Goal: Task Accomplishment & Management: Use online tool/utility

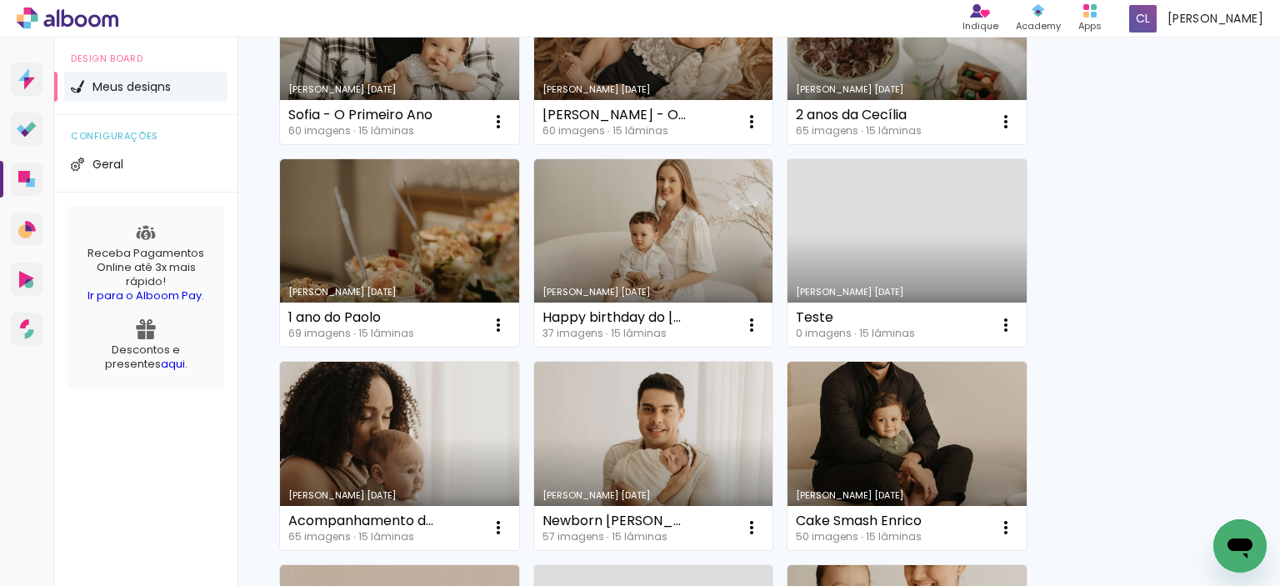
scroll to position [667, 0]
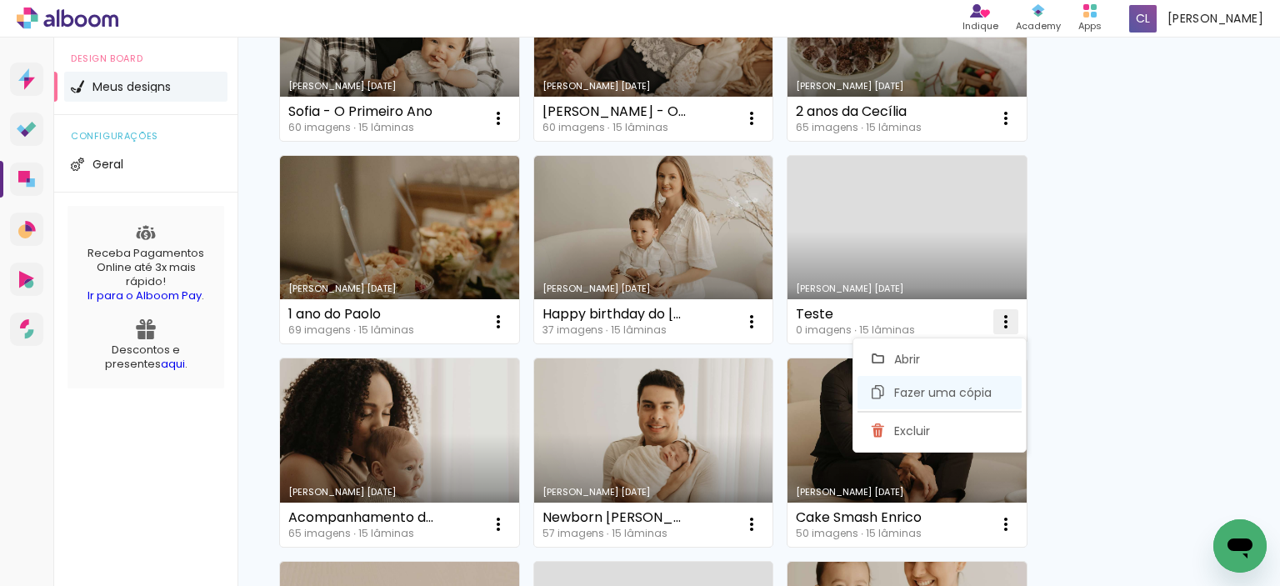
click at [920, 388] on span "Fazer uma cópia" at bounding box center [944, 393] width 98 height 12
type input "Cópia de Teste"
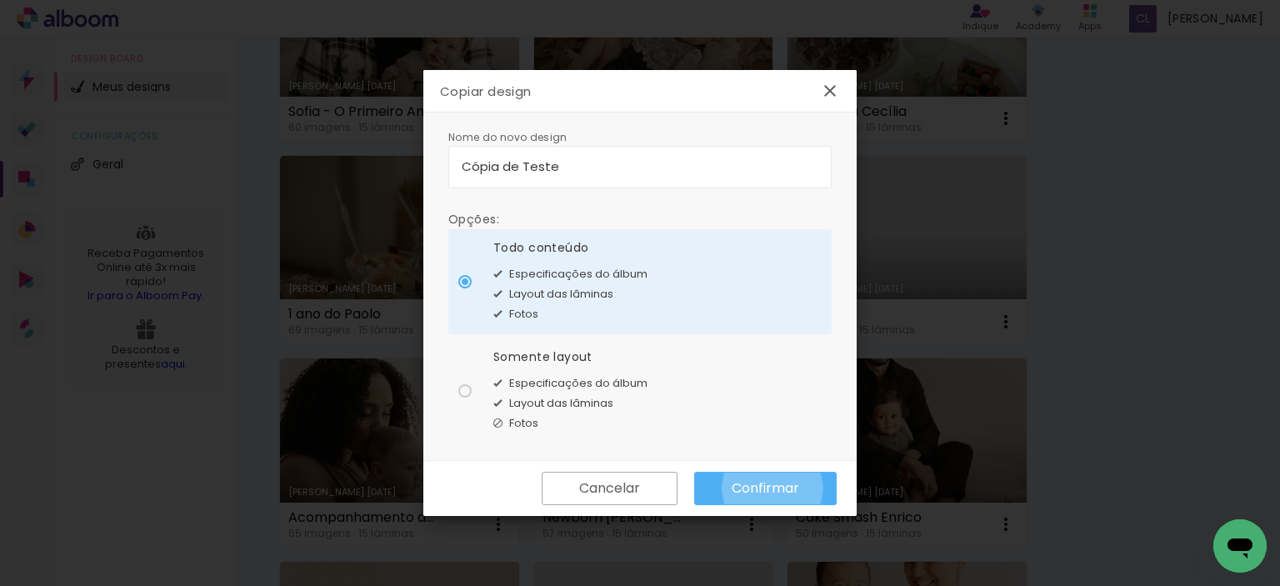
click at [0, 0] on slot "Confirmar" at bounding box center [0, 0] width 0 height 0
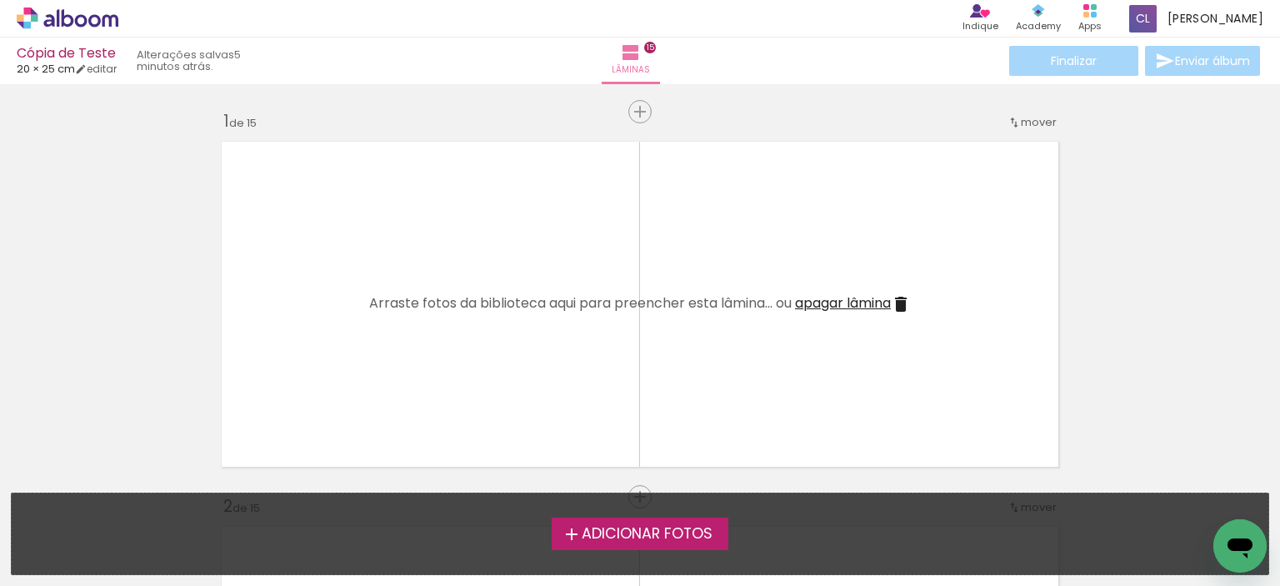
click at [684, 519] on label "Adicionar Fotos" at bounding box center [641, 534] width 178 height 32
click at [0, 0] on input "file" at bounding box center [0, 0] width 0 height 0
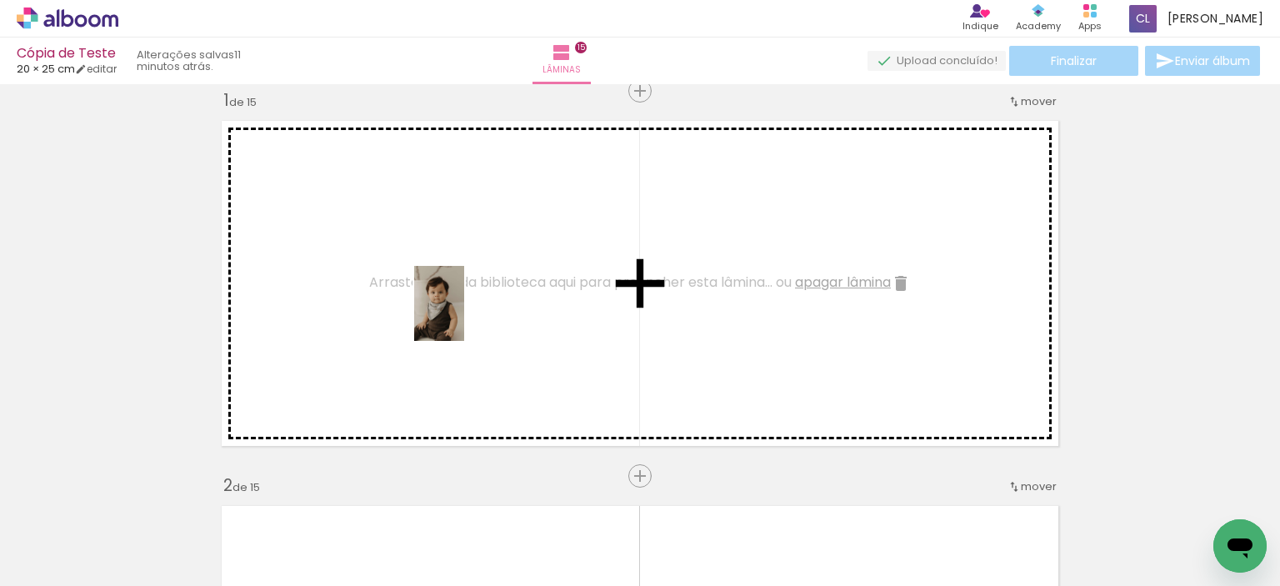
drag, startPoint x: 174, startPoint y: 545, endPoint x: 477, endPoint y: 303, distance: 387.8
click at [477, 303] on quentale-workspace at bounding box center [640, 293] width 1280 height 586
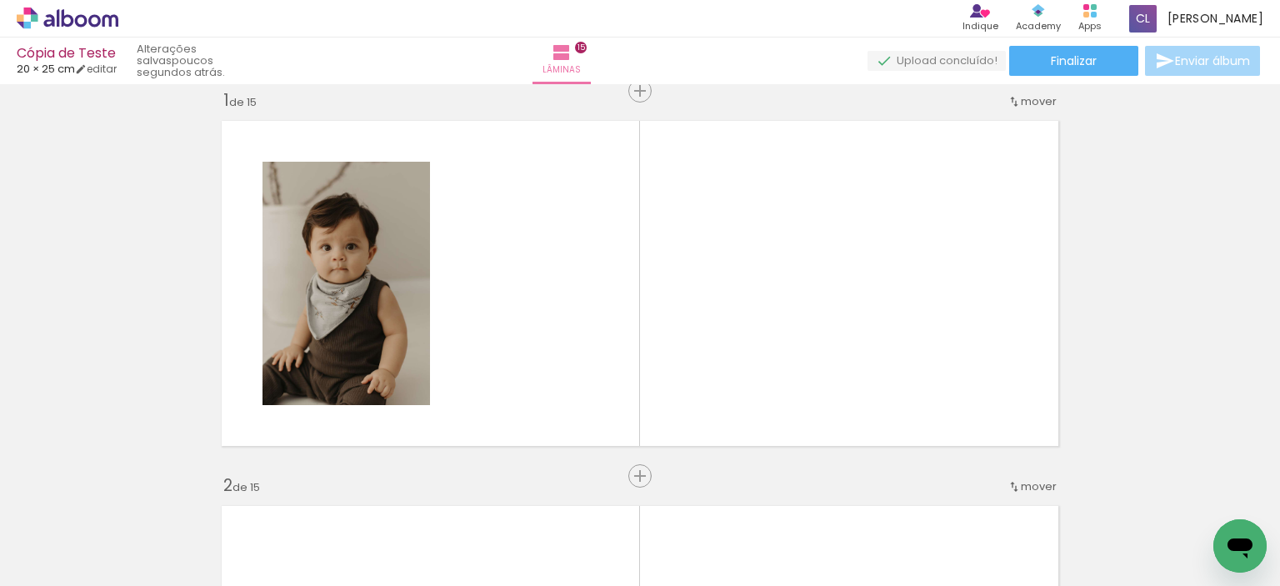
scroll to position [0, 2128]
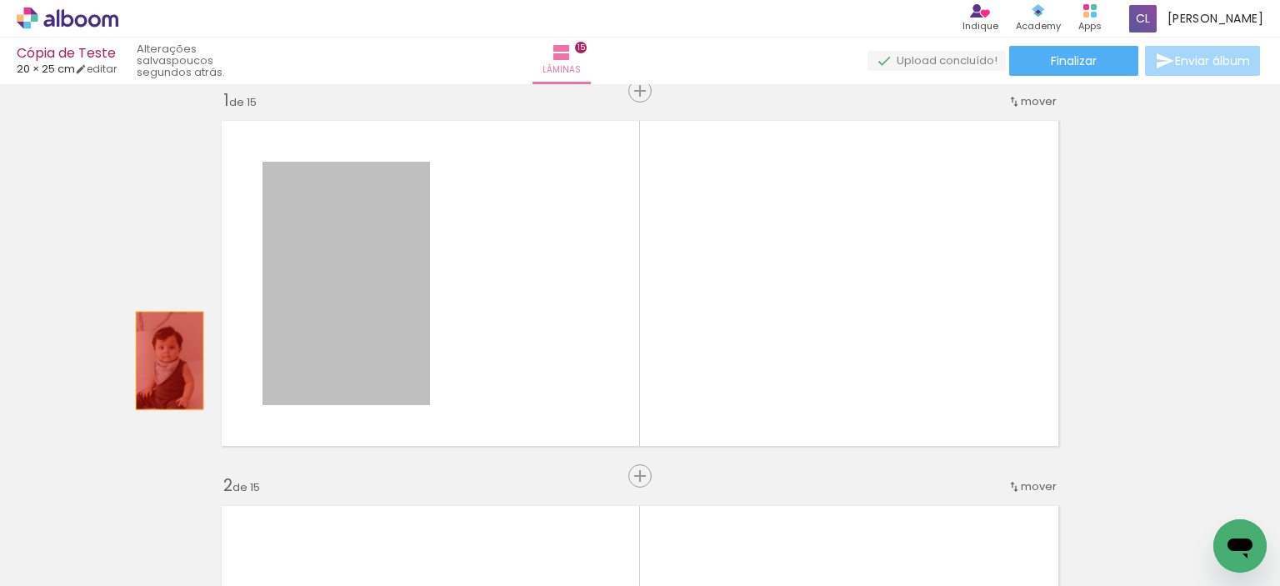
drag, startPoint x: 346, startPoint y: 317, endPoint x: 157, endPoint y: 360, distance: 194.1
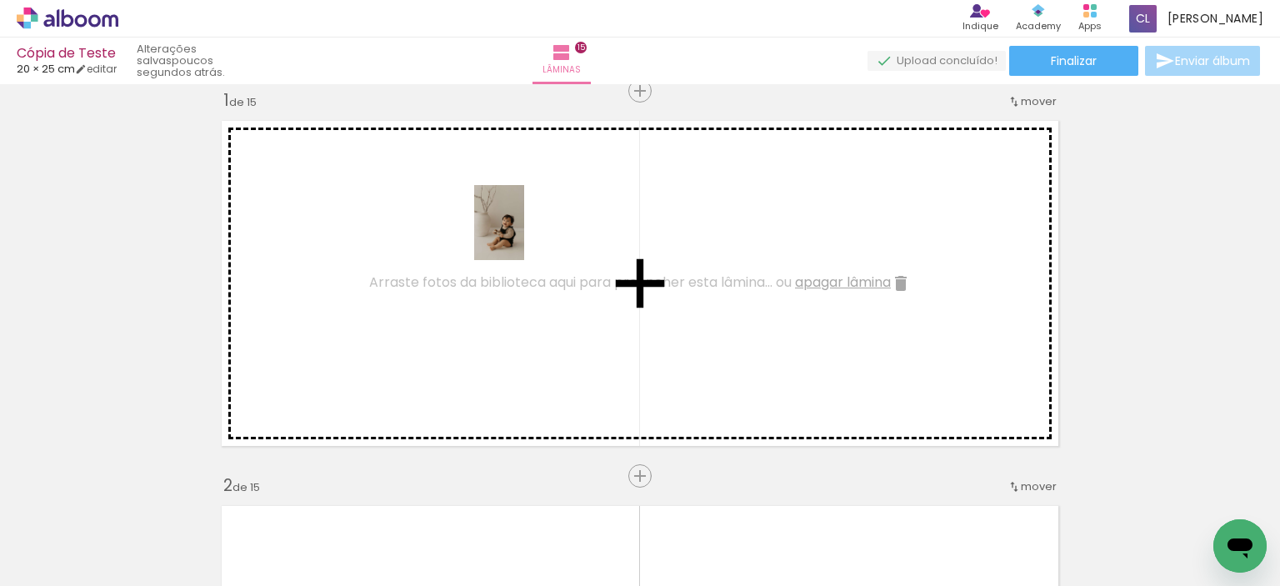
drag, startPoint x: 1125, startPoint y: 543, endPoint x: 524, endPoint y: 235, distance: 675.2
click at [524, 235] on quentale-workspace at bounding box center [640, 293] width 1280 height 586
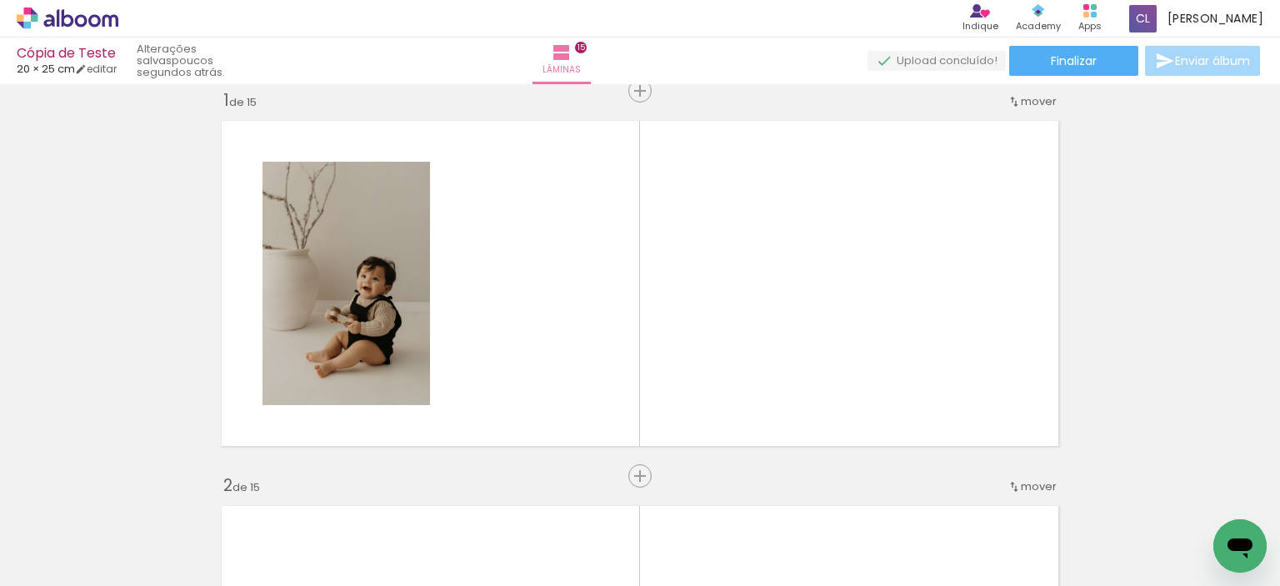
scroll to position [0, 569]
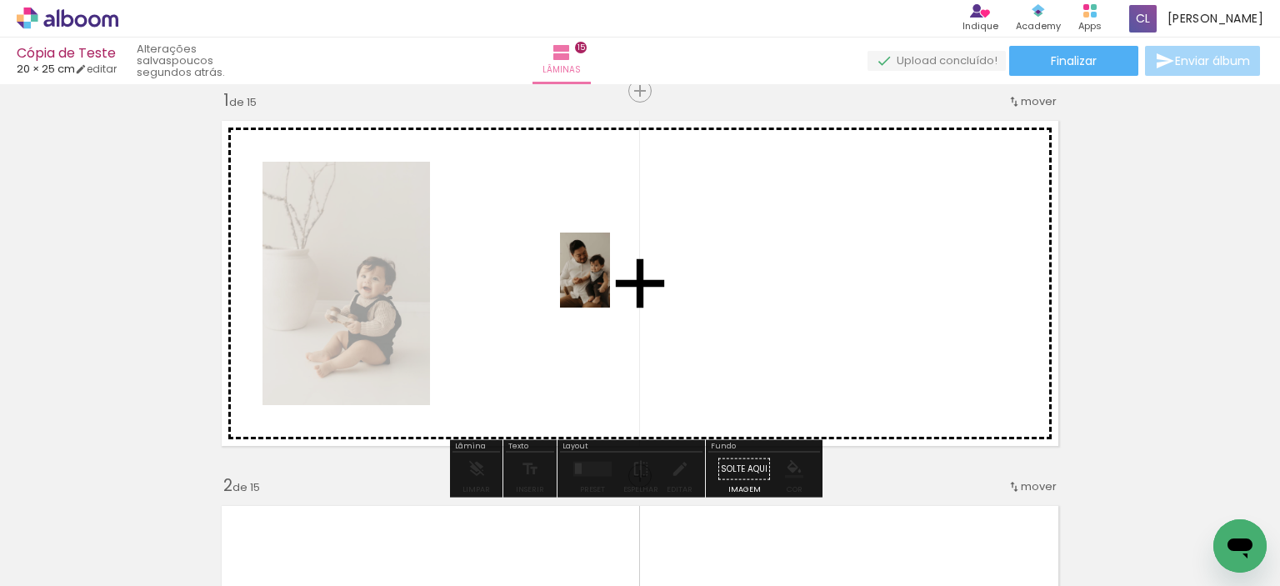
drag, startPoint x: 650, startPoint y: 530, endPoint x: 610, endPoint y: 283, distance: 250.8
click at [610, 283] on quentale-workspace at bounding box center [640, 293] width 1280 height 586
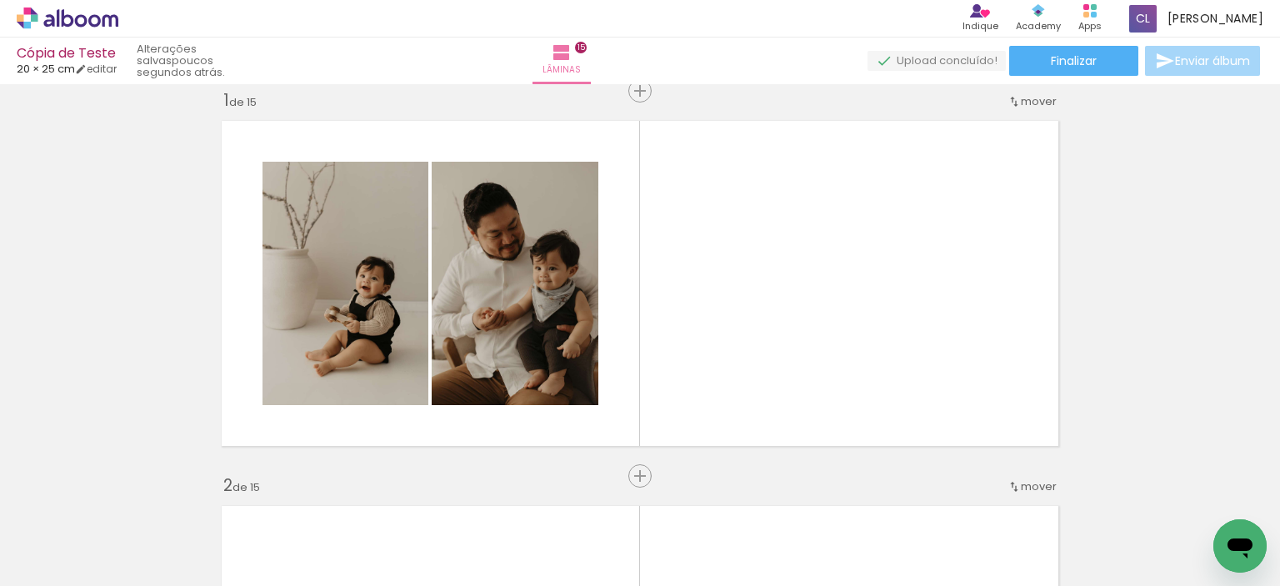
scroll to position [0, 290]
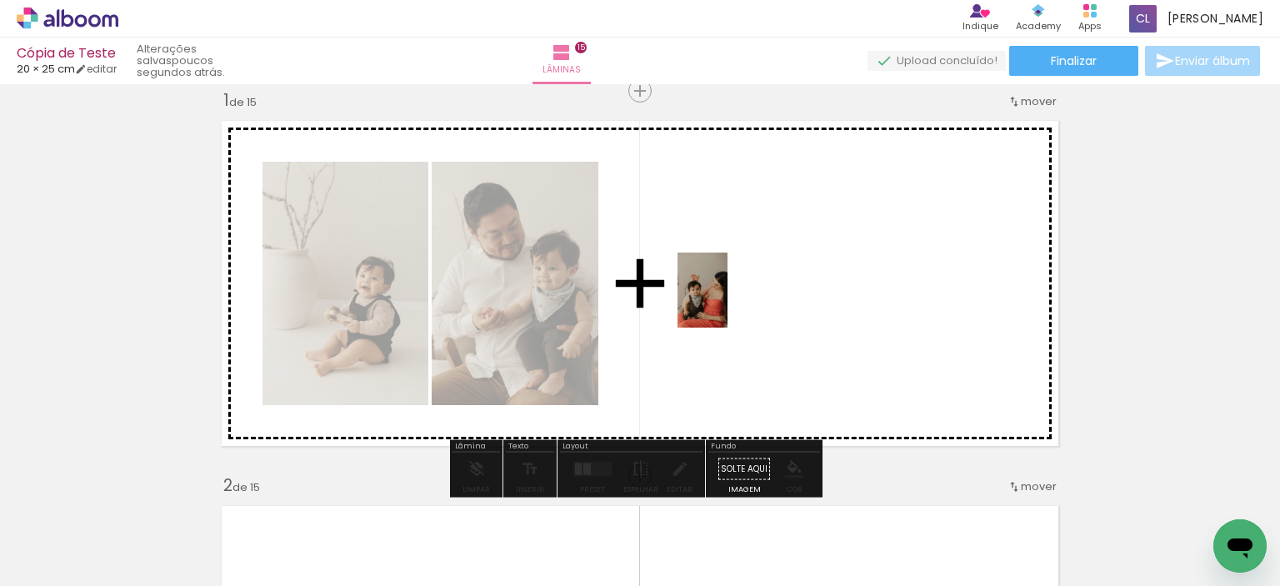
drag, startPoint x: 446, startPoint y: 542, endPoint x: 734, endPoint y: 296, distance: 379.1
click at [734, 296] on quentale-workspace at bounding box center [640, 293] width 1280 height 586
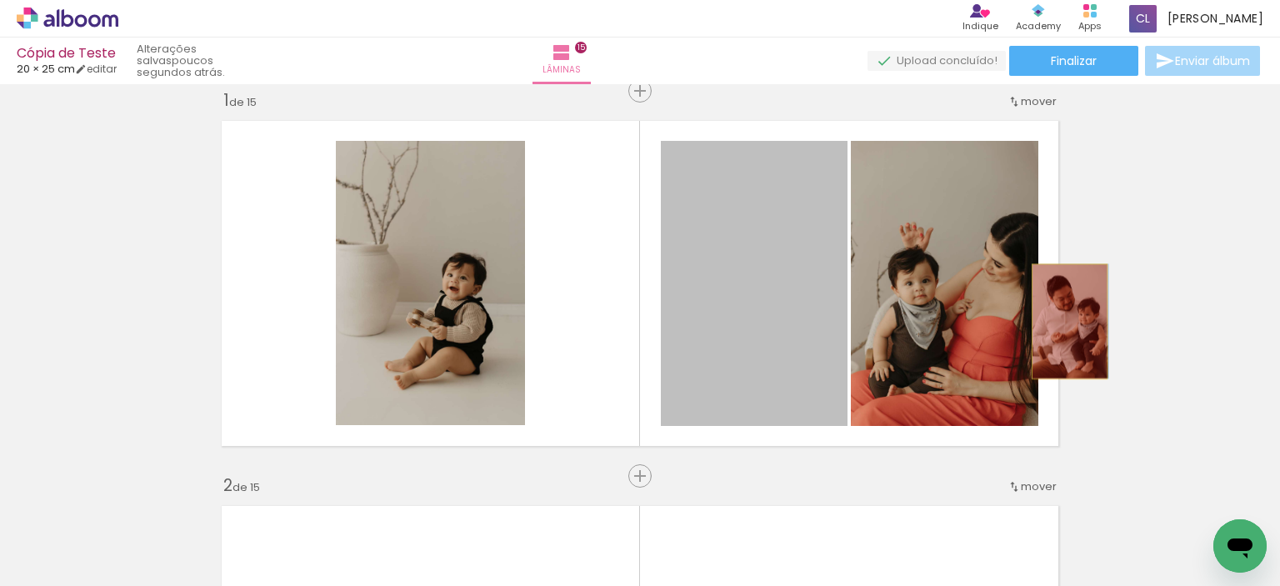
drag, startPoint x: 734, startPoint y: 303, endPoint x: 1064, endPoint y: 321, distance: 330.6
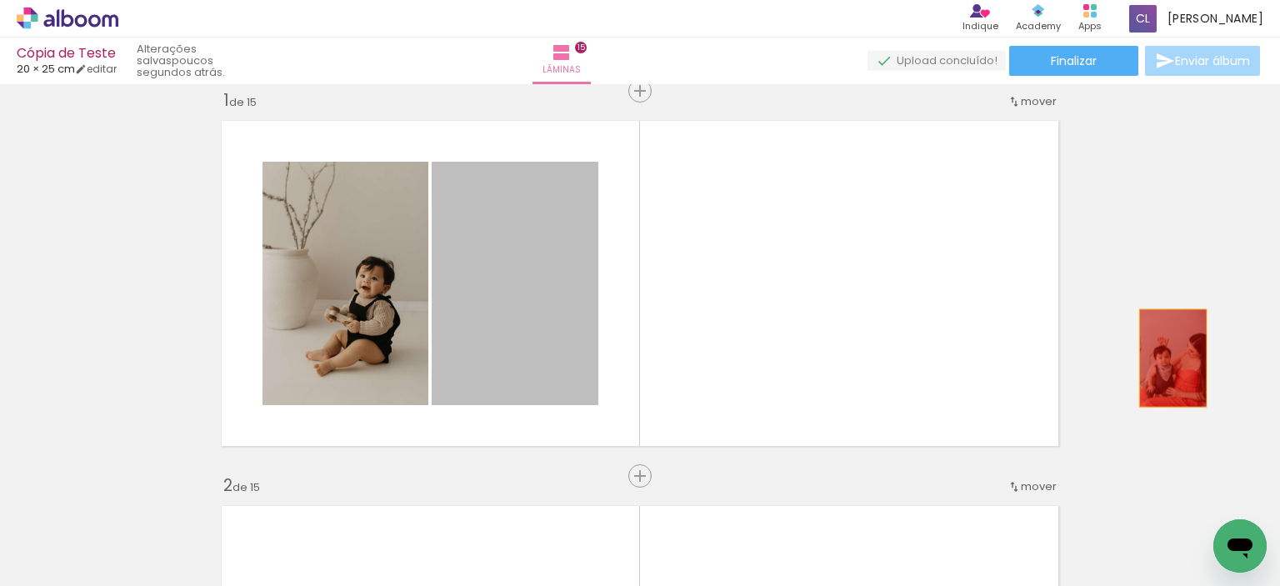
drag, startPoint x: 548, startPoint y: 303, endPoint x: 1167, endPoint y: 358, distance: 621.8
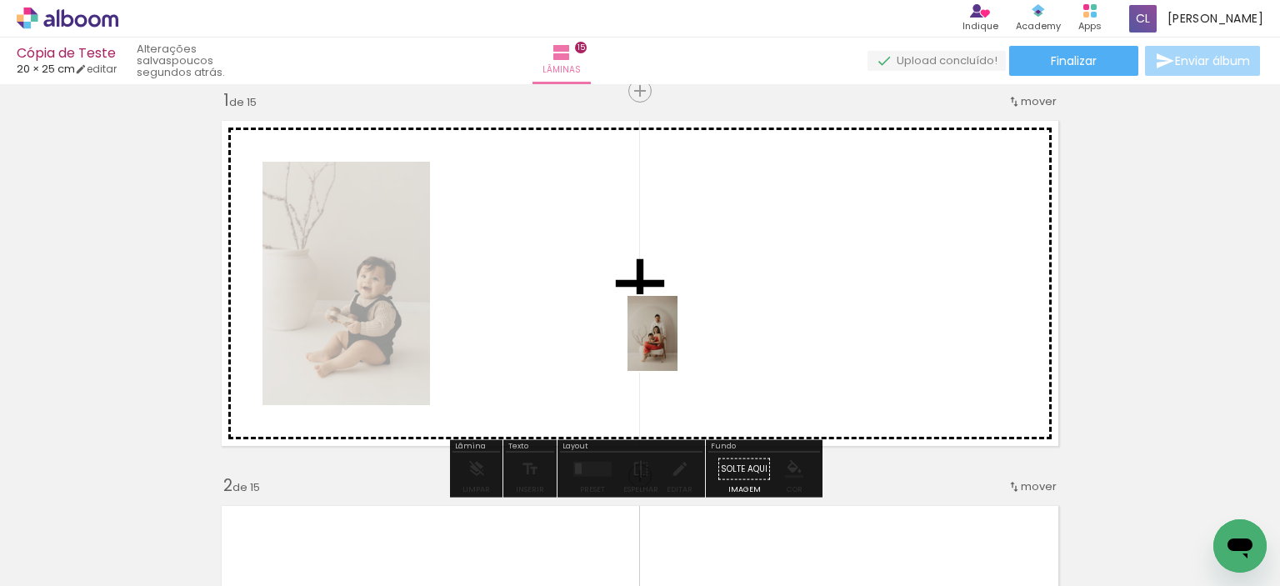
drag, startPoint x: 649, startPoint y: 523, endPoint x: 680, endPoint y: 333, distance: 192.6
click at [680, 333] on quentale-workspace at bounding box center [640, 293] width 1280 height 586
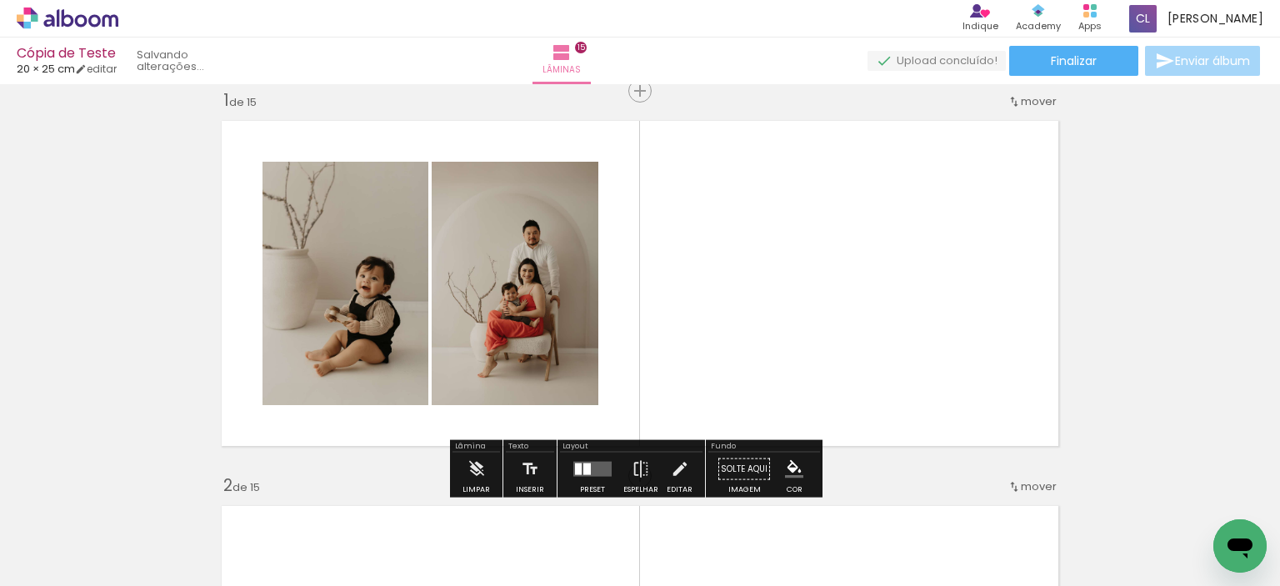
scroll to position [188, 0]
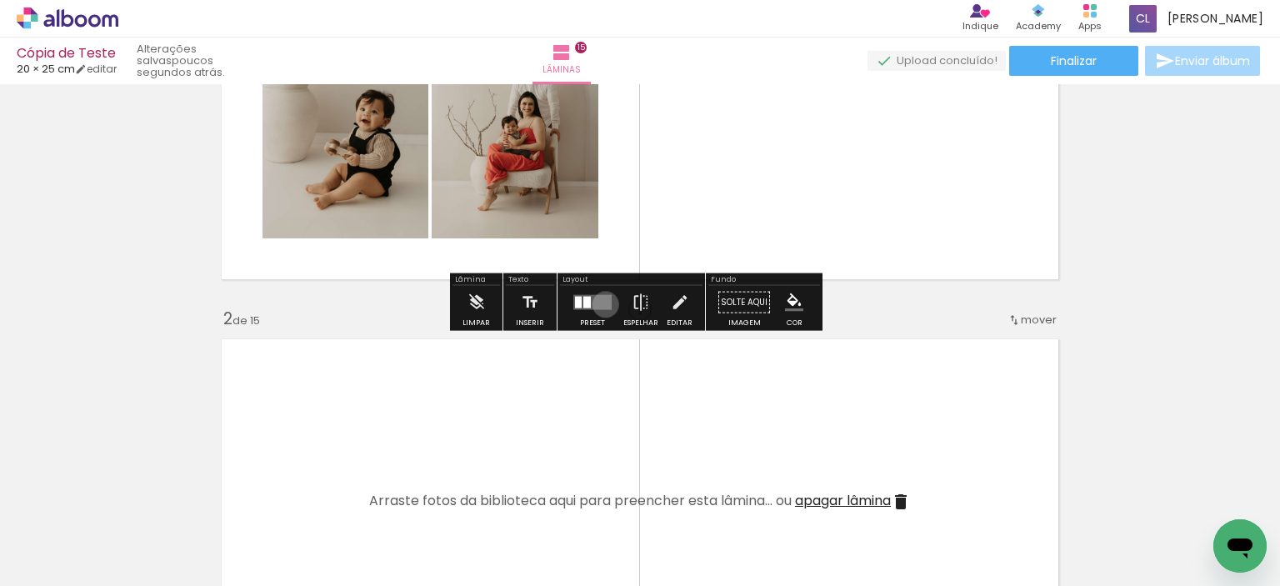
click at [602, 303] on quentale-layouter at bounding box center [593, 302] width 38 height 15
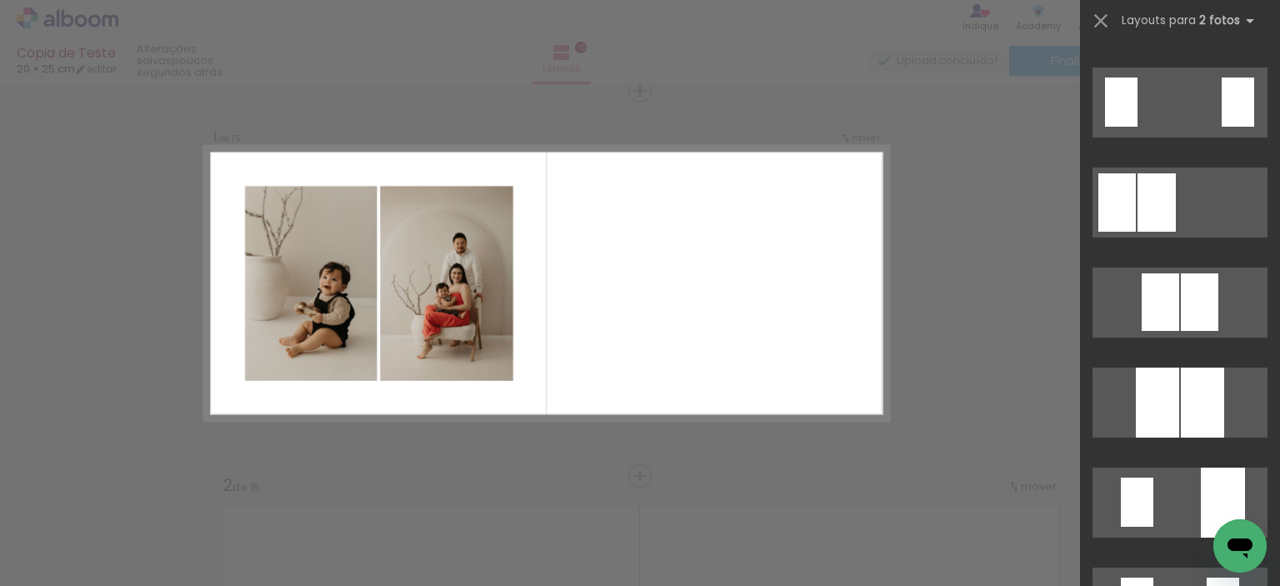
scroll to position [333, 0]
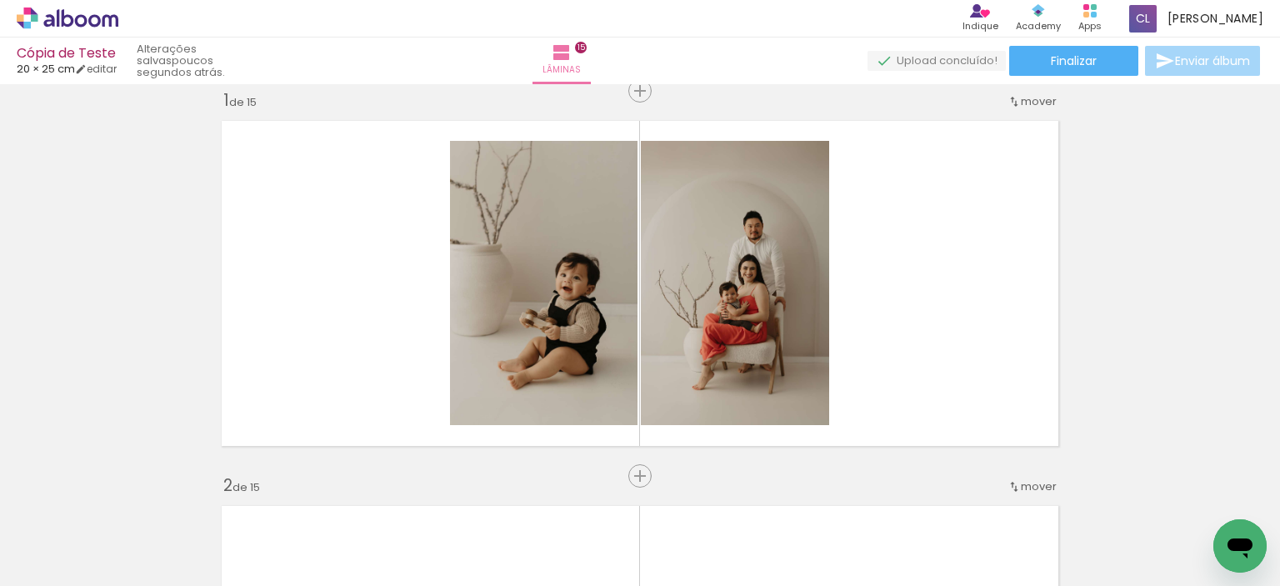
scroll to position [0, 734]
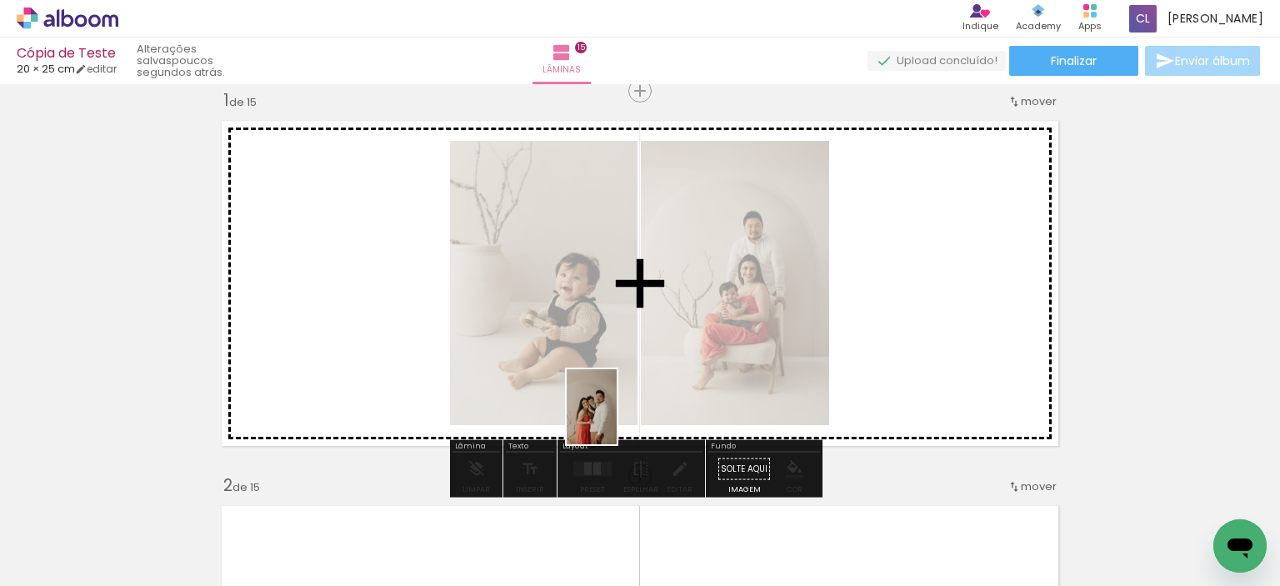
drag, startPoint x: 848, startPoint y: 544, endPoint x: 590, endPoint y: 398, distance: 295.6
click at [587, 399] on quentale-workspace at bounding box center [640, 293] width 1280 height 586
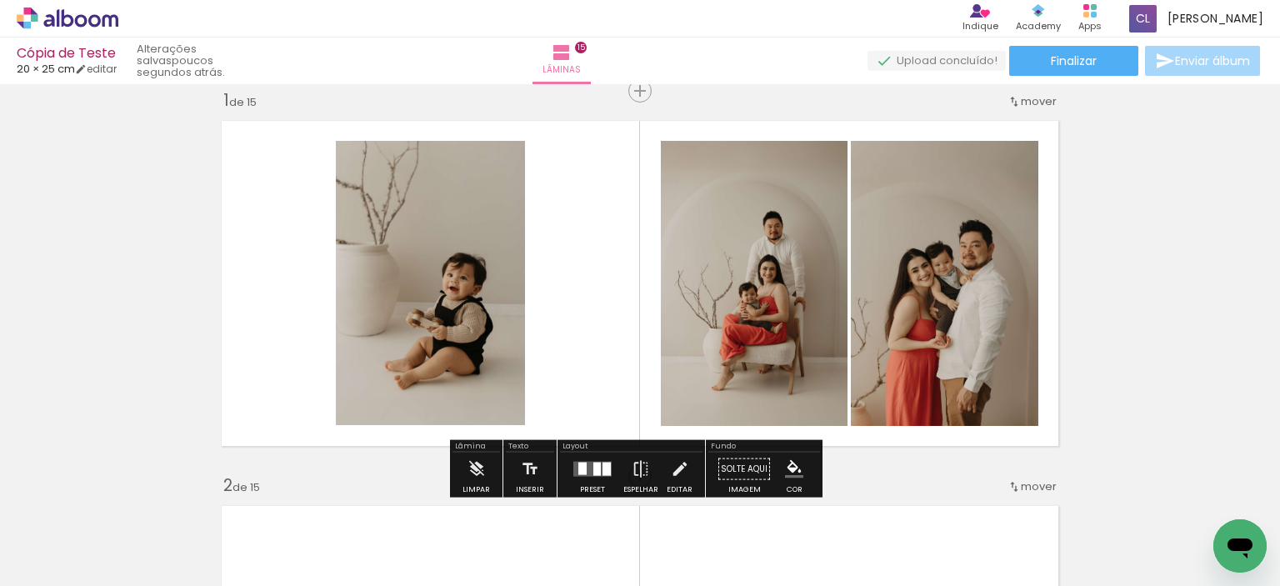
click at [603, 463] on div at bounding box center [607, 469] width 8 height 13
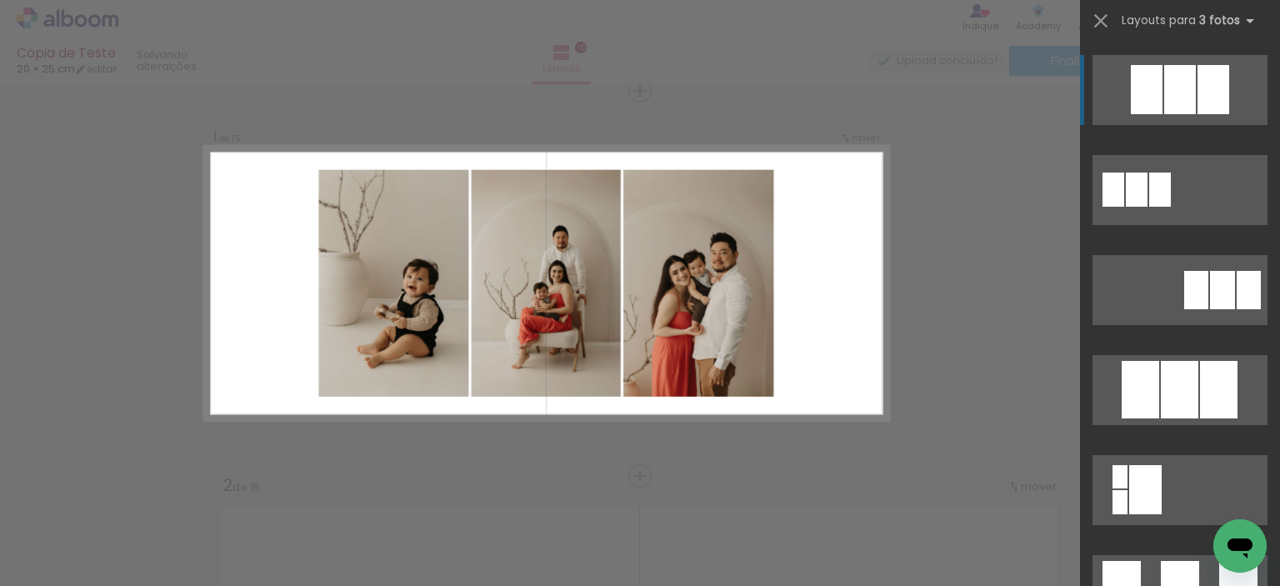
scroll to position [834, 0]
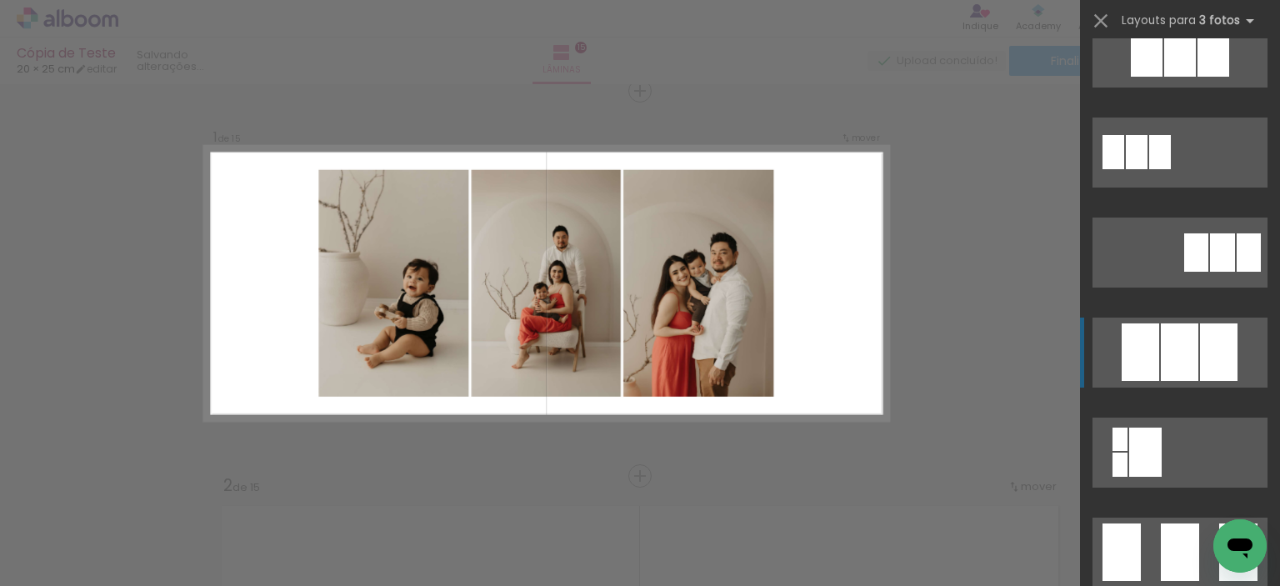
click at [1161, 524] on div at bounding box center [1180, 553] width 38 height 58
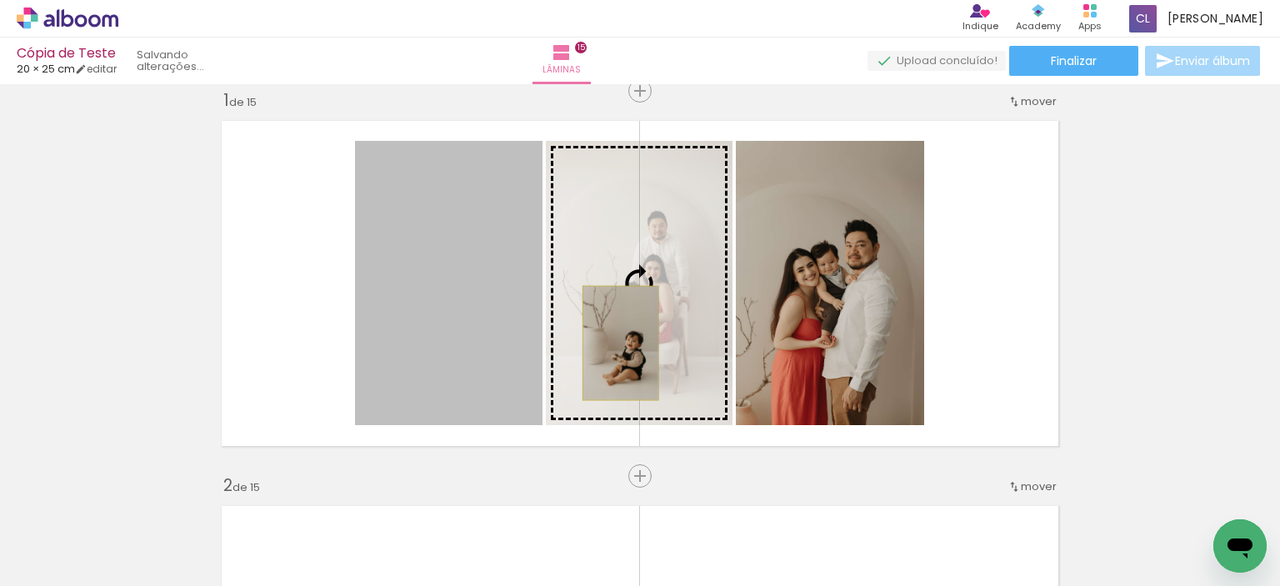
drag, startPoint x: 480, startPoint y: 343, endPoint x: 614, endPoint y: 343, distance: 134.2
click at [0, 0] on slot at bounding box center [0, 0] width 0 height 0
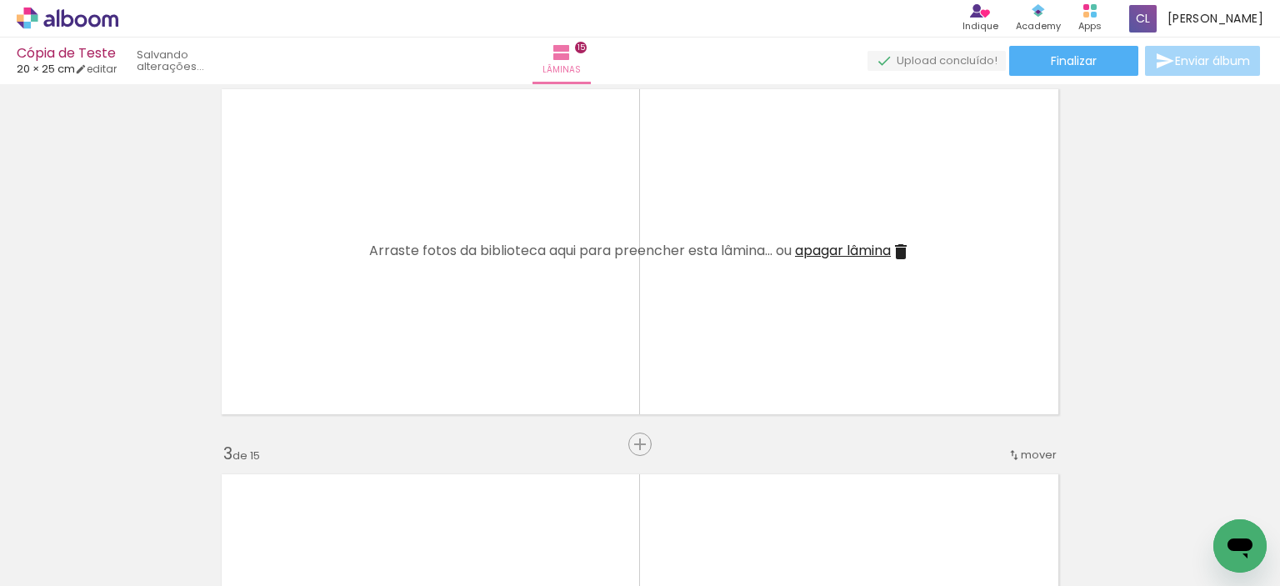
scroll to position [0, 0]
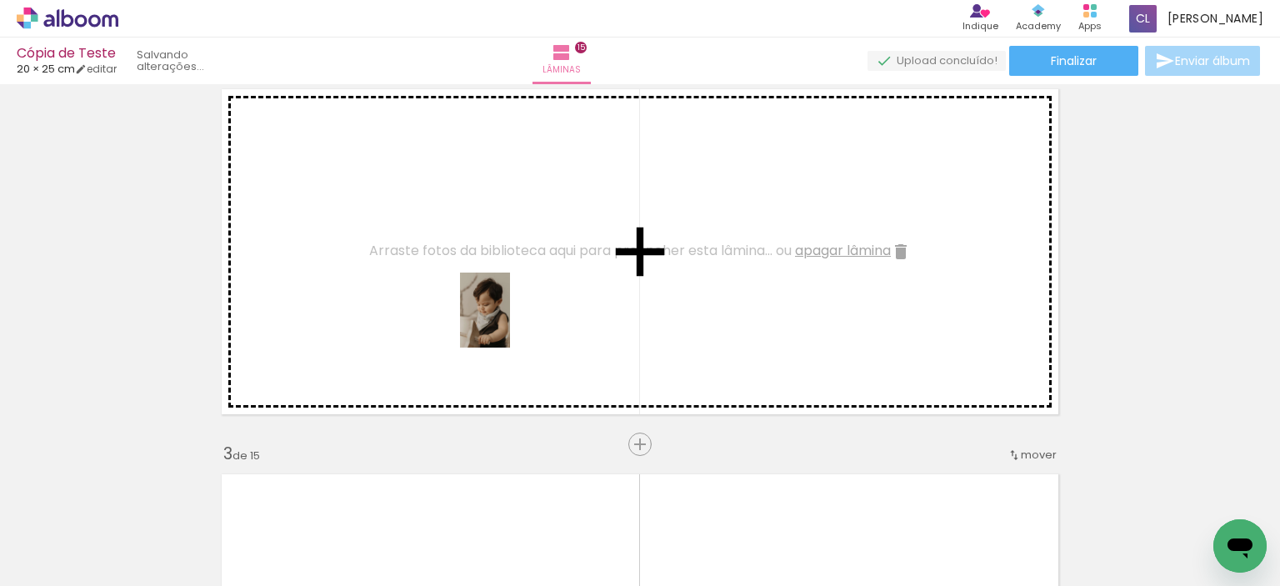
drag, startPoint x: 554, startPoint y: 546, endPoint x: 510, endPoint y: 323, distance: 227.7
click at [510, 323] on quentale-workspace at bounding box center [640, 293] width 1280 height 586
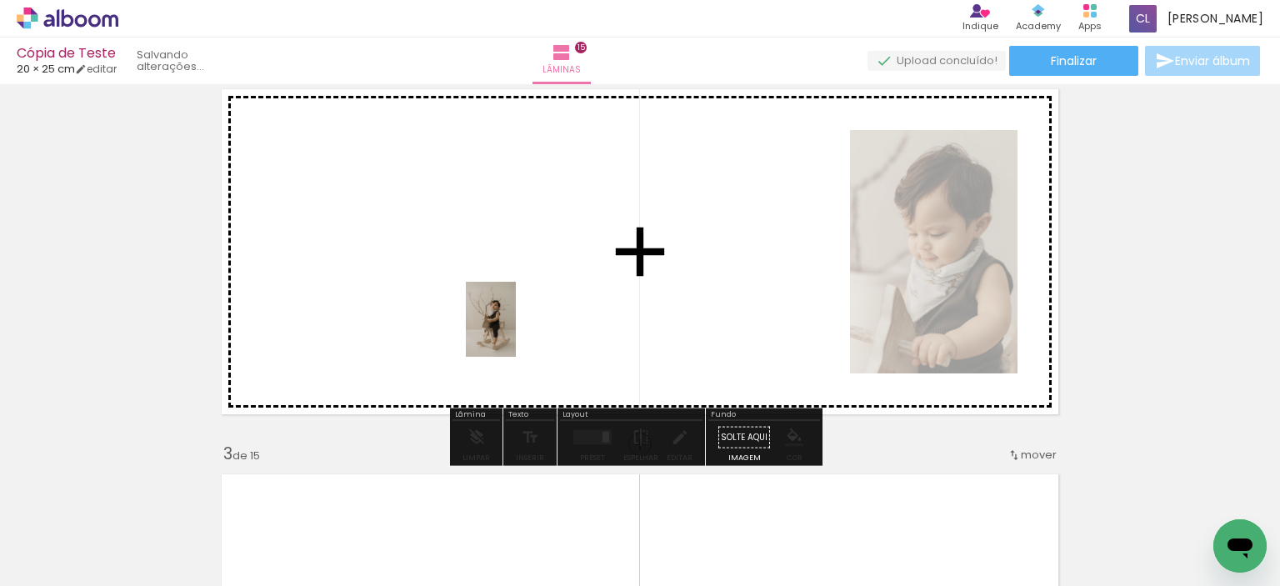
drag, startPoint x: 458, startPoint y: 549, endPoint x: 516, endPoint y: 332, distance: 224.5
click at [516, 332] on quentale-workspace at bounding box center [640, 293] width 1280 height 586
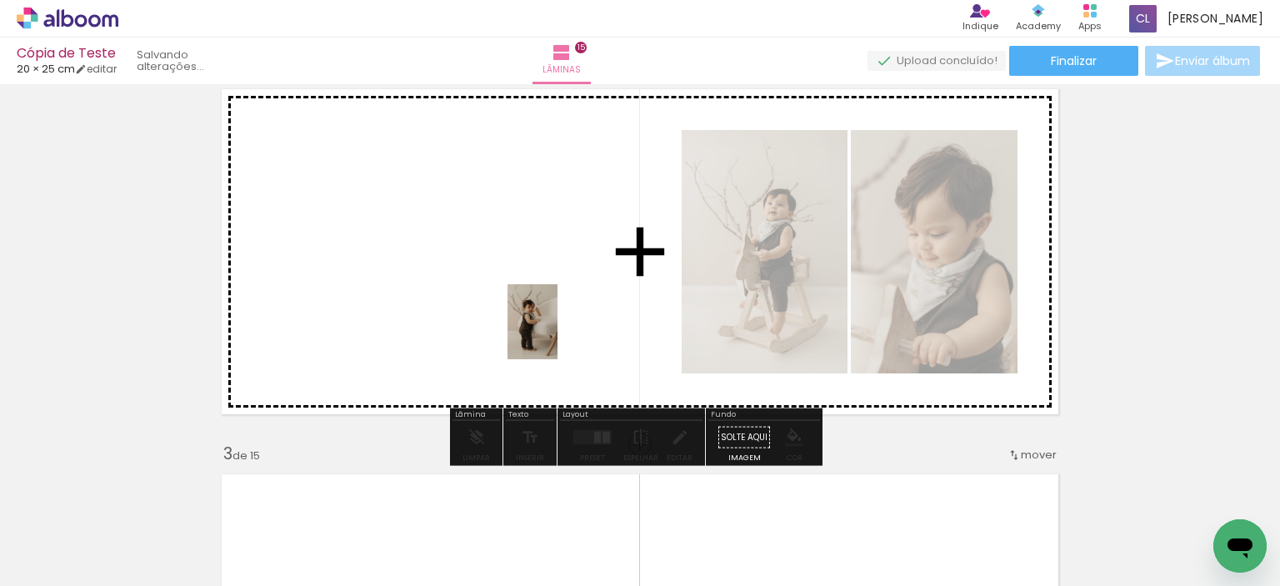
drag, startPoint x: 643, startPoint y: 547, endPoint x: 558, endPoint y: 334, distance: 229.0
click at [558, 334] on quentale-workspace at bounding box center [640, 293] width 1280 height 586
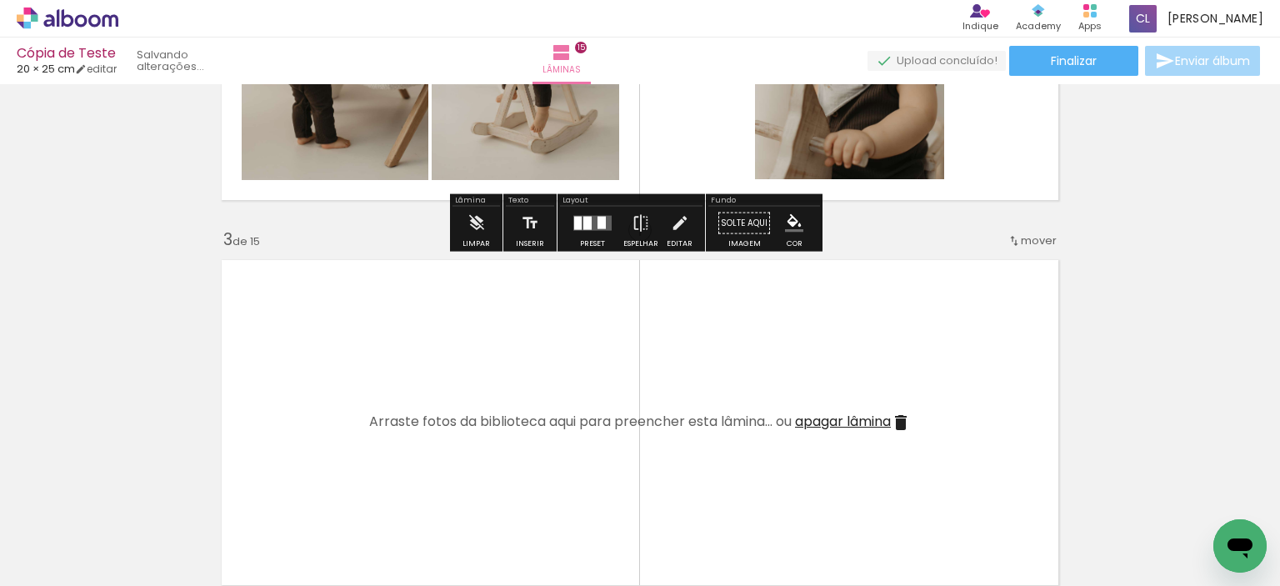
scroll to position [771, 0]
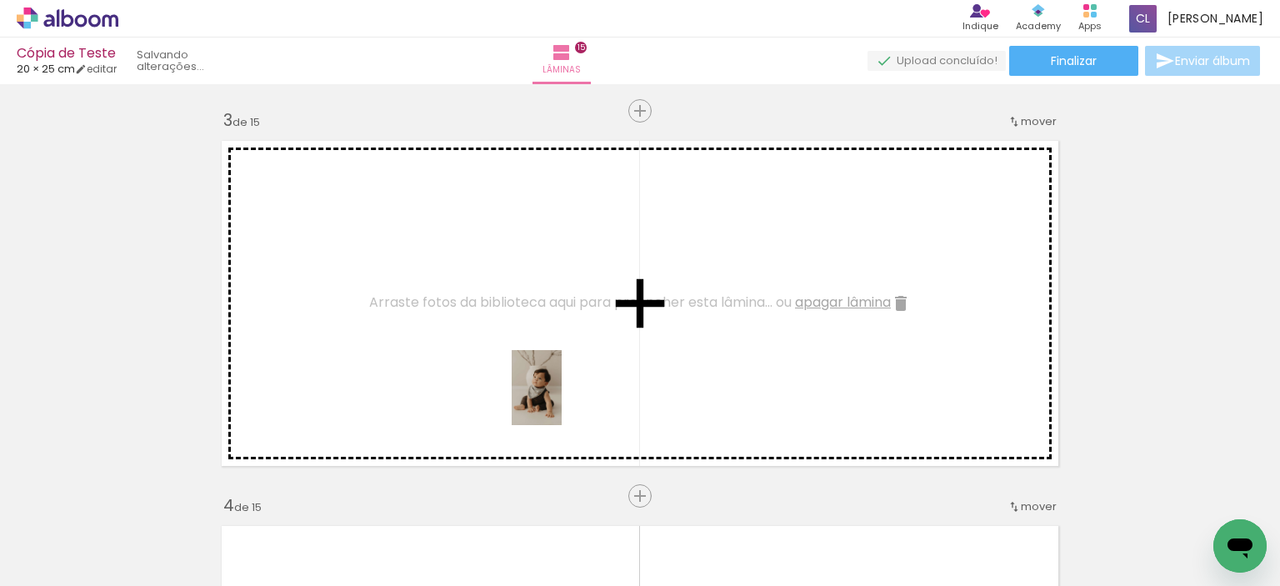
drag, startPoint x: 367, startPoint y: 544, endPoint x: 387, endPoint y: 461, distance: 85.7
click at [573, 394] on quentale-workspace at bounding box center [640, 293] width 1280 height 586
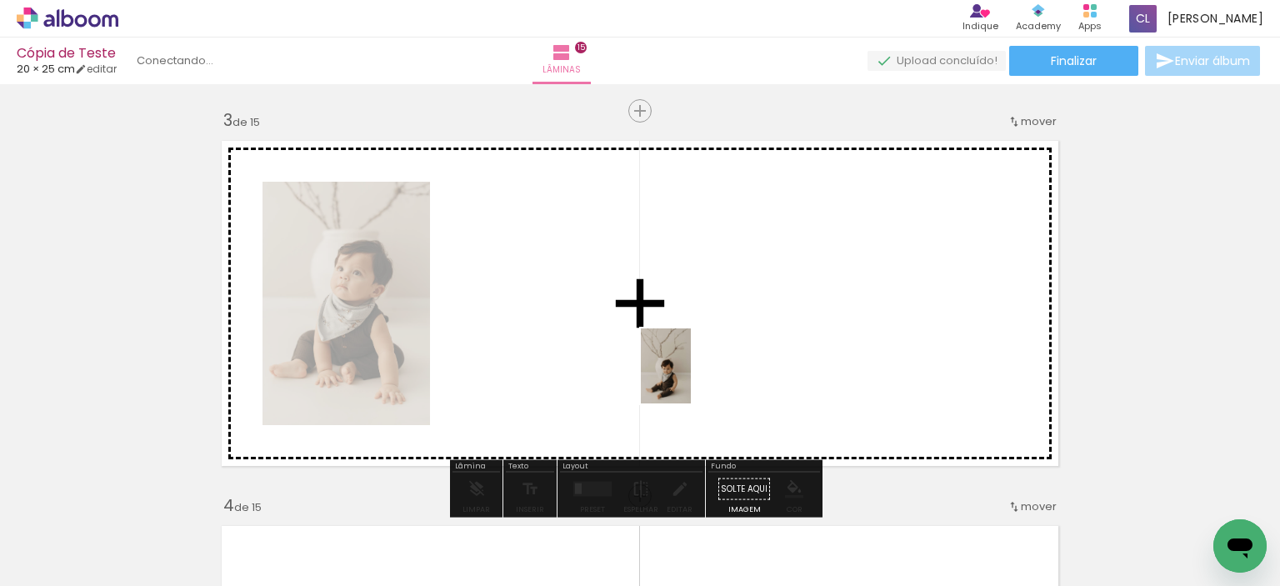
drag, startPoint x: 263, startPoint y: 526, endPoint x: 691, endPoint y: 378, distance: 452.4
click at [691, 378] on quentale-workspace at bounding box center [640, 293] width 1280 height 586
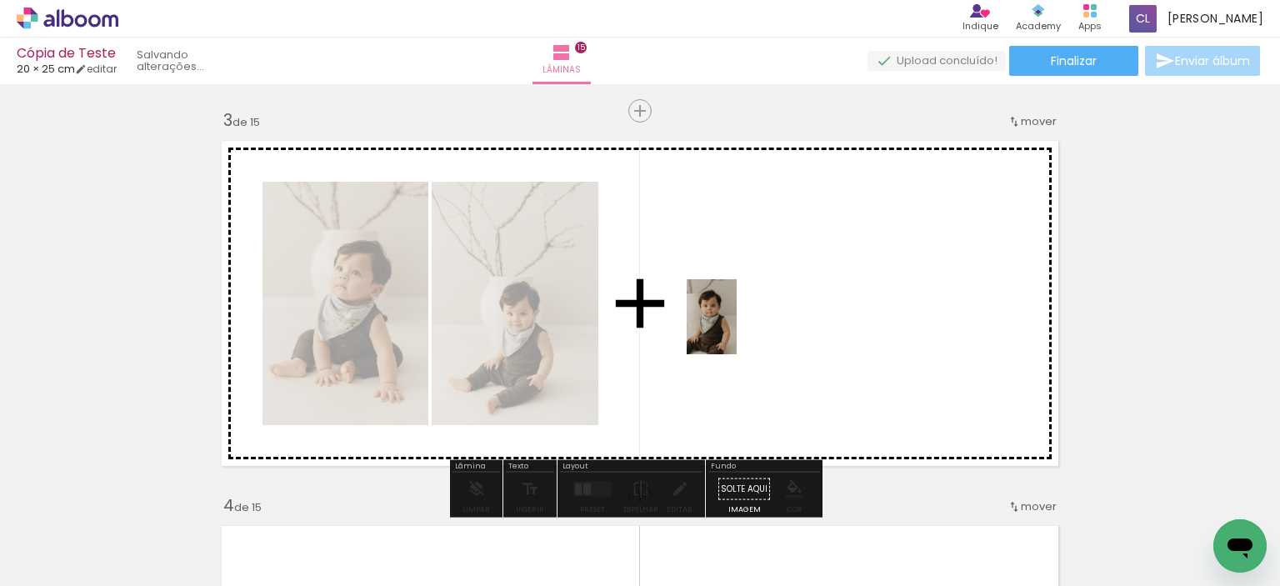
drag, startPoint x: 170, startPoint y: 519, endPoint x: 737, endPoint y: 329, distance: 597.6
click at [737, 329] on quentale-workspace at bounding box center [640, 293] width 1280 height 586
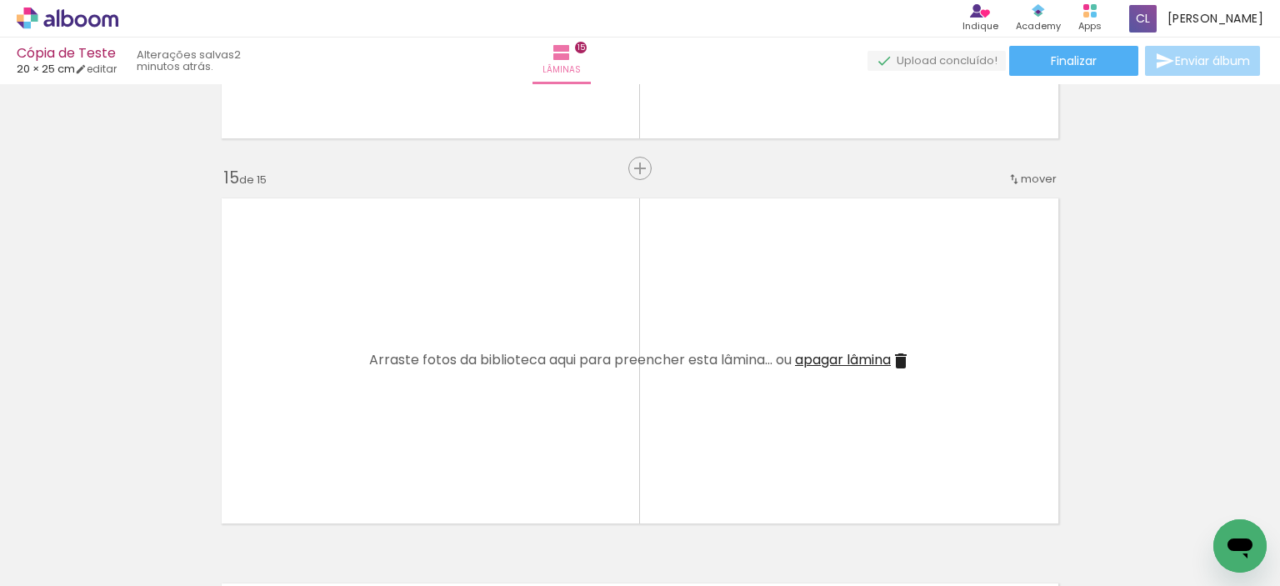
scroll to position [5329, 0]
click at [867, 365] on span "apagar lâmina" at bounding box center [843, 366] width 96 height 19
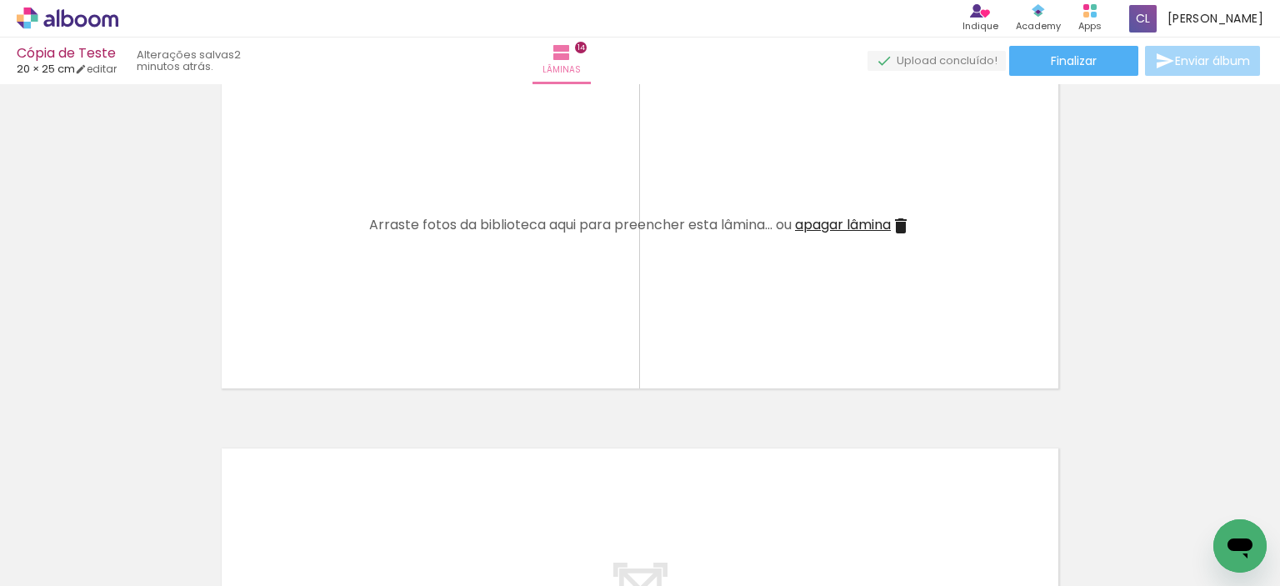
scroll to position [5079, 0]
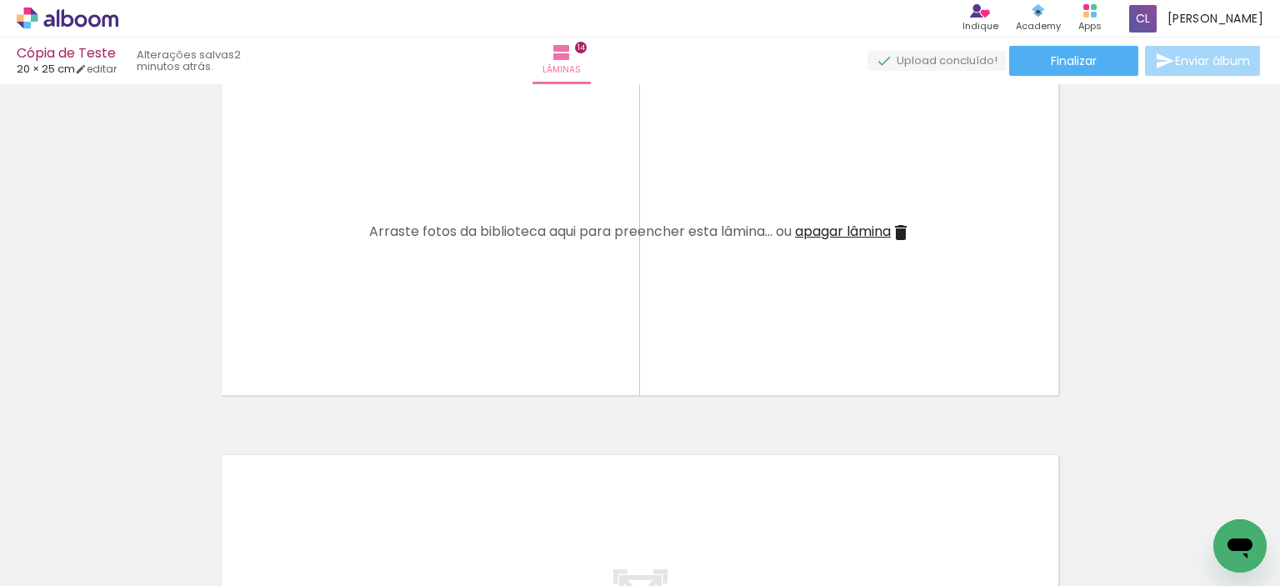
click at [857, 233] on span "apagar lâmina" at bounding box center [843, 231] width 96 height 19
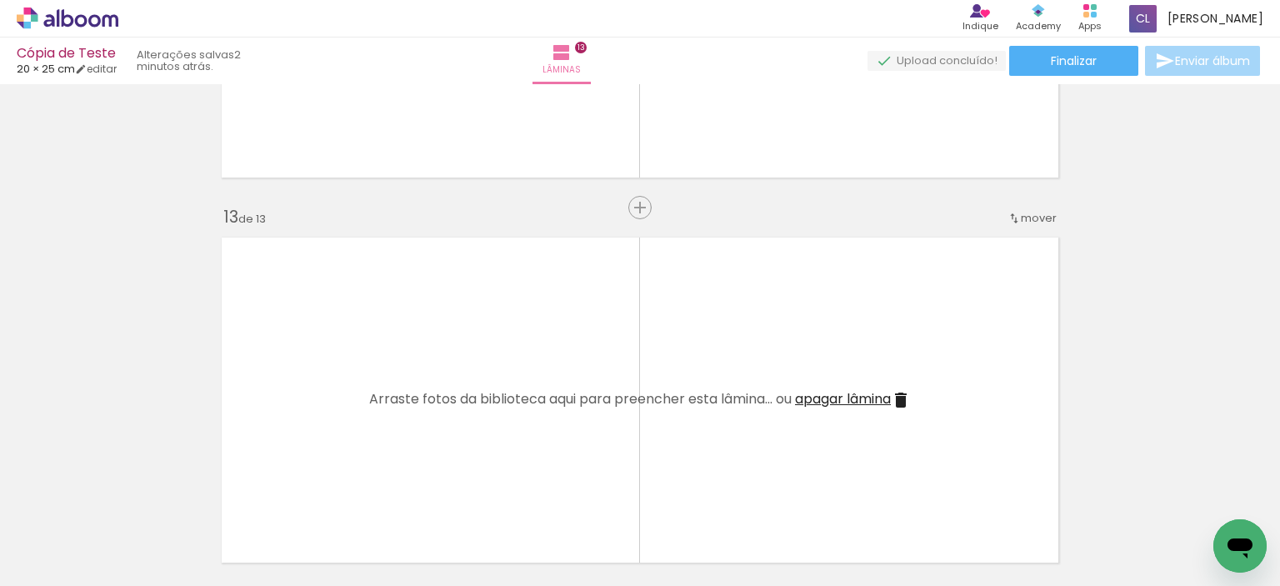
scroll to position [4527, 0]
click at [836, 399] on span "apagar lâmina" at bounding box center [843, 397] width 96 height 19
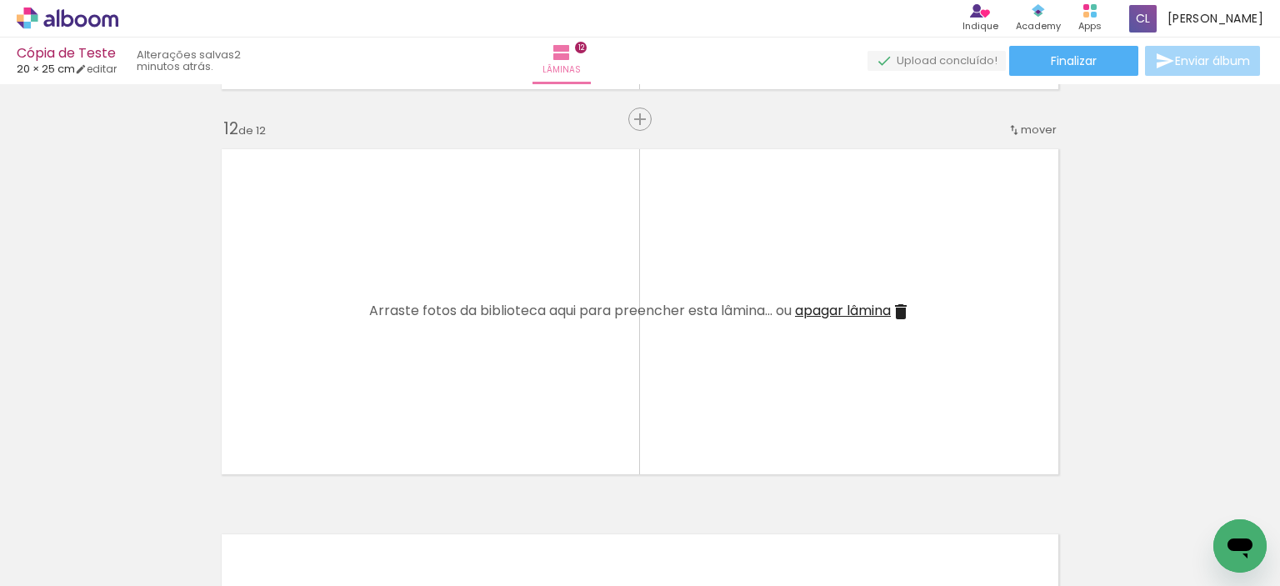
scroll to position [4193, 0]
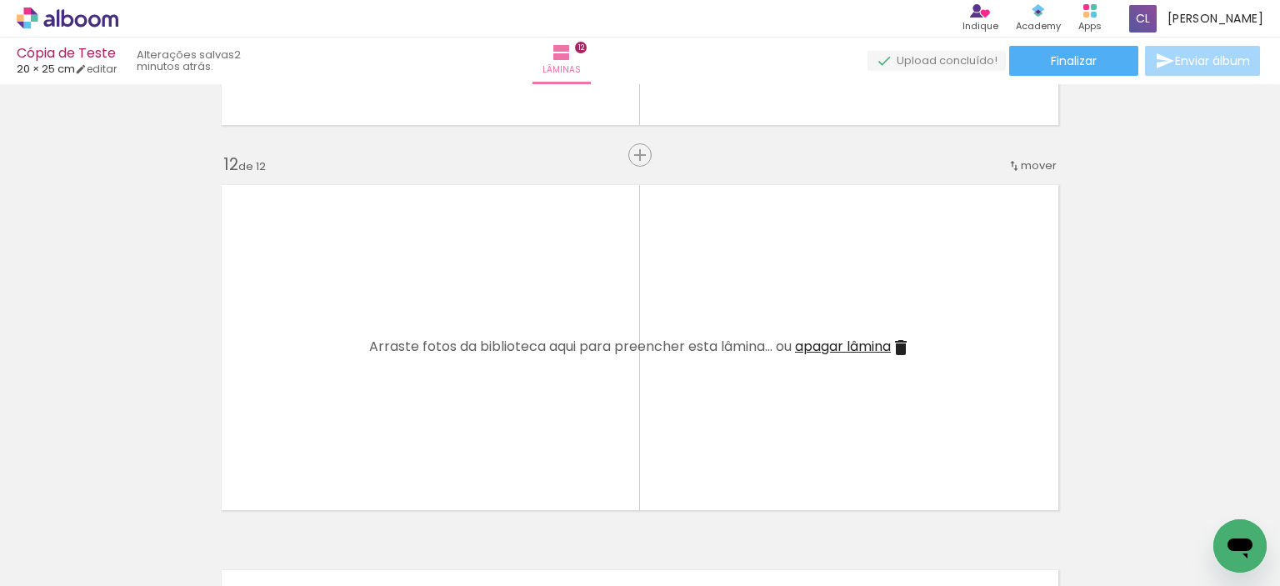
click at [859, 343] on span "apagar lâmina" at bounding box center [843, 346] width 96 height 19
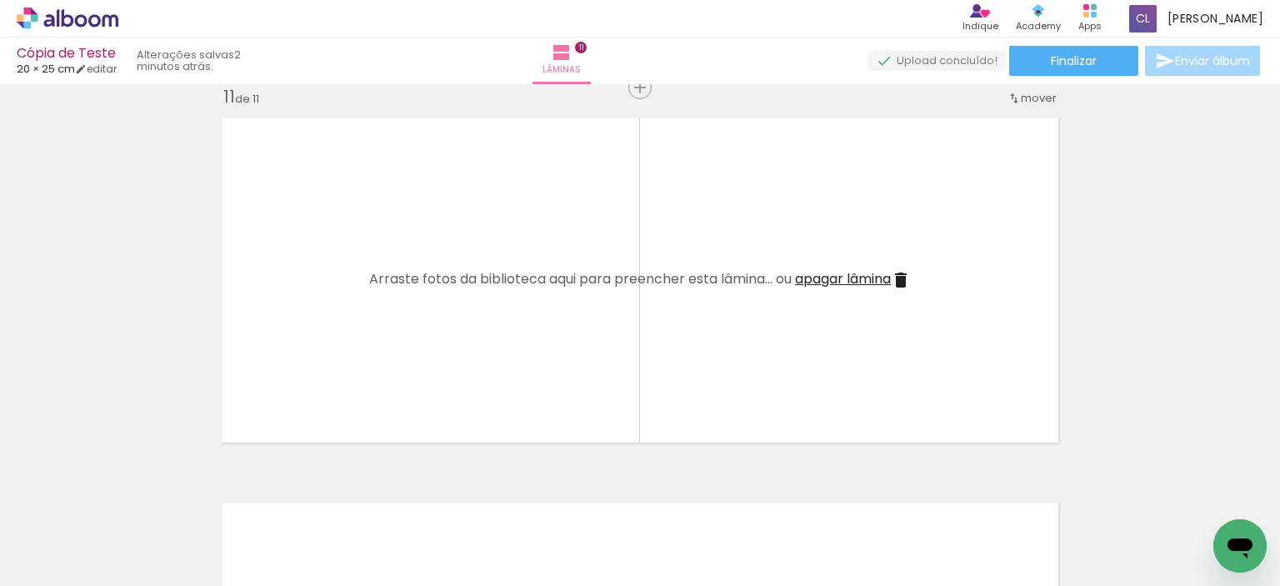
scroll to position [3860, 0]
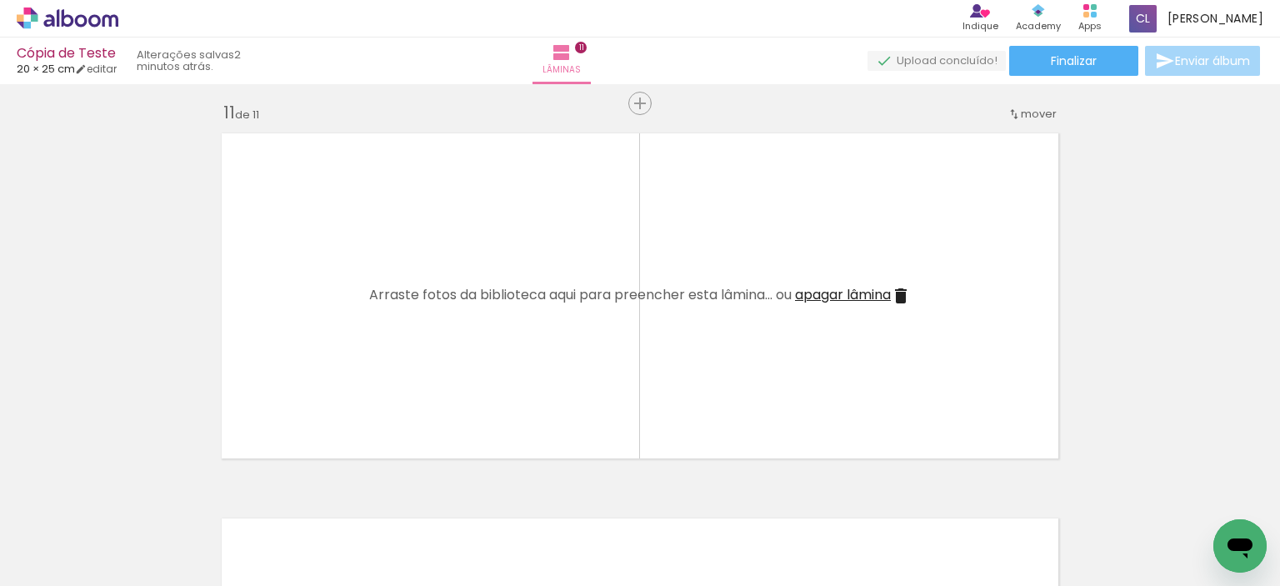
click at [857, 296] on span "apagar lâmina" at bounding box center [843, 294] width 96 height 19
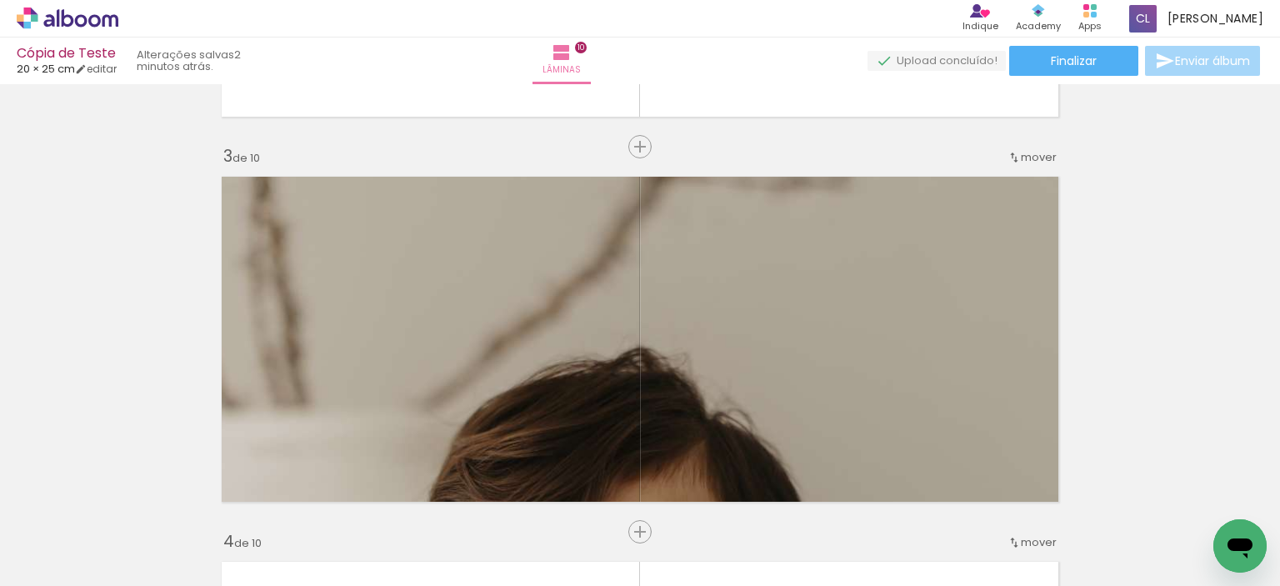
scroll to position [834, 0]
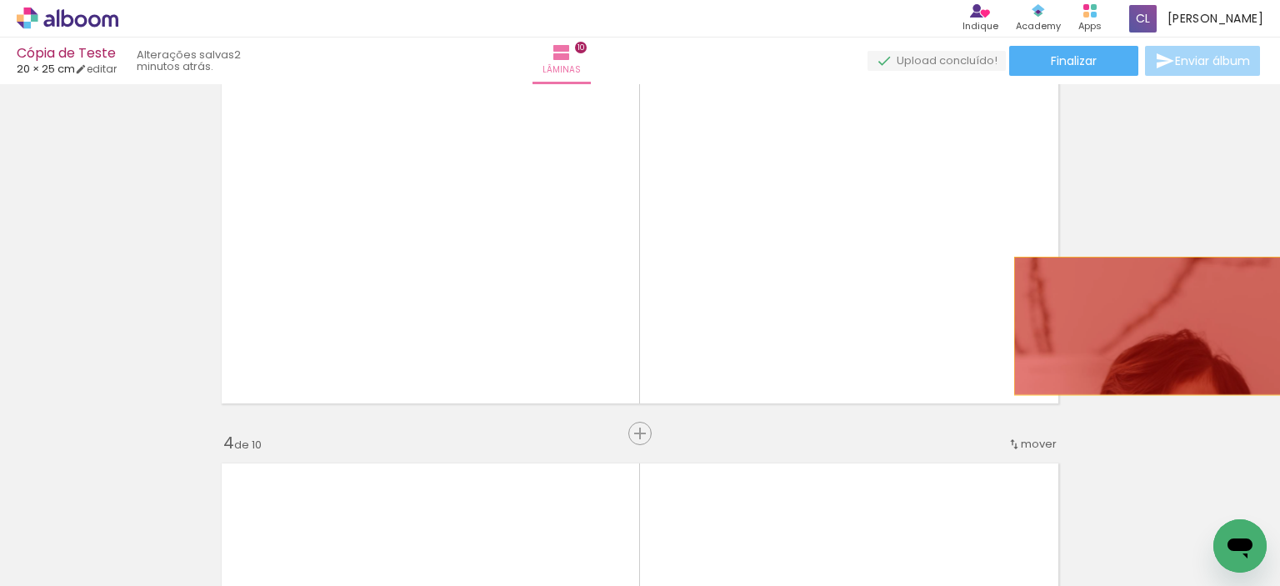
drag, startPoint x: 809, startPoint y: 348, endPoint x: 1180, endPoint y: 326, distance: 370.8
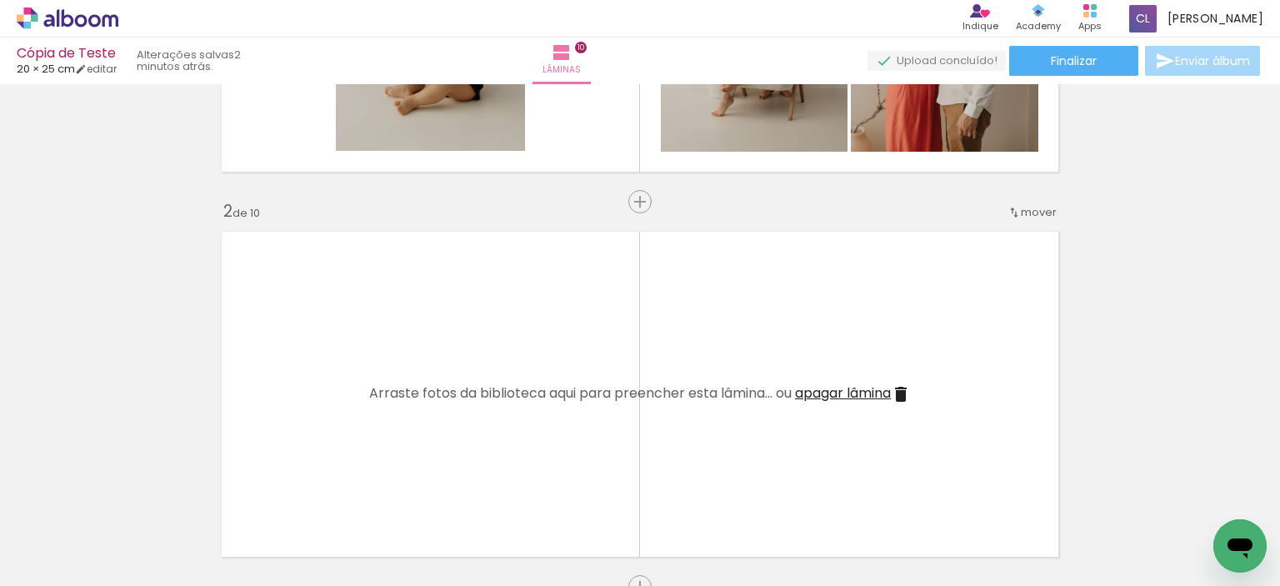
scroll to position [333, 0]
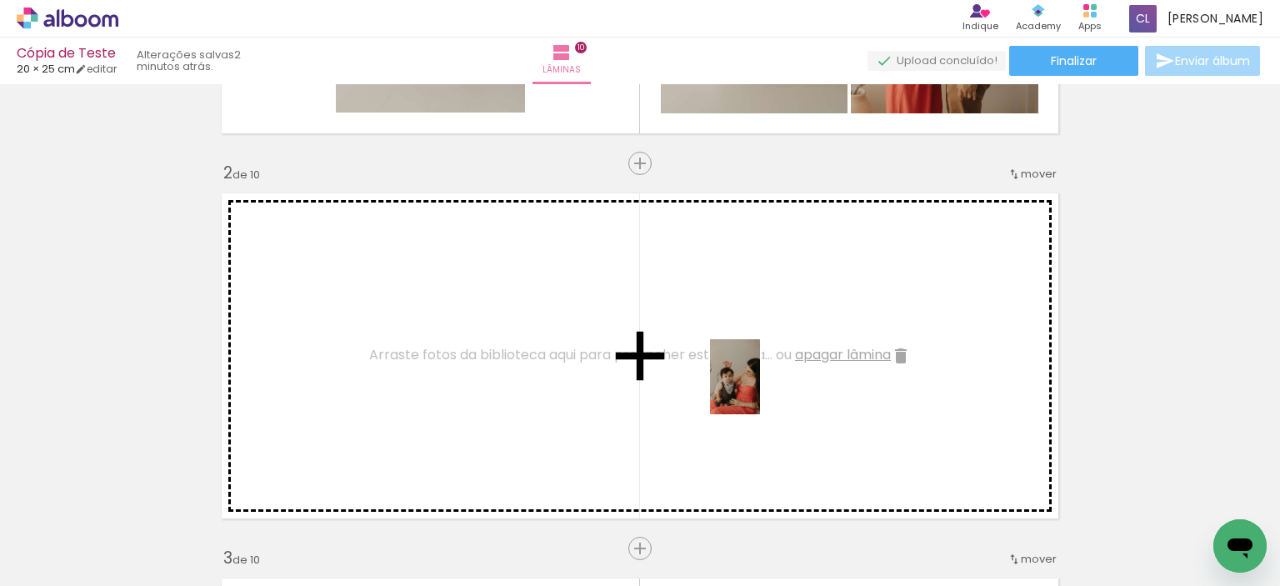
drag, startPoint x: 724, startPoint y: 539, endPoint x: 760, endPoint y: 389, distance: 154.5
click at [760, 389] on quentale-workspace at bounding box center [640, 293] width 1280 height 586
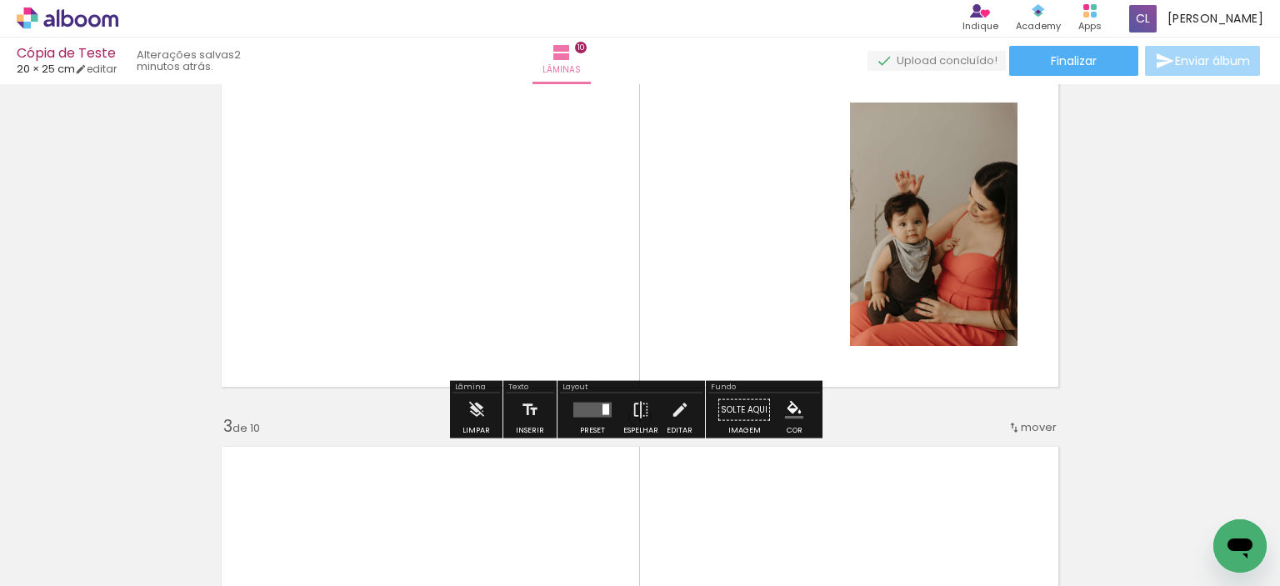
scroll to position [500, 0]
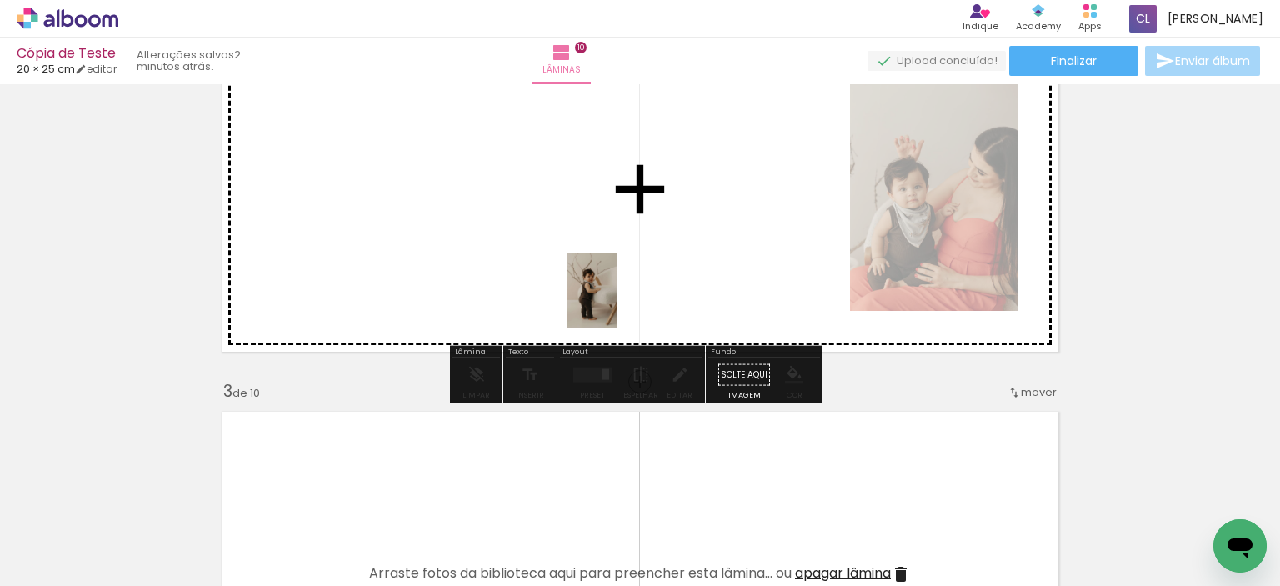
drag, startPoint x: 640, startPoint y: 530, endPoint x: 607, endPoint y: 343, distance: 190.5
click at [616, 289] on quentale-workspace at bounding box center [640, 293] width 1280 height 586
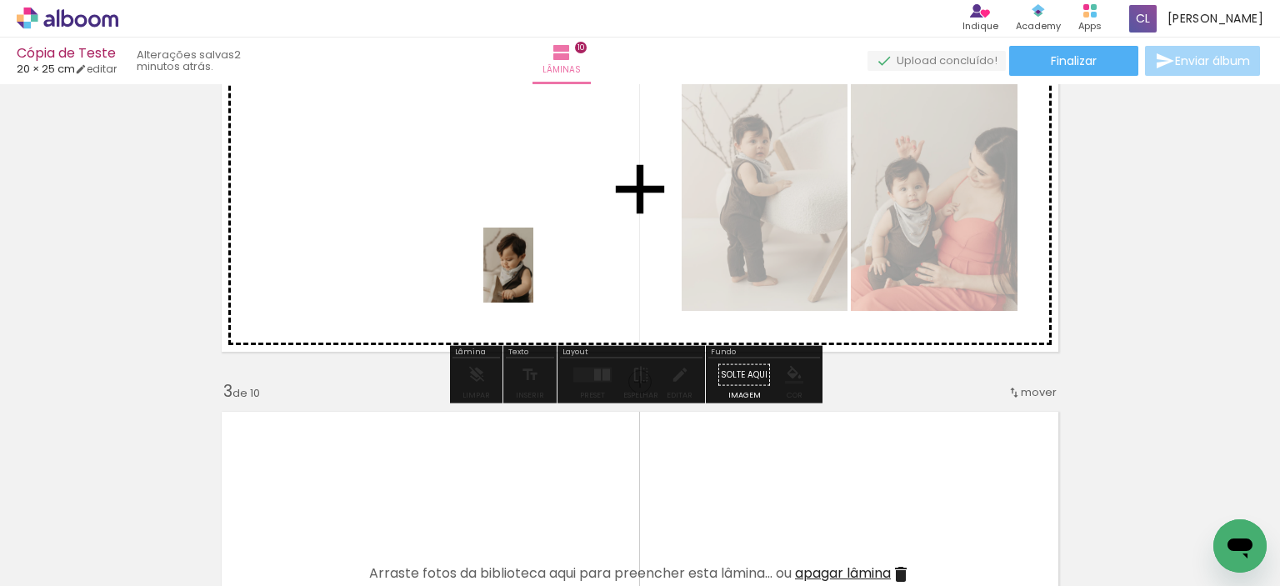
drag, startPoint x: 541, startPoint y: 519, endPoint x: 532, endPoint y: 254, distance: 264.4
click at [532, 254] on quentale-workspace at bounding box center [640, 293] width 1280 height 586
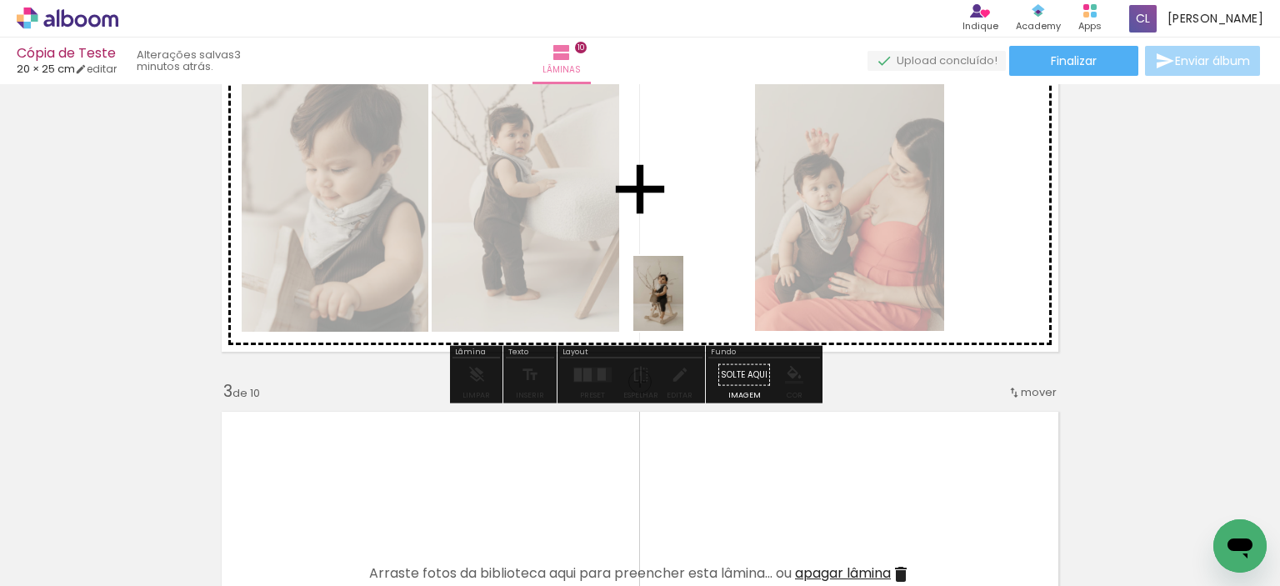
drag, startPoint x: 467, startPoint y: 531, endPoint x: 685, endPoint y: 303, distance: 316.0
click at [685, 303] on quentale-workspace at bounding box center [640, 293] width 1280 height 586
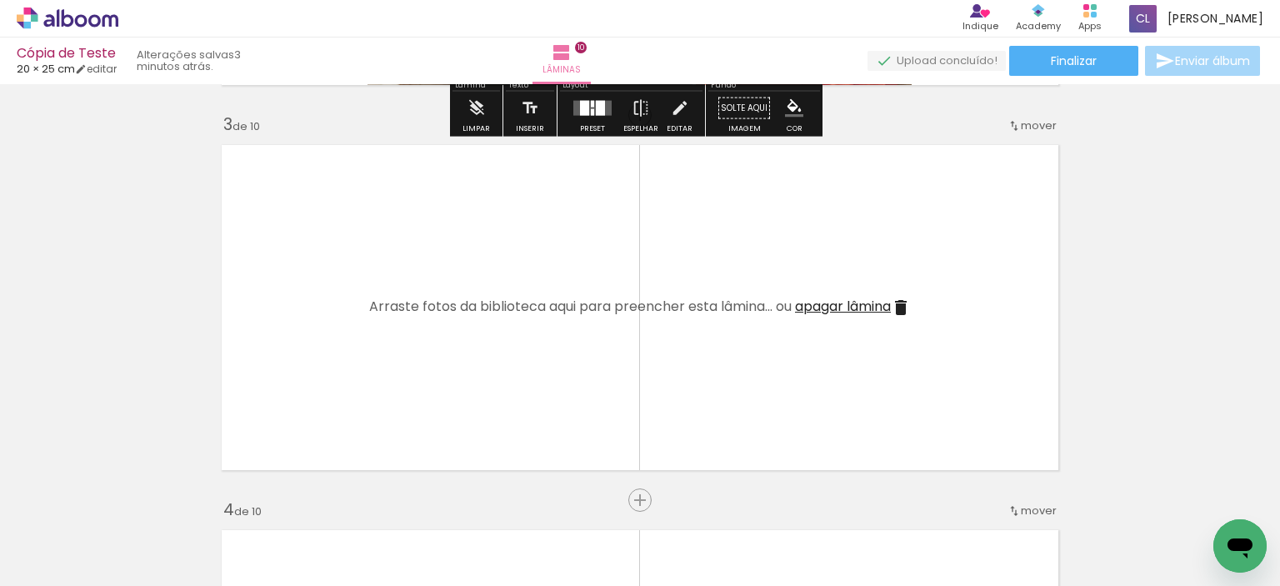
scroll to position [834, 0]
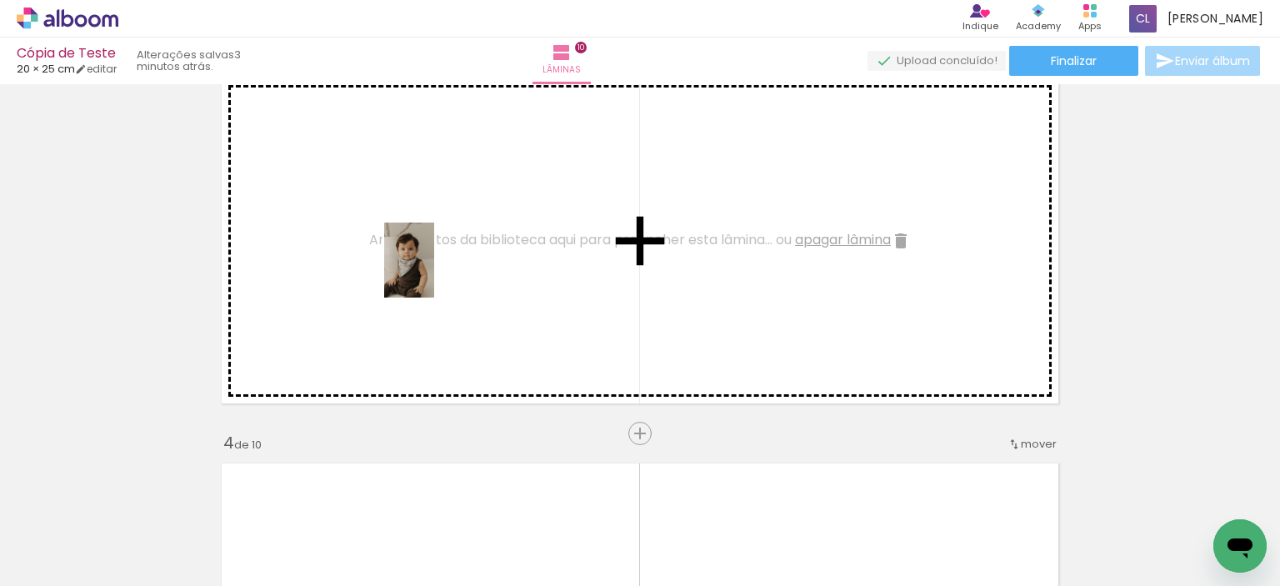
drag, startPoint x: 183, startPoint y: 534, endPoint x: 434, endPoint y: 273, distance: 362.0
click at [434, 273] on quentale-workspace at bounding box center [640, 293] width 1280 height 586
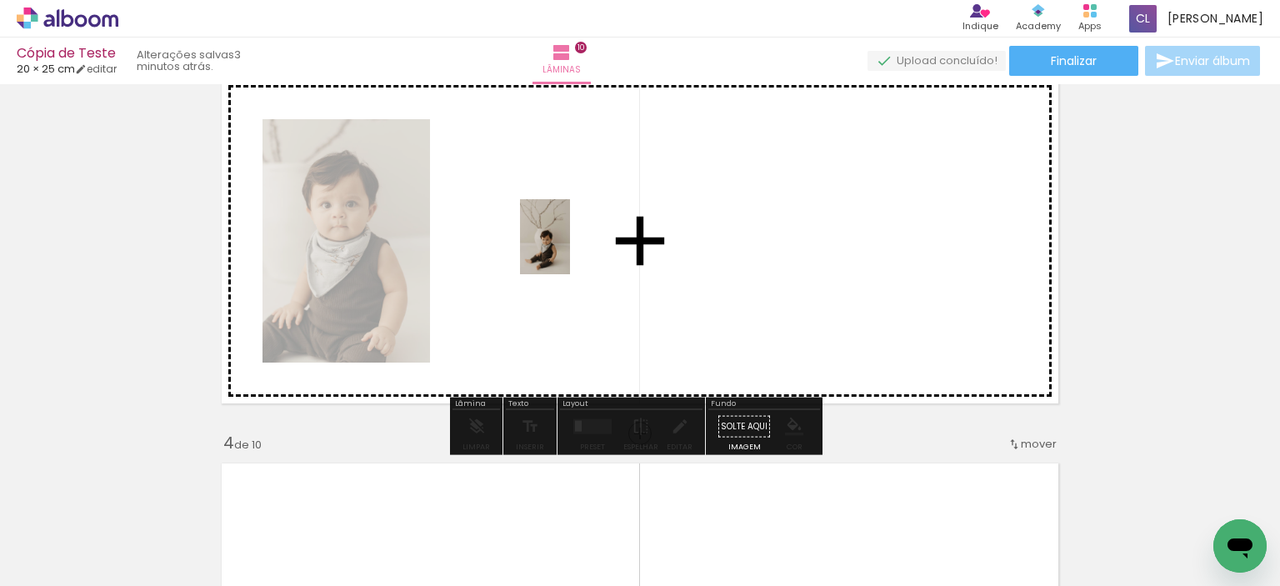
drag, startPoint x: 263, startPoint y: 514, endPoint x: 570, endPoint y: 249, distance: 405.5
click at [570, 249] on quentale-workspace at bounding box center [640, 293] width 1280 height 586
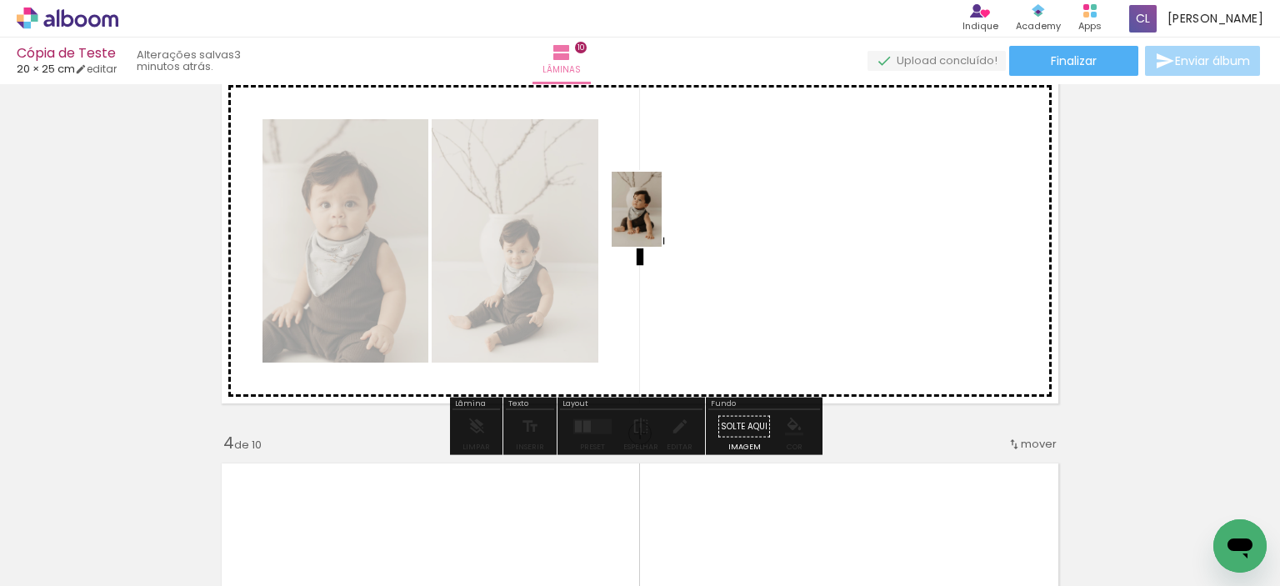
drag, startPoint x: 367, startPoint y: 527, endPoint x: 662, endPoint y: 222, distance: 424.5
click at [662, 222] on quentale-workspace at bounding box center [640, 293] width 1280 height 586
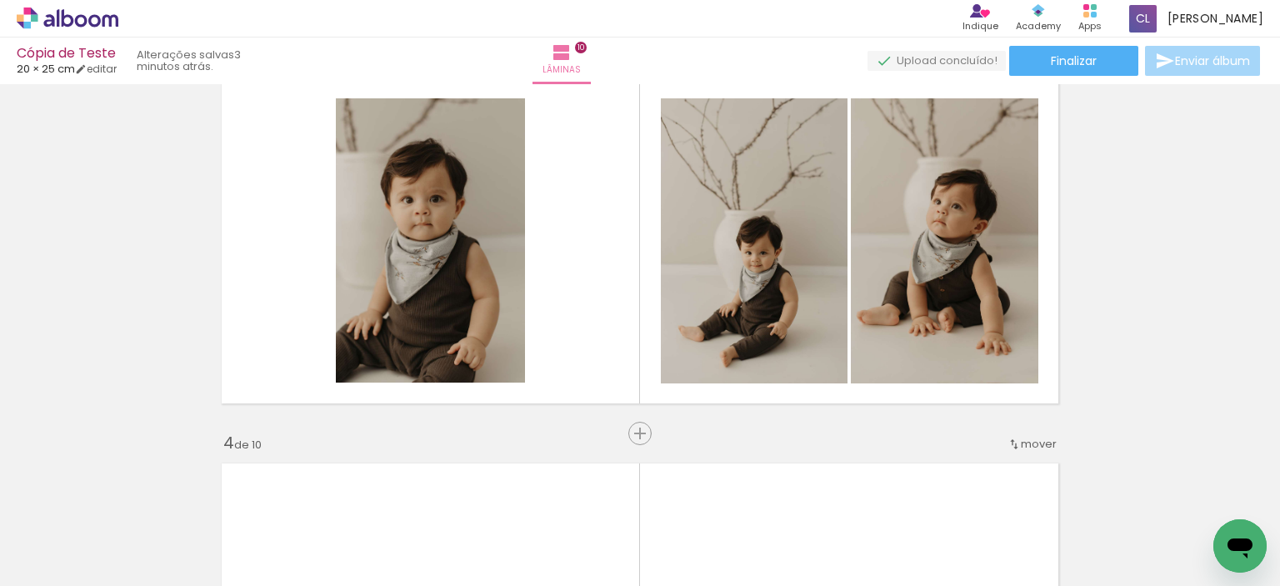
scroll to position [0, 355]
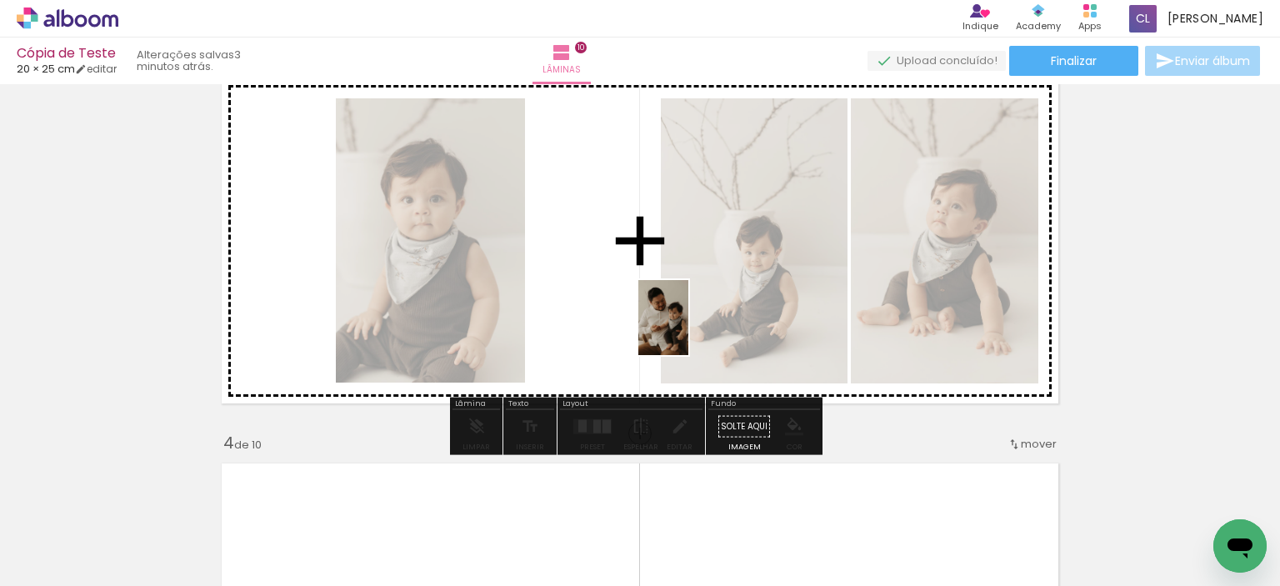
drag, startPoint x: 854, startPoint y: 538, endPoint x: 689, endPoint y: 330, distance: 265.7
click at [689, 330] on quentale-workspace at bounding box center [640, 293] width 1280 height 586
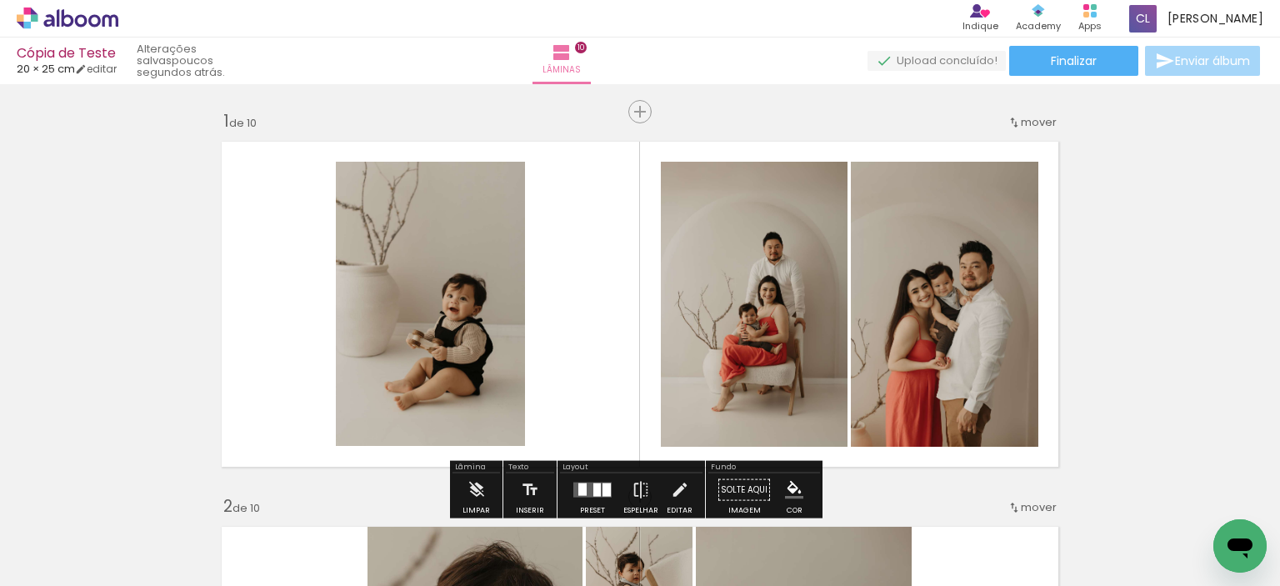
scroll to position [83, 0]
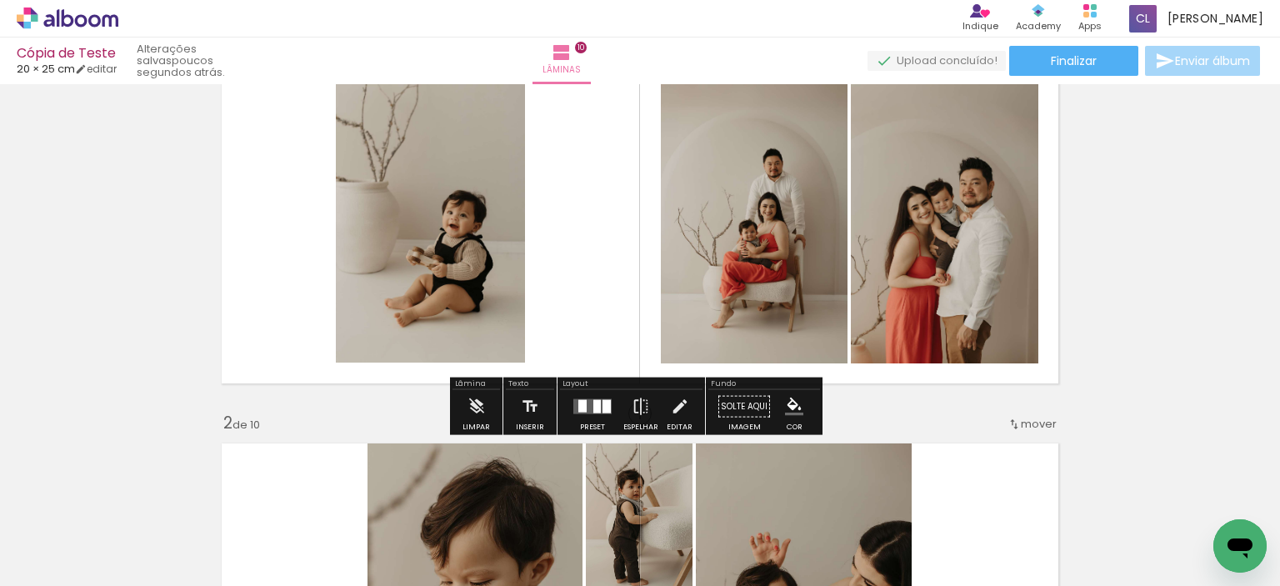
click at [570, 416] on div at bounding box center [592, 406] width 45 height 33
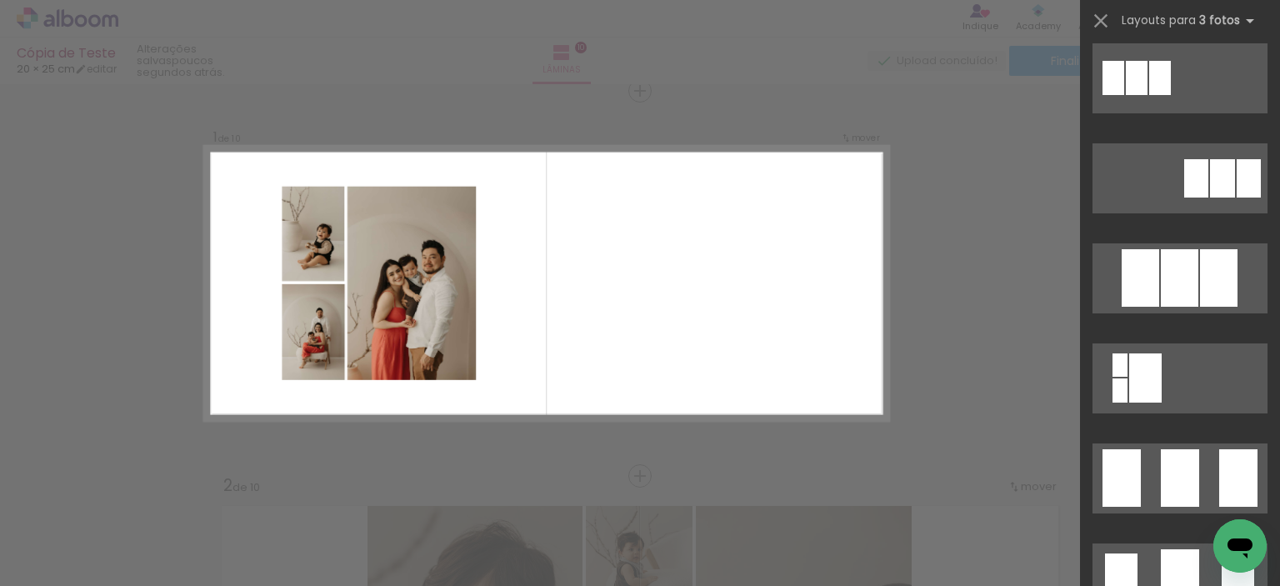
scroll to position [917, 0]
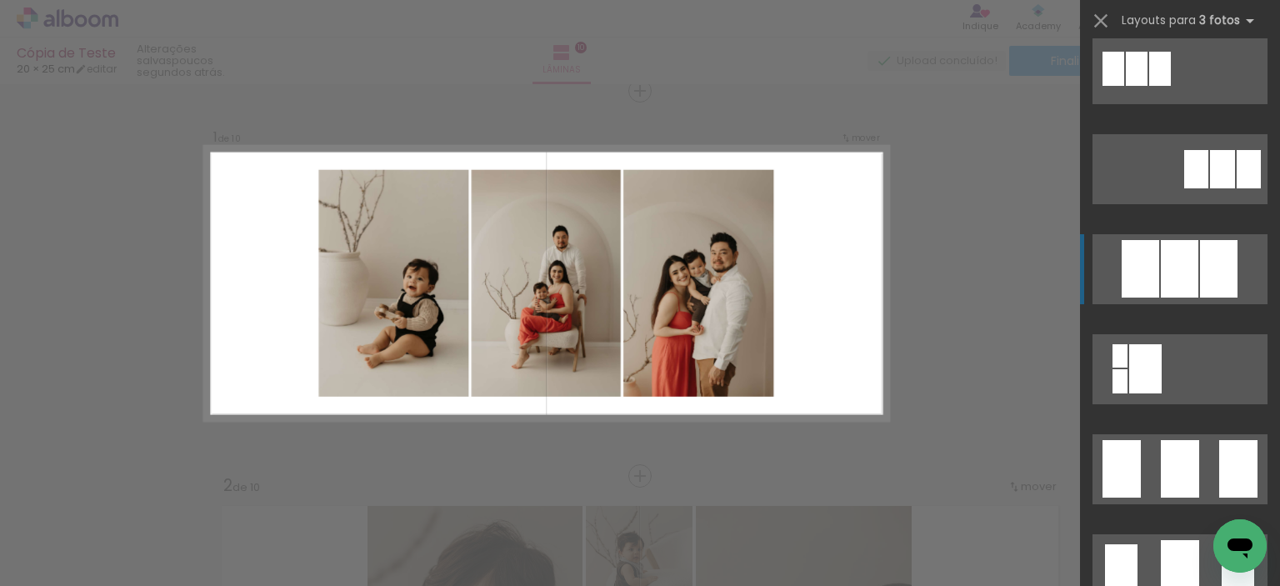
click at [1154, 434] on quentale-layouter at bounding box center [1180, 469] width 175 height 70
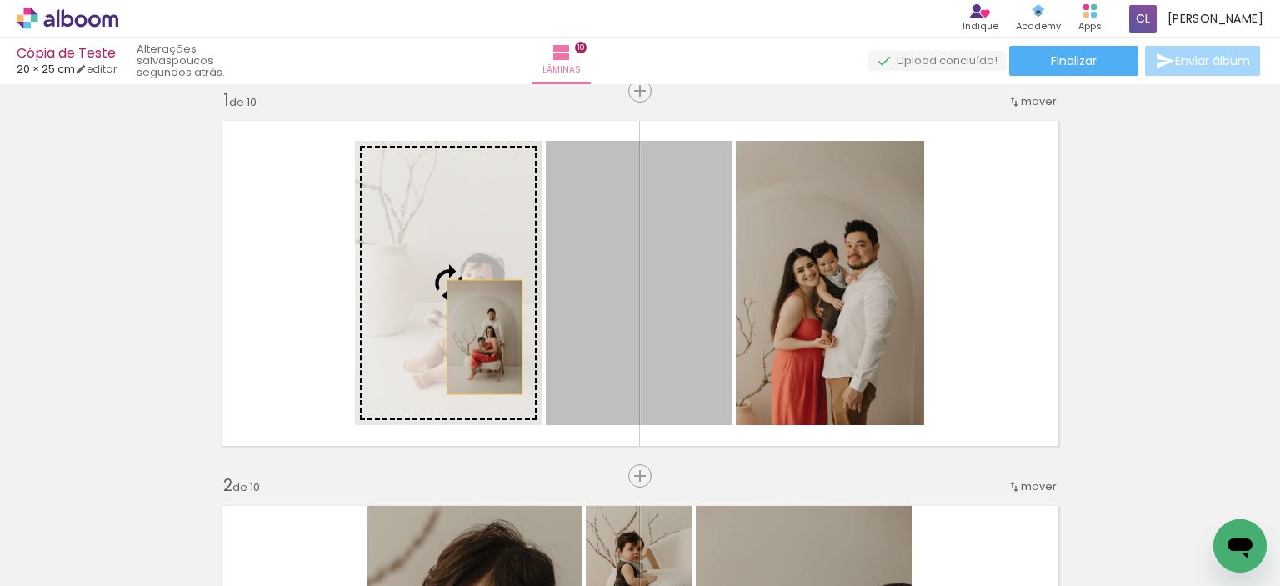
drag, startPoint x: 643, startPoint y: 325, endPoint x: 479, endPoint y: 337, distance: 164.6
click at [0, 0] on slot at bounding box center [0, 0] width 0 height 0
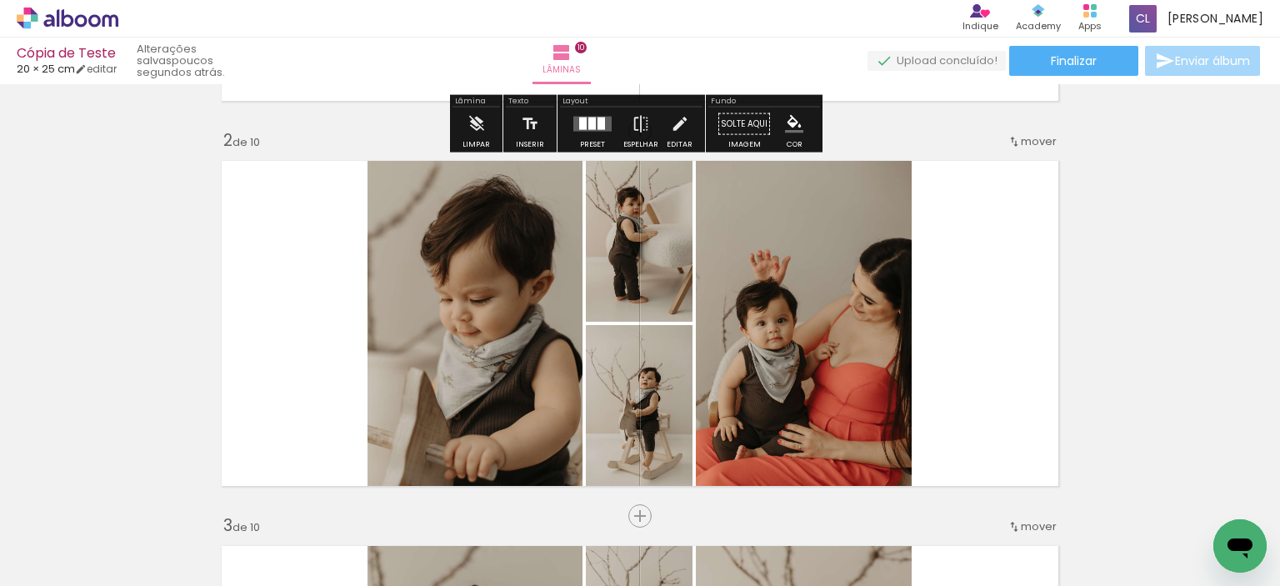
scroll to position [438, 0]
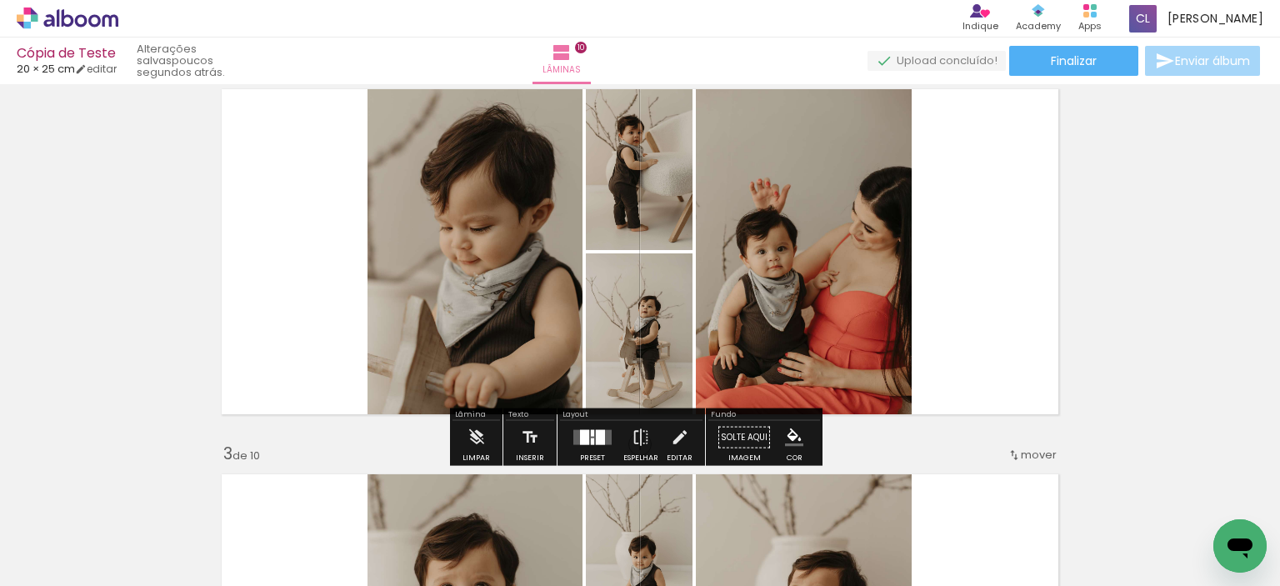
click at [596, 433] on div at bounding box center [600, 437] width 9 height 15
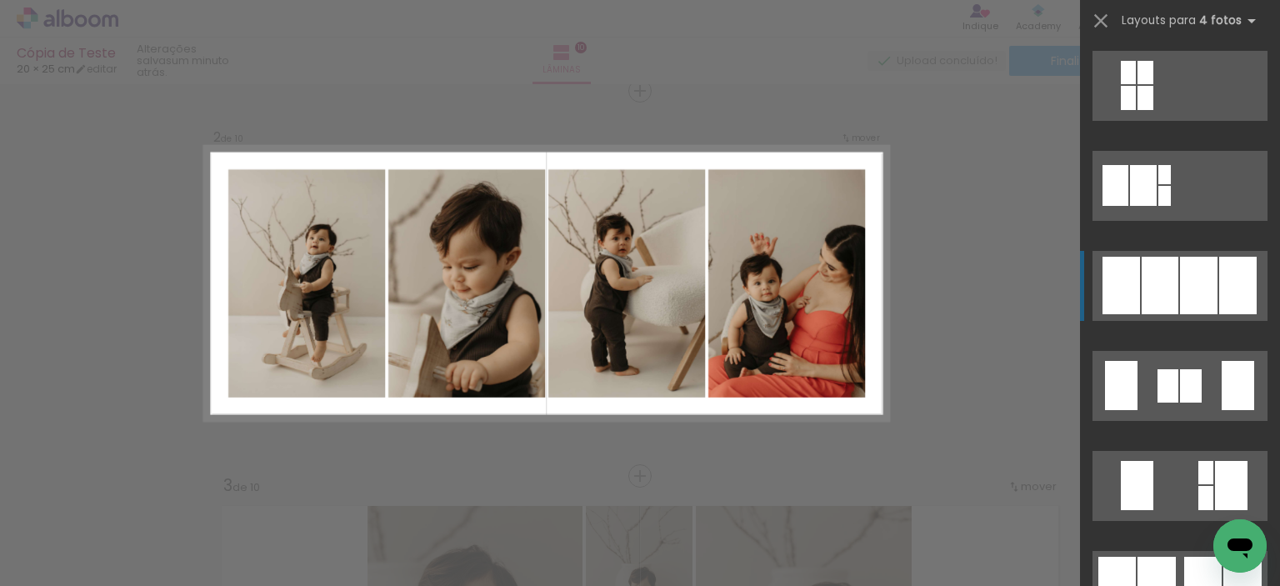
scroll to position [1084, 0]
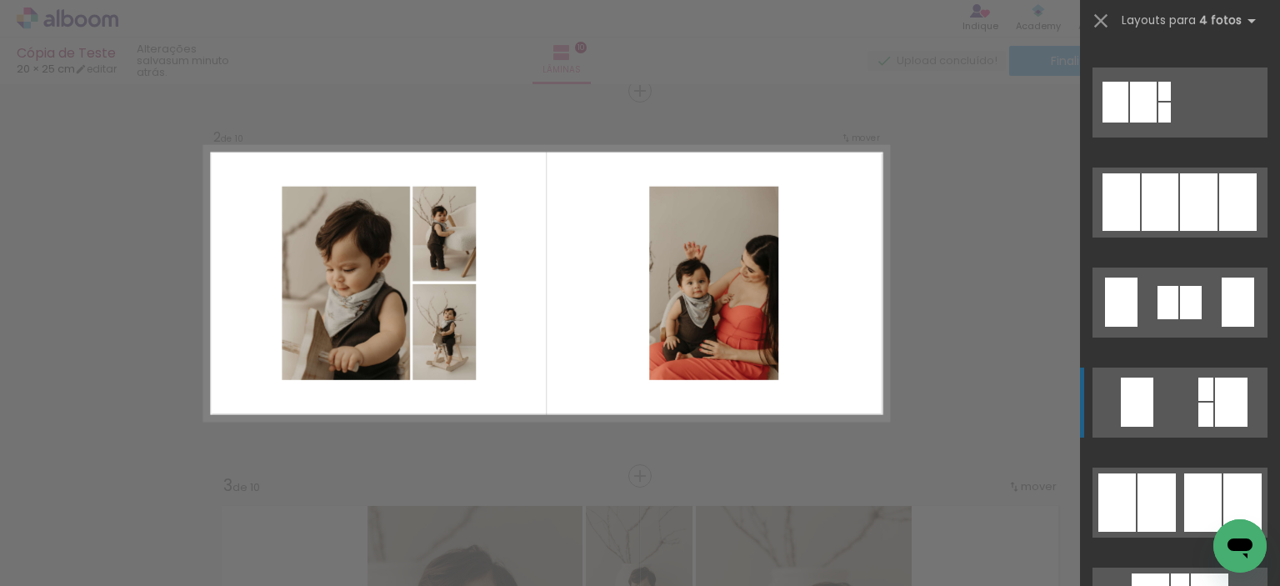
click at [1191, 338] on quentale-layouter at bounding box center [1180, 303] width 175 height 70
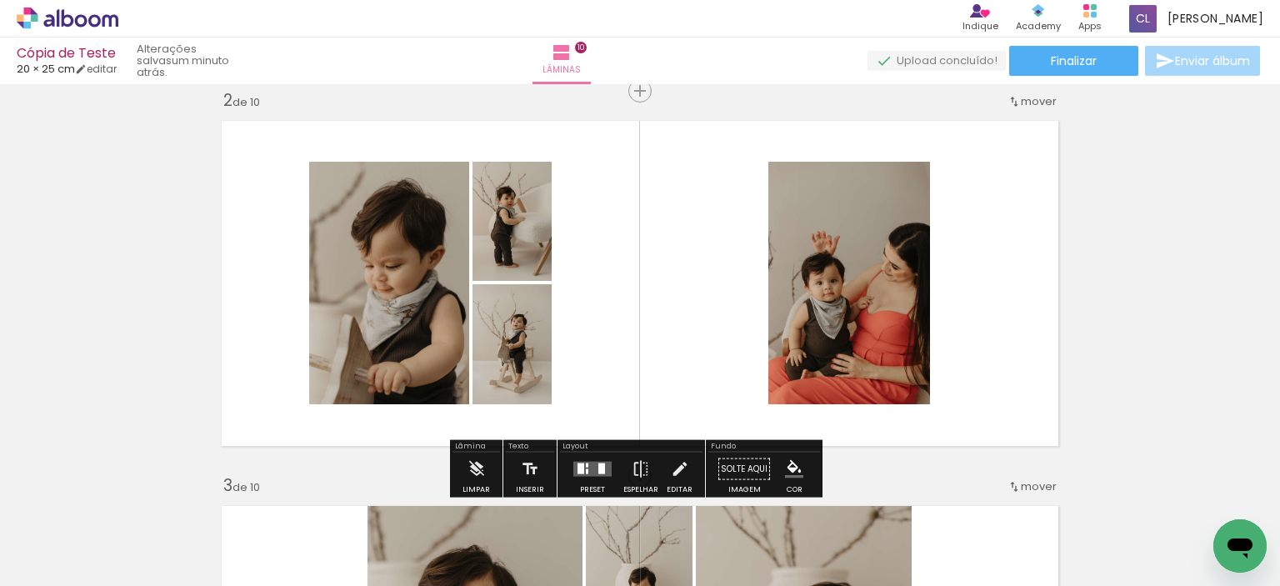
click at [574, 469] on quentale-layouter at bounding box center [593, 469] width 38 height 15
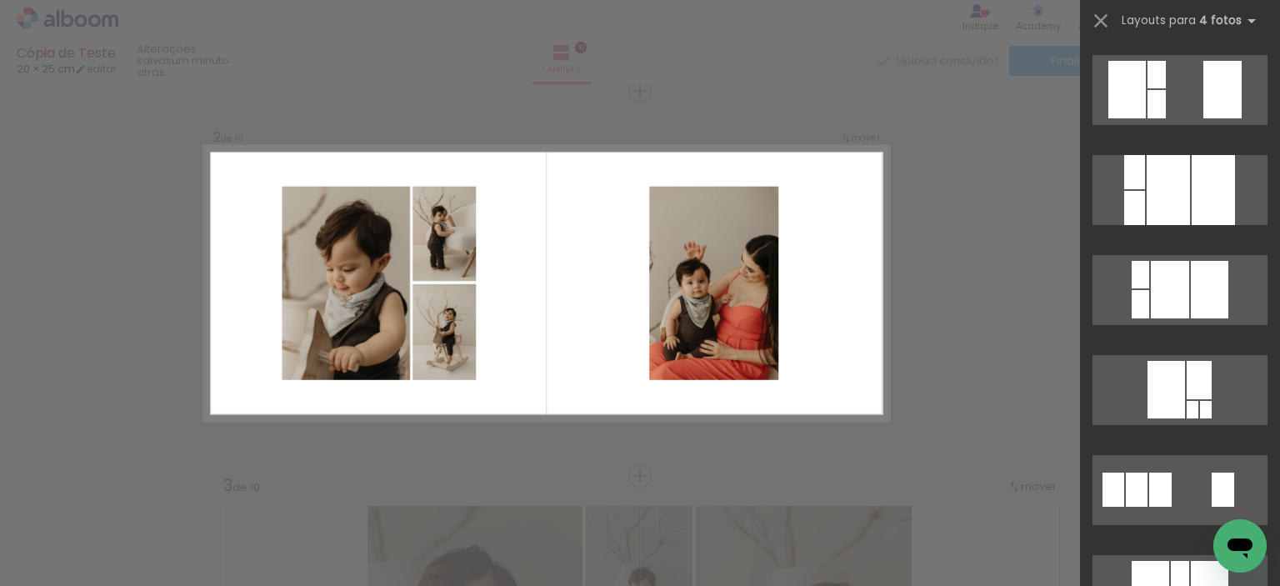
scroll to position [2234, 0]
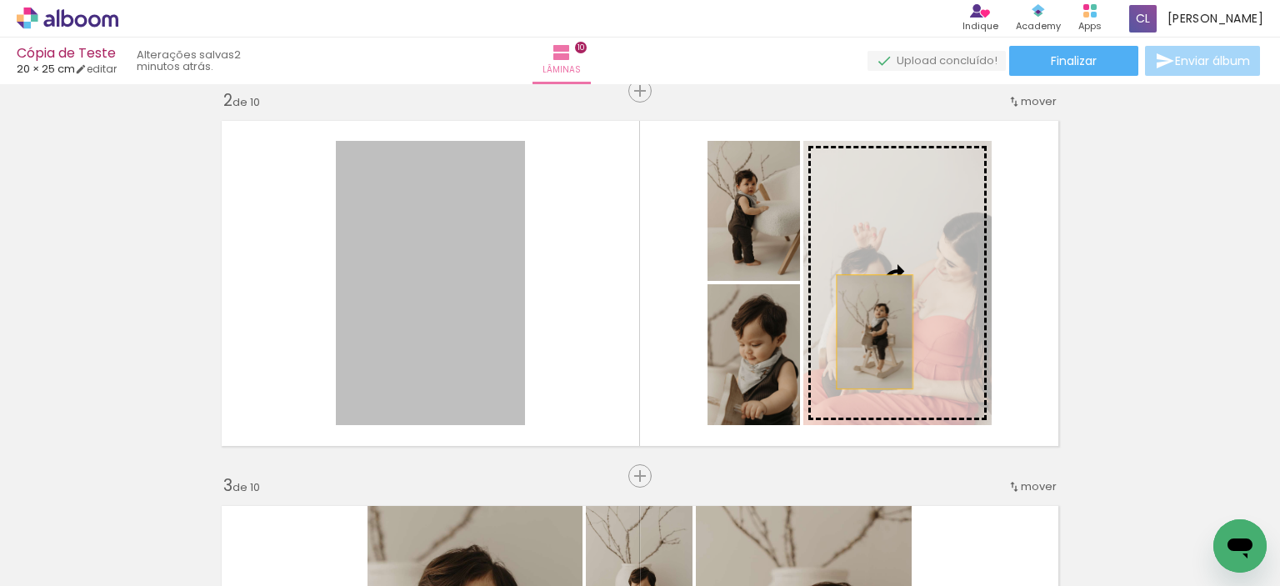
drag, startPoint x: 457, startPoint y: 343, endPoint x: 869, endPoint y: 331, distance: 412.0
click at [0, 0] on slot at bounding box center [0, 0] width 0 height 0
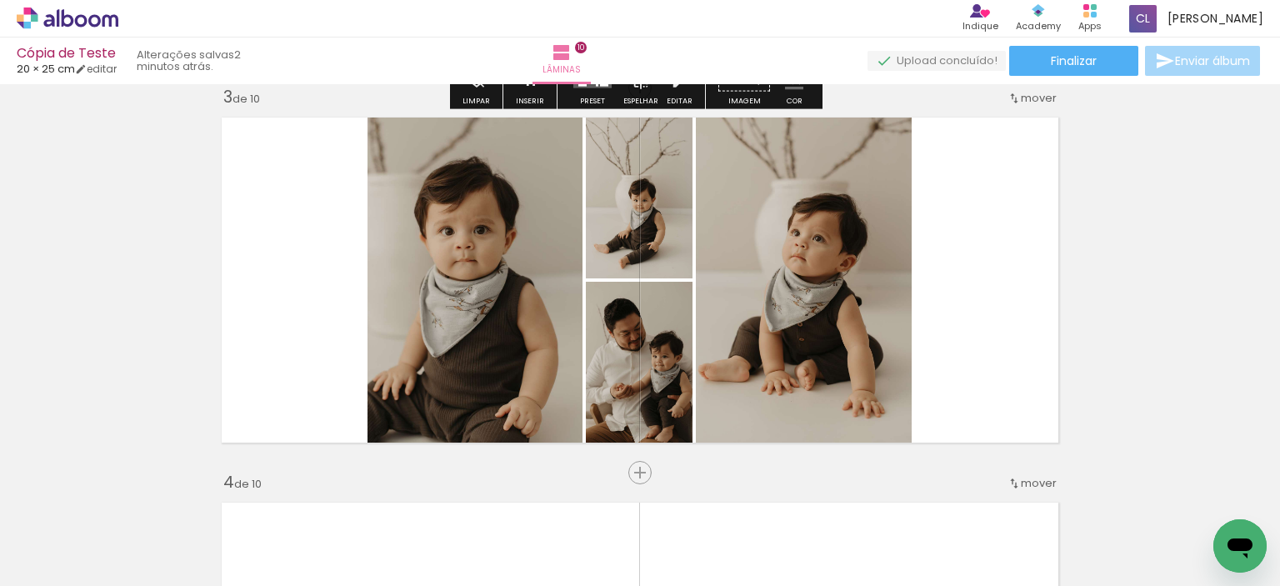
scroll to position [823, 0]
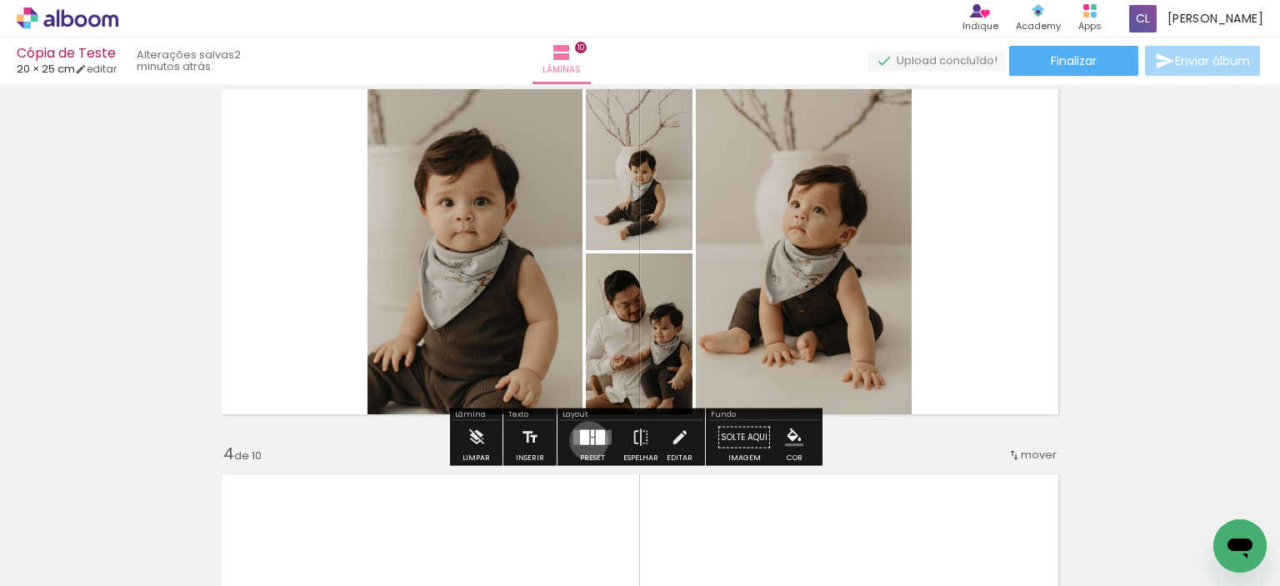
click at [585, 440] on quentale-layouter at bounding box center [593, 437] width 38 height 15
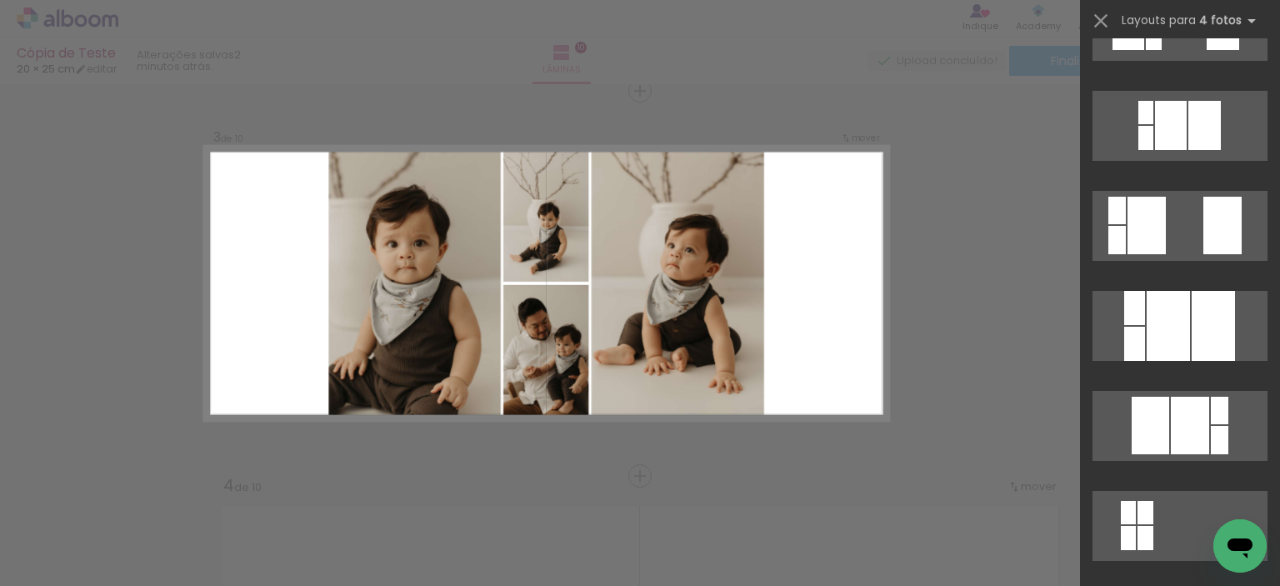
scroll to position [584, 0]
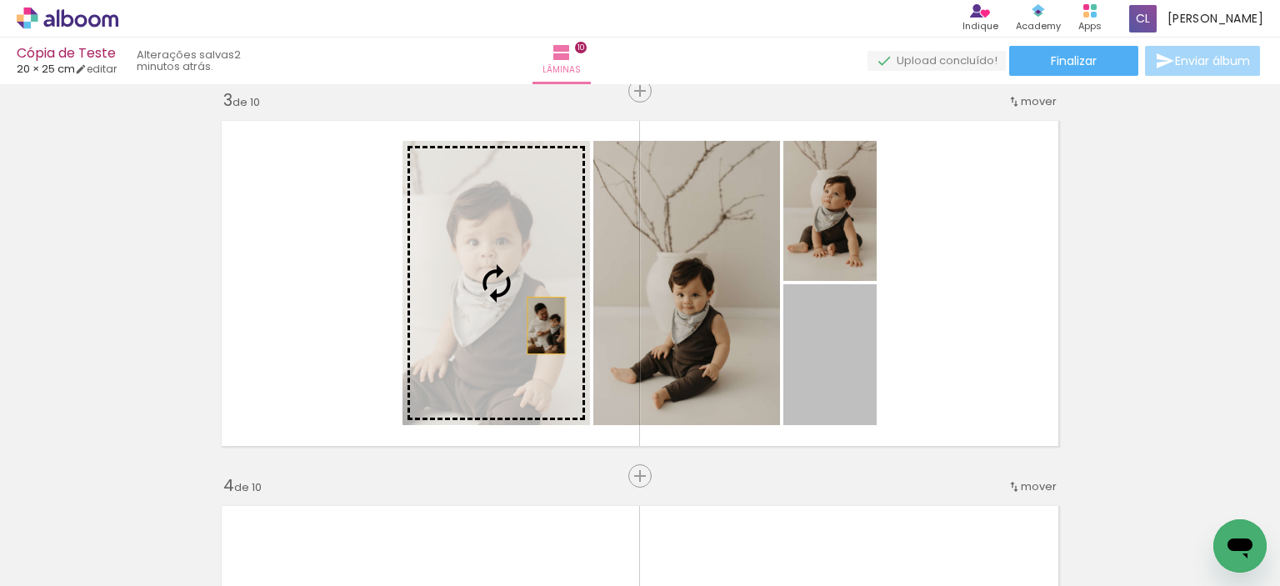
drag, startPoint x: 842, startPoint y: 378, endPoint x: 490, endPoint y: 318, distance: 356.9
click at [0, 0] on slot at bounding box center [0, 0] width 0 height 0
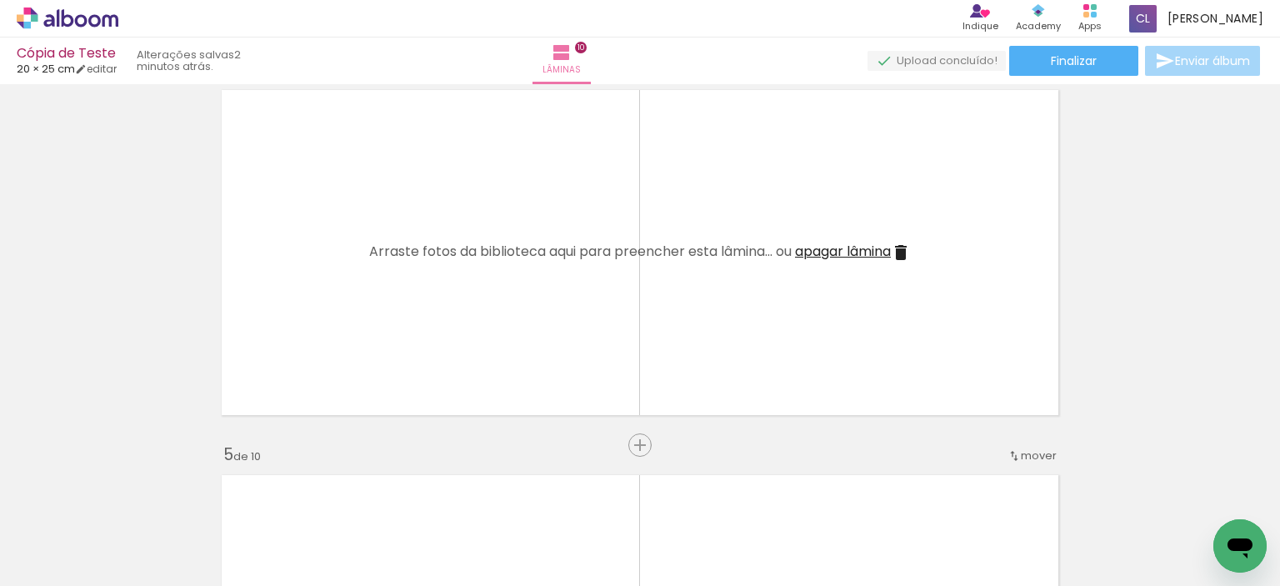
scroll to position [1208, 0]
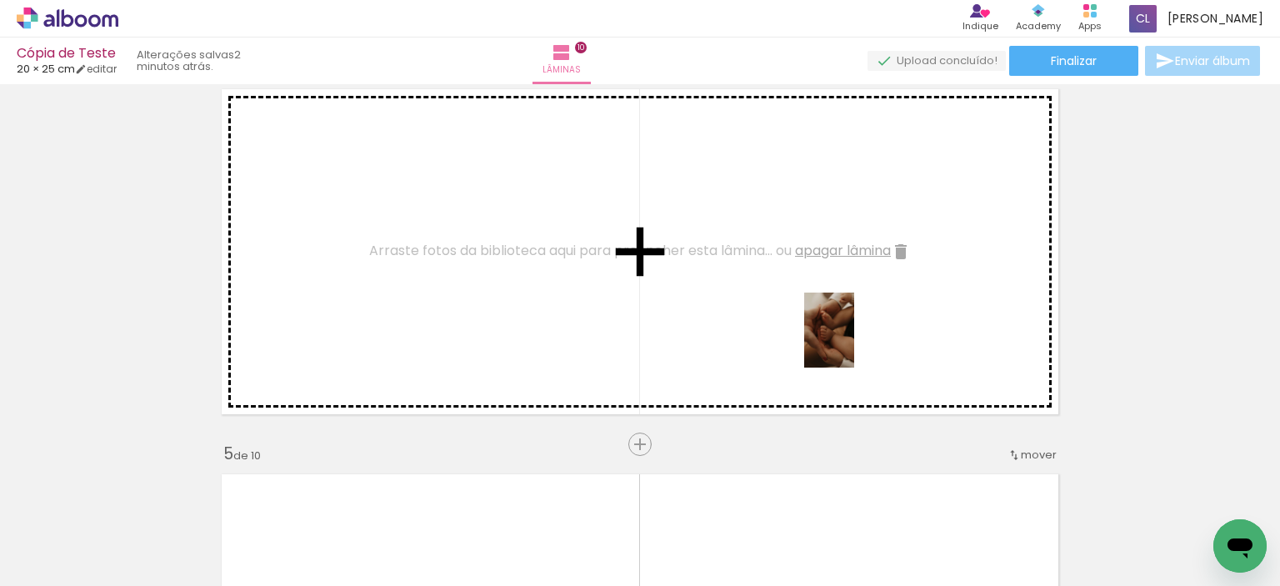
drag, startPoint x: 917, startPoint y: 545, endPoint x: 854, endPoint y: 343, distance: 212.0
click at [854, 343] on quentale-workspace at bounding box center [640, 293] width 1280 height 586
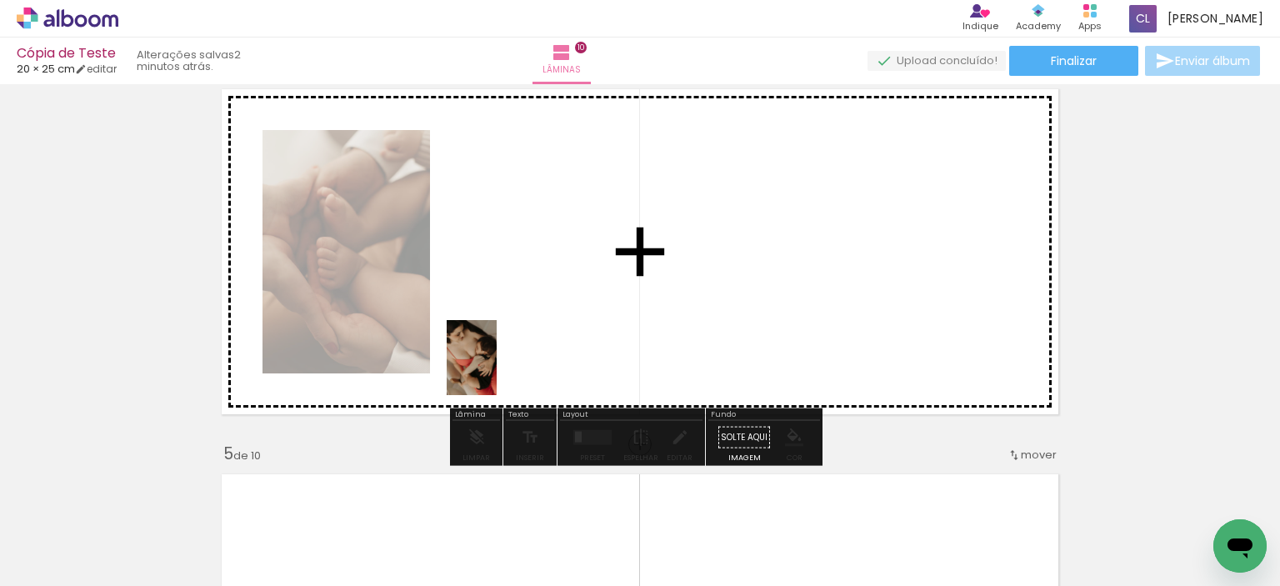
drag, startPoint x: 533, startPoint y: 546, endPoint x: 497, endPoint y: 370, distance: 179.5
click at [497, 370] on quentale-workspace at bounding box center [640, 293] width 1280 height 586
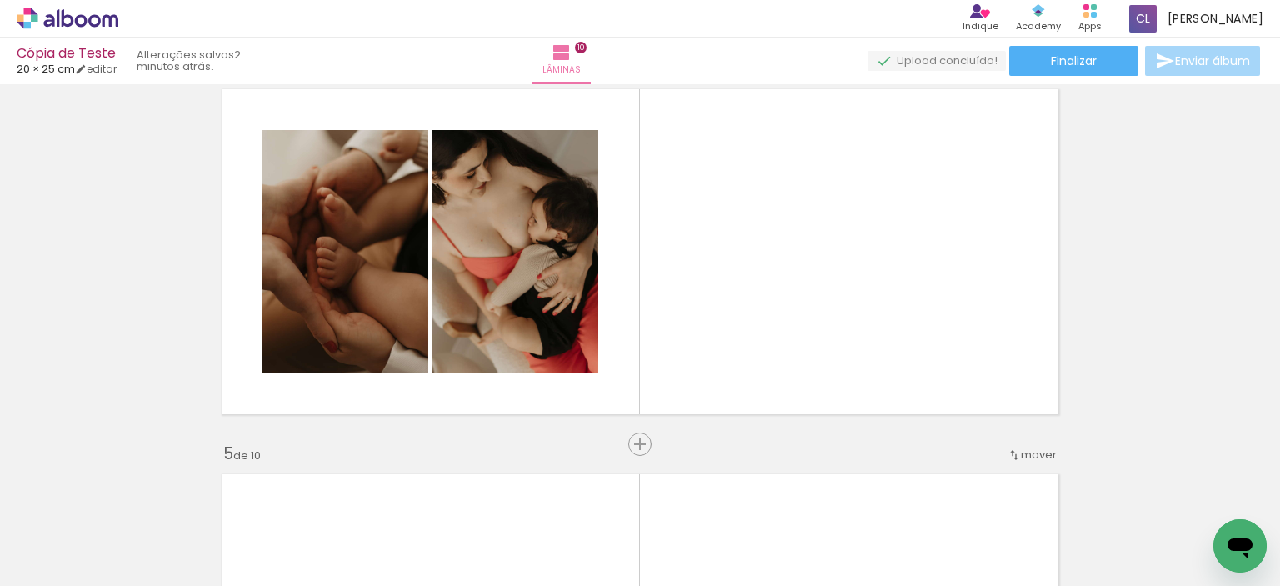
scroll to position [0, 752]
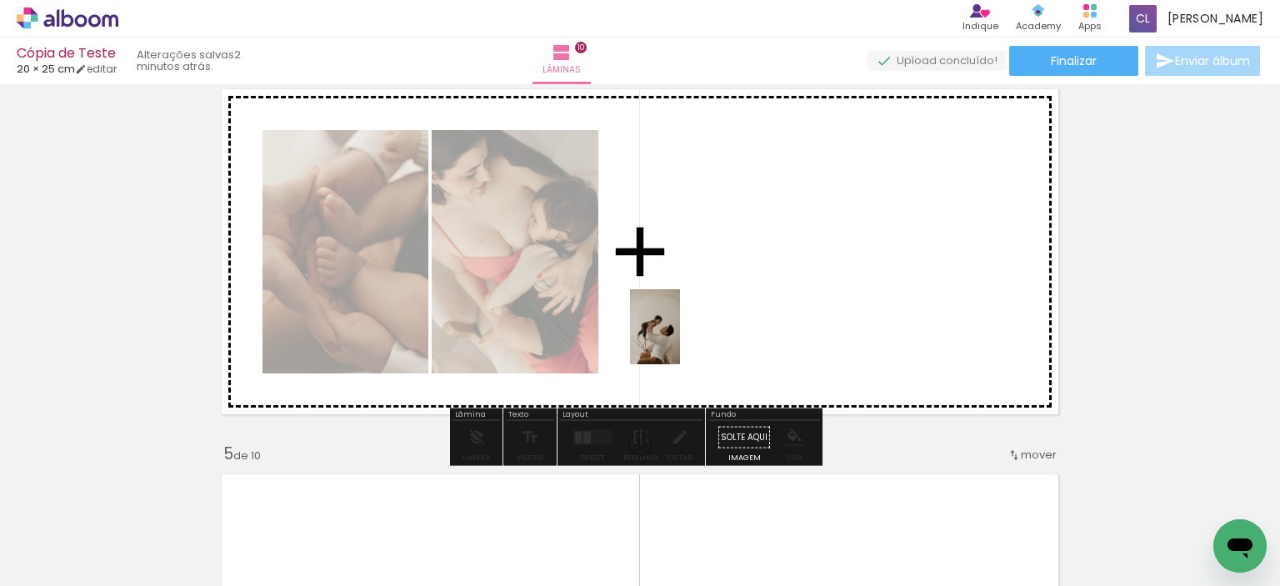
drag, startPoint x: 558, startPoint y: 545, endPoint x: 680, endPoint y: 339, distance: 239.6
click at [680, 339] on quentale-workspace at bounding box center [640, 293] width 1280 height 586
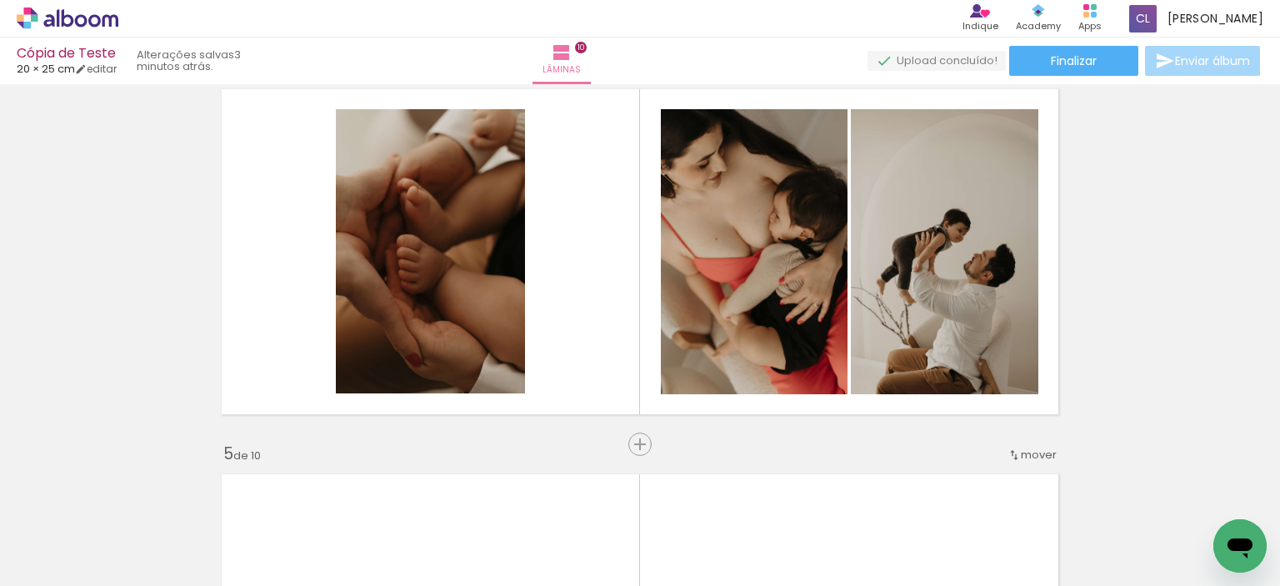
scroll to position [0, 1673]
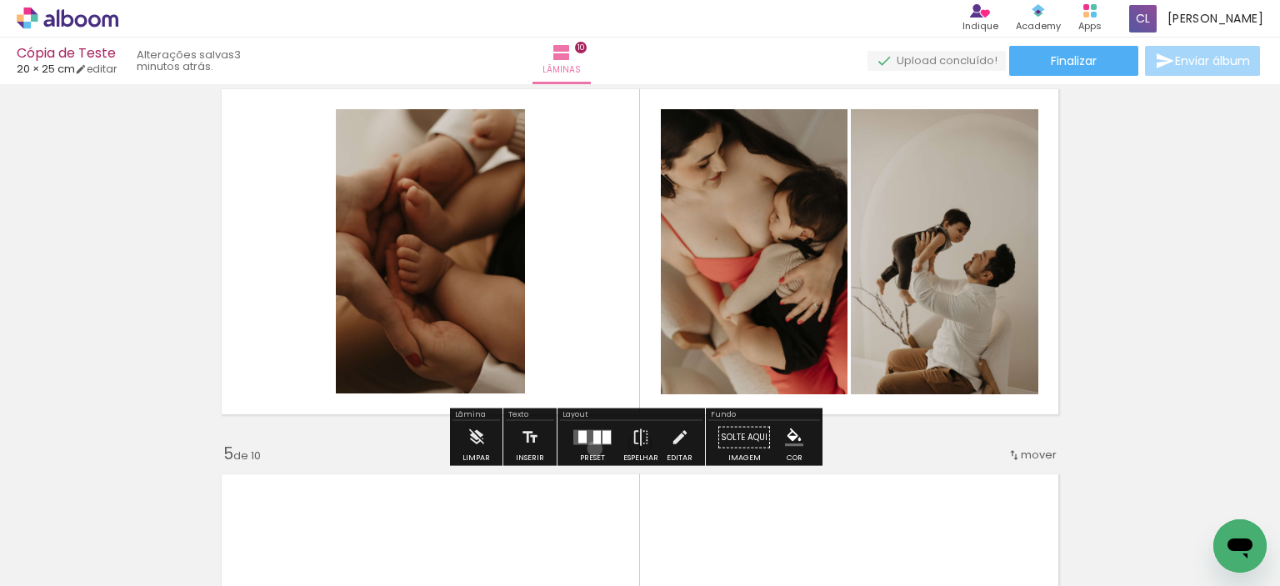
click at [591, 448] on div at bounding box center [592, 437] width 45 height 33
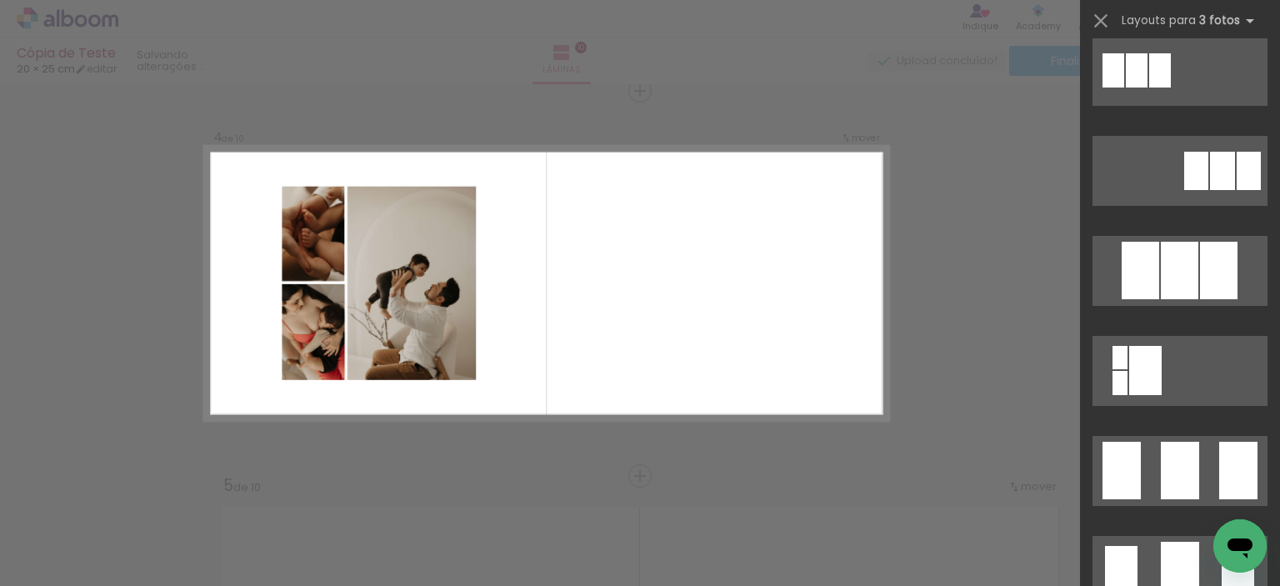
scroll to position [834, 0]
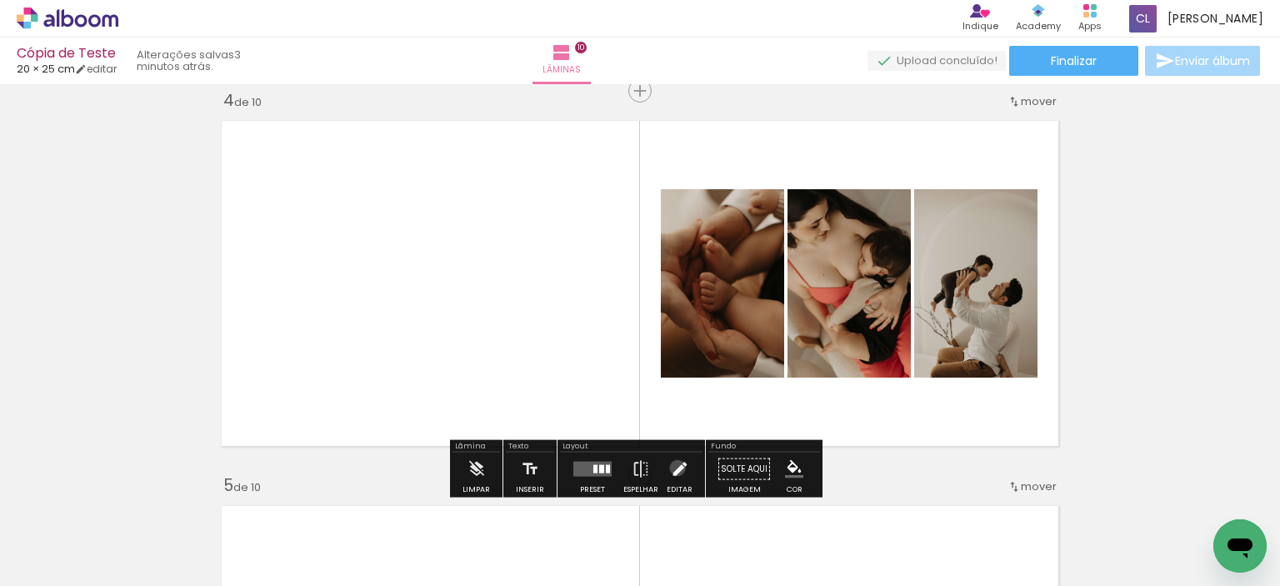
click at [674, 468] on iron-icon at bounding box center [680, 469] width 18 height 33
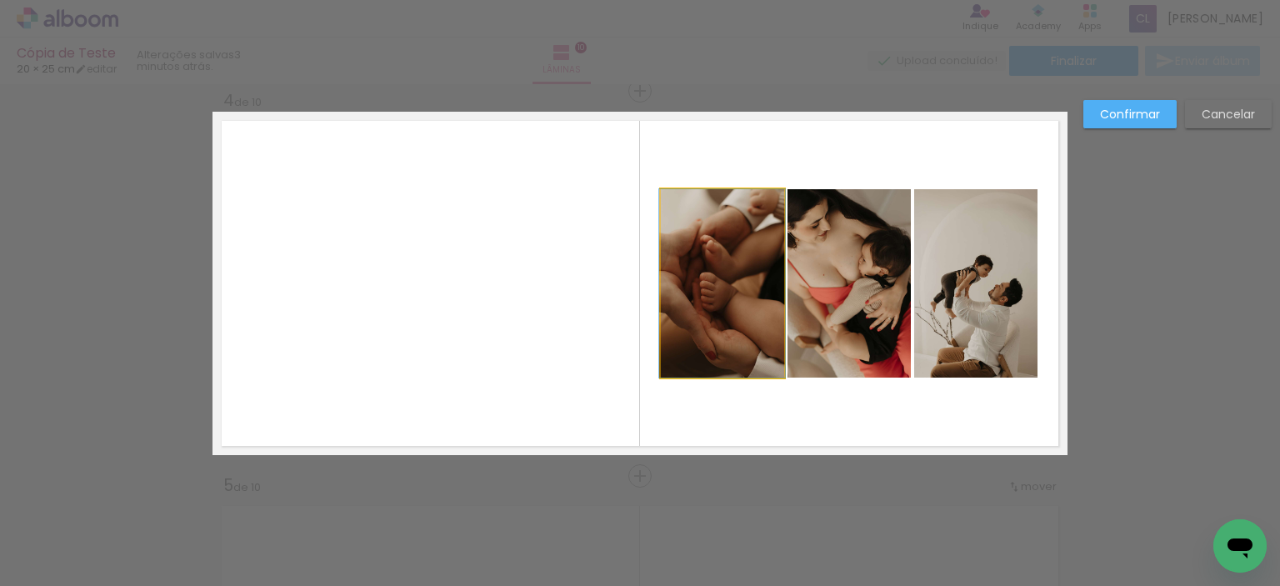
click at [737, 306] on quentale-photo at bounding box center [722, 283] width 123 height 188
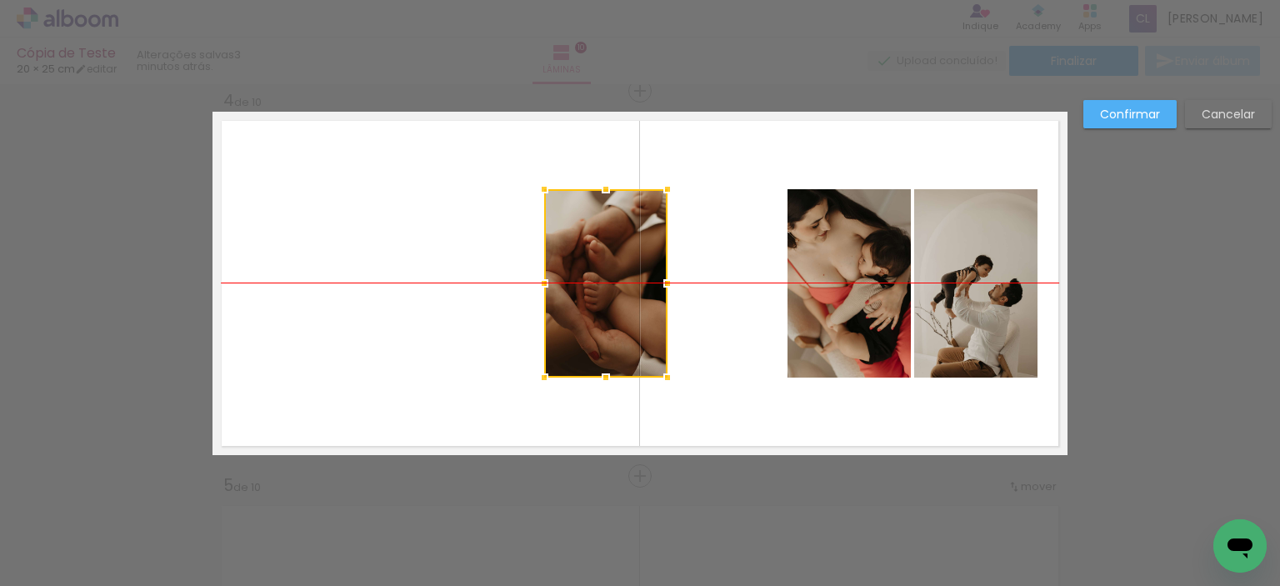
drag, startPoint x: 737, startPoint y: 306, endPoint x: 564, endPoint y: 290, distance: 174.1
click at [611, 304] on div at bounding box center [605, 283] width 123 height 188
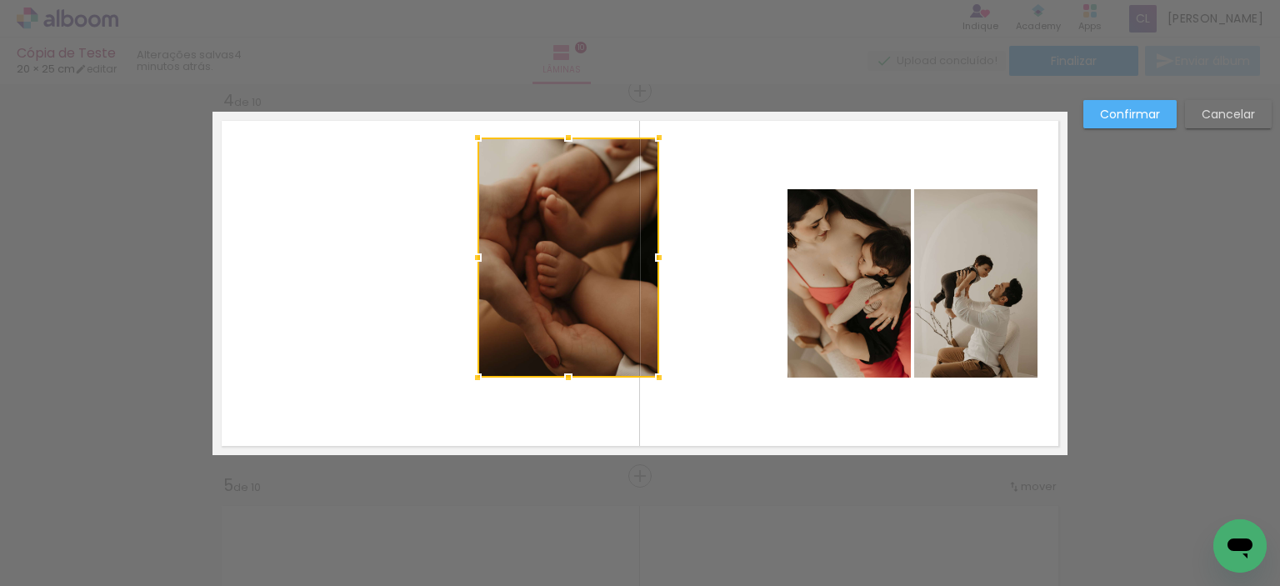
drag, startPoint x: 530, startPoint y: 191, endPoint x: 472, endPoint y: 140, distance: 77.4
click at [472, 140] on div at bounding box center [477, 137] width 33 height 33
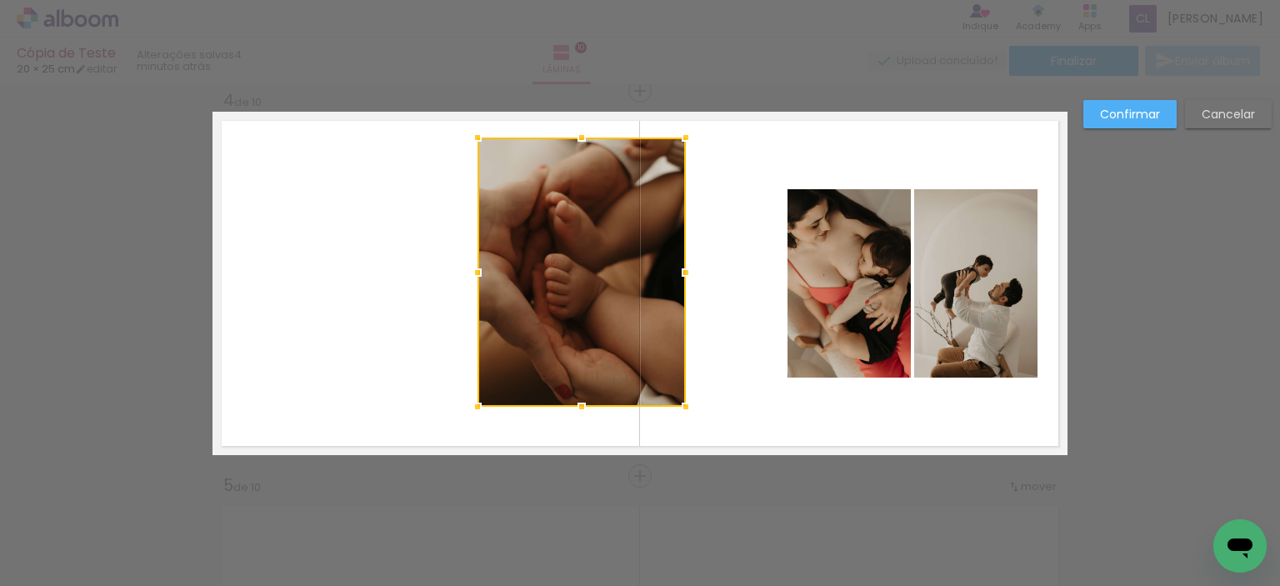
drag, startPoint x: 652, startPoint y: 377, endPoint x: 679, endPoint y: 406, distance: 40.1
click at [679, 406] on div at bounding box center [685, 406] width 33 height 33
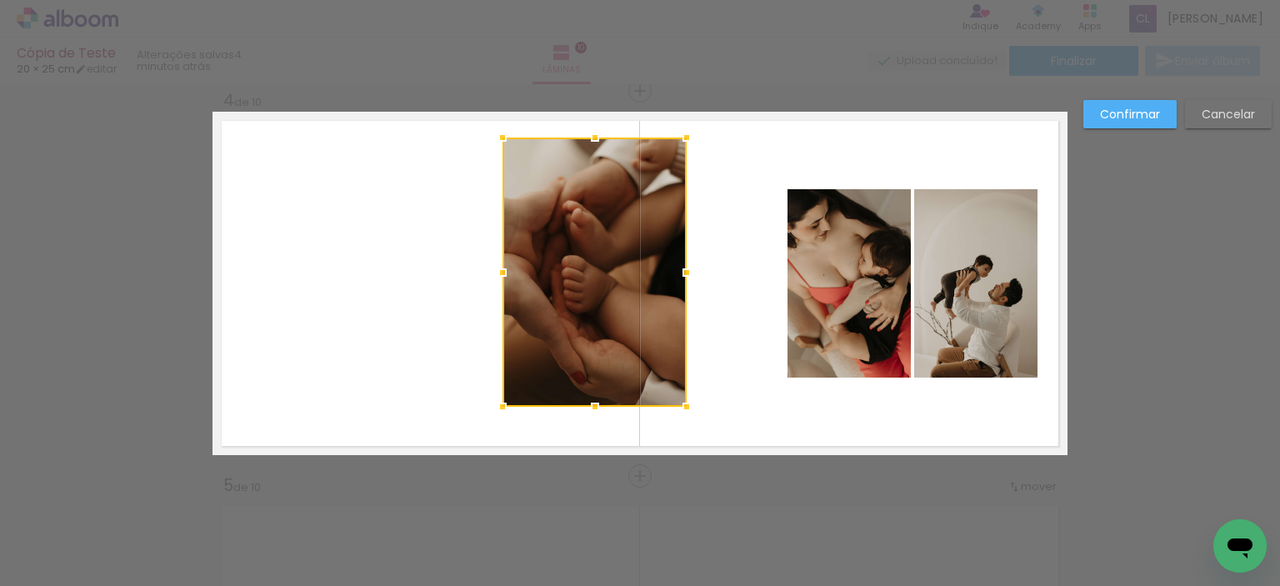
drag, startPoint x: 470, startPoint y: 268, endPoint x: 494, endPoint y: 269, distance: 24.2
click at [494, 269] on div at bounding box center [502, 272] width 33 height 33
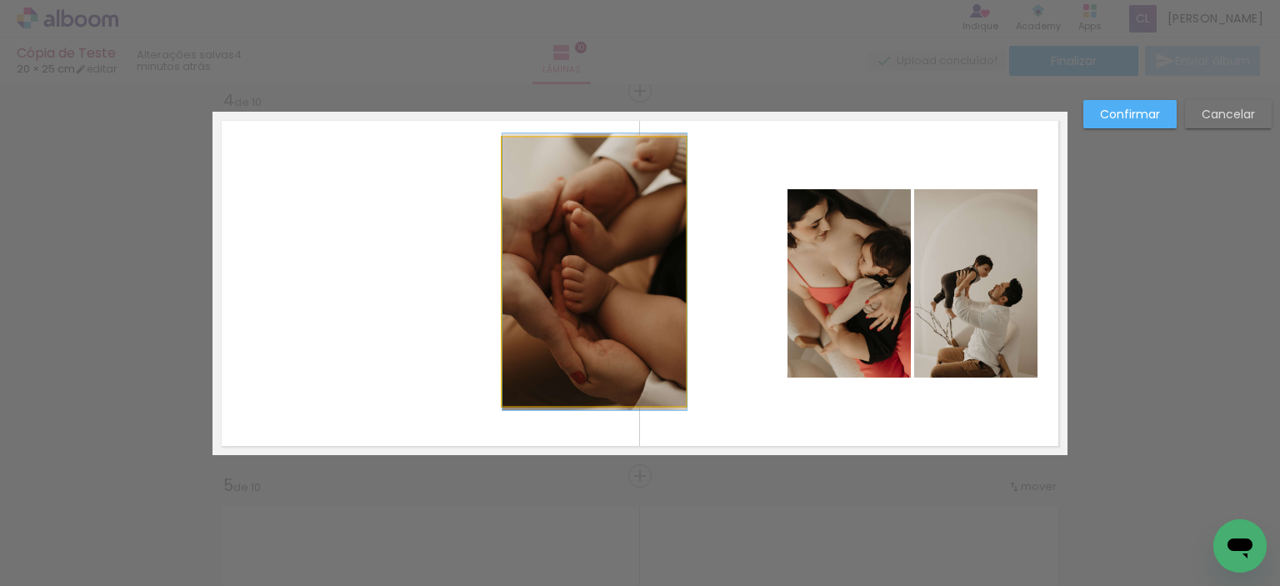
click at [544, 271] on quentale-photo at bounding box center [595, 272] width 184 height 269
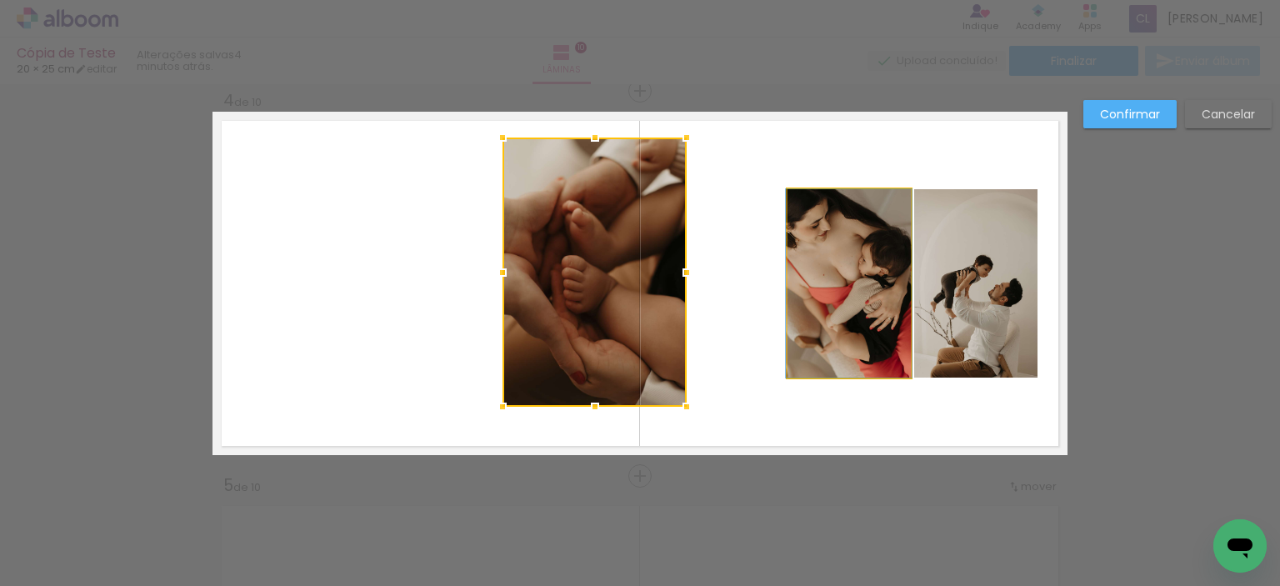
click at [853, 298] on quentale-photo at bounding box center [849, 283] width 123 height 188
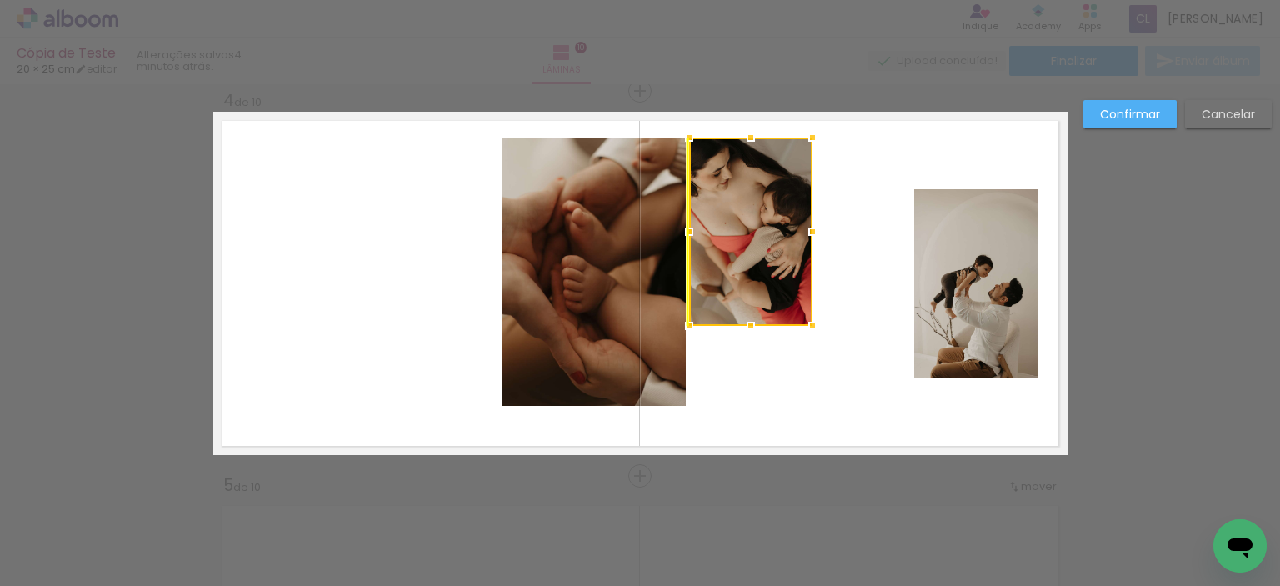
drag, startPoint x: 840, startPoint y: 293, endPoint x: 751, endPoint y: 241, distance: 103.1
click at [751, 241] on div at bounding box center [750, 232] width 123 height 188
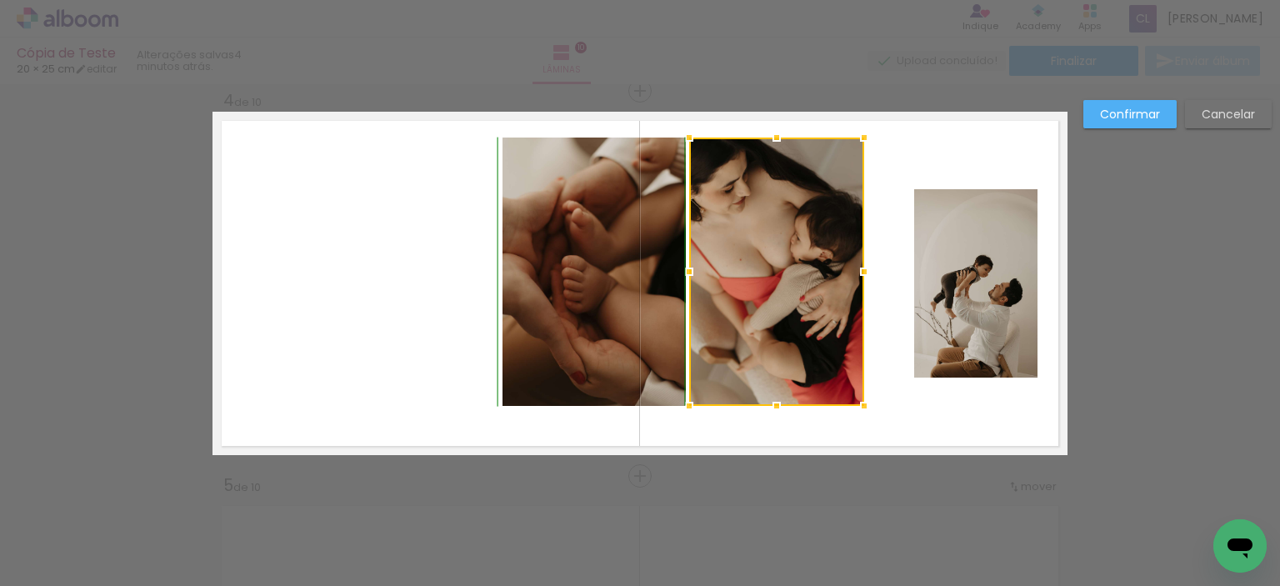
drag, startPoint x: 810, startPoint y: 328, endPoint x: 853, endPoint y: 402, distance: 84.8
click at [853, 402] on div at bounding box center [864, 405] width 33 height 33
click at [896, 289] on quentale-layouter at bounding box center [640, 283] width 855 height 343
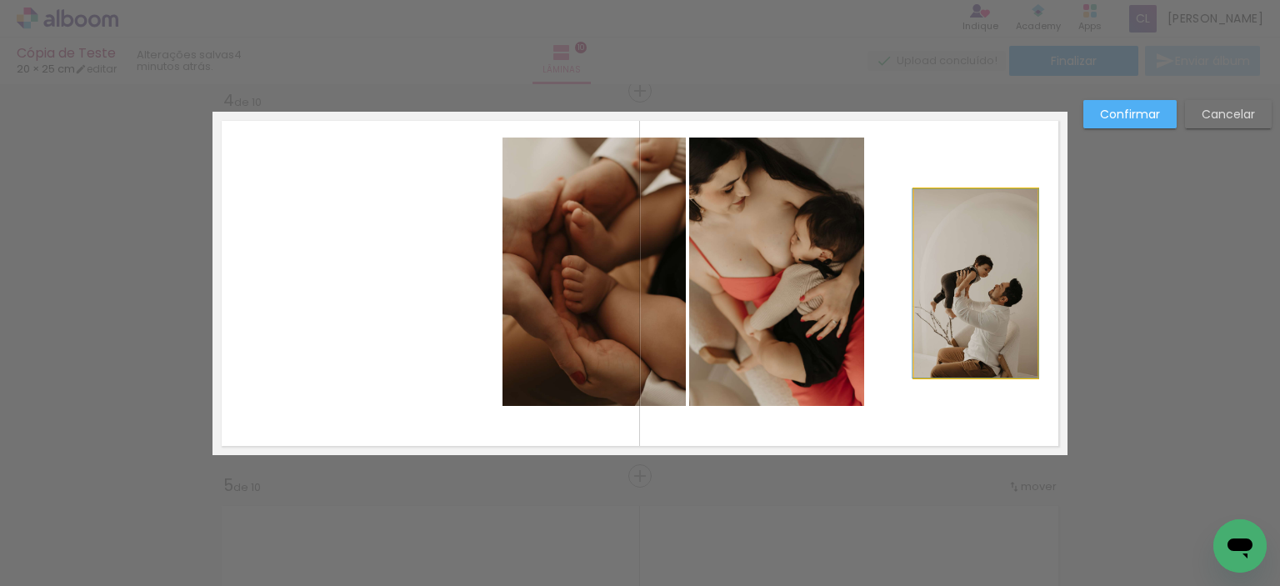
click at [940, 289] on quentale-photo at bounding box center [976, 283] width 123 height 188
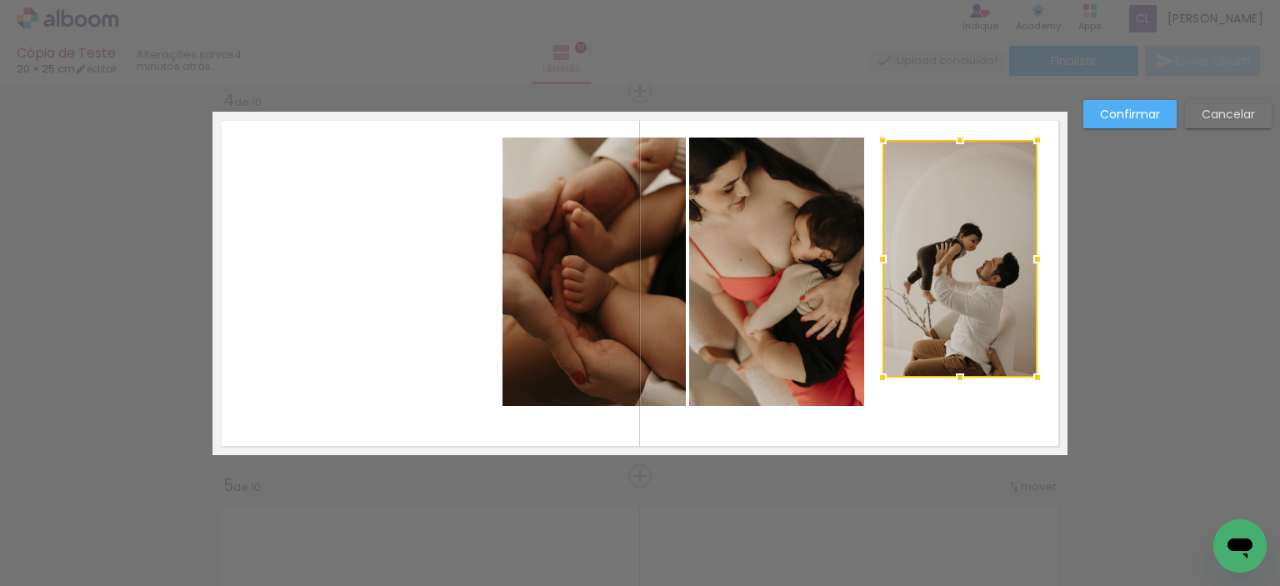
drag, startPoint x: 914, startPoint y: 188, endPoint x: 882, endPoint y: 145, distance: 53.0
click at [882, 145] on div at bounding box center [882, 139] width 33 height 33
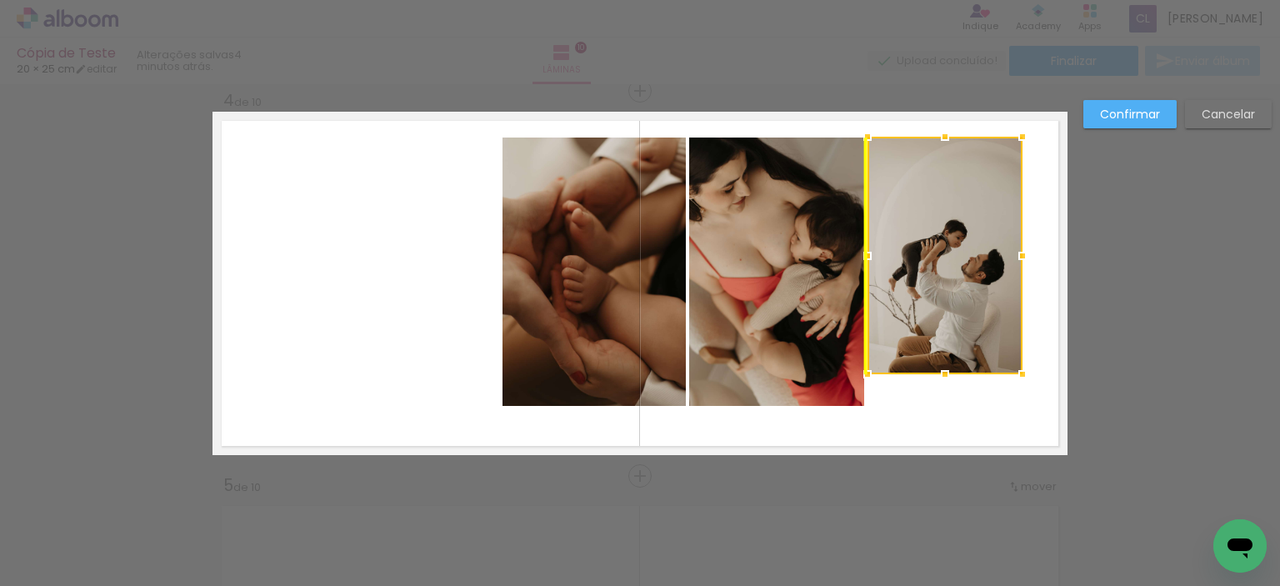
click at [930, 188] on div at bounding box center [945, 256] width 155 height 238
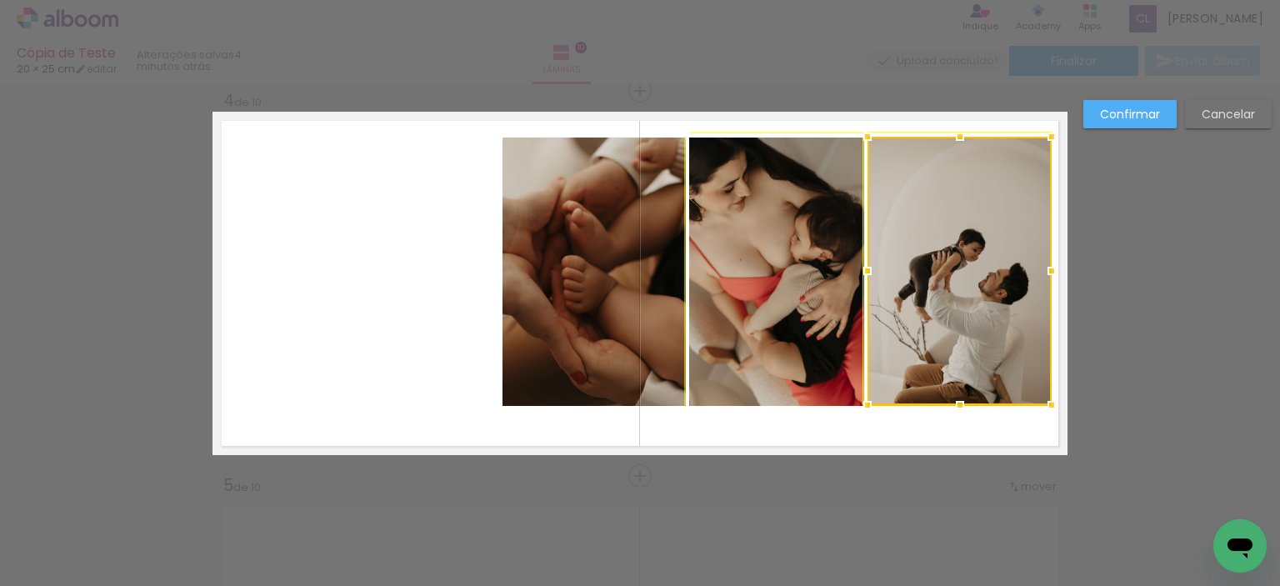
drag, startPoint x: 1020, startPoint y: 377, endPoint x: 1028, endPoint y: 393, distance: 17.9
click at [1028, 393] on div at bounding box center [960, 271] width 184 height 268
click at [419, 338] on quentale-layouter at bounding box center [640, 283] width 855 height 343
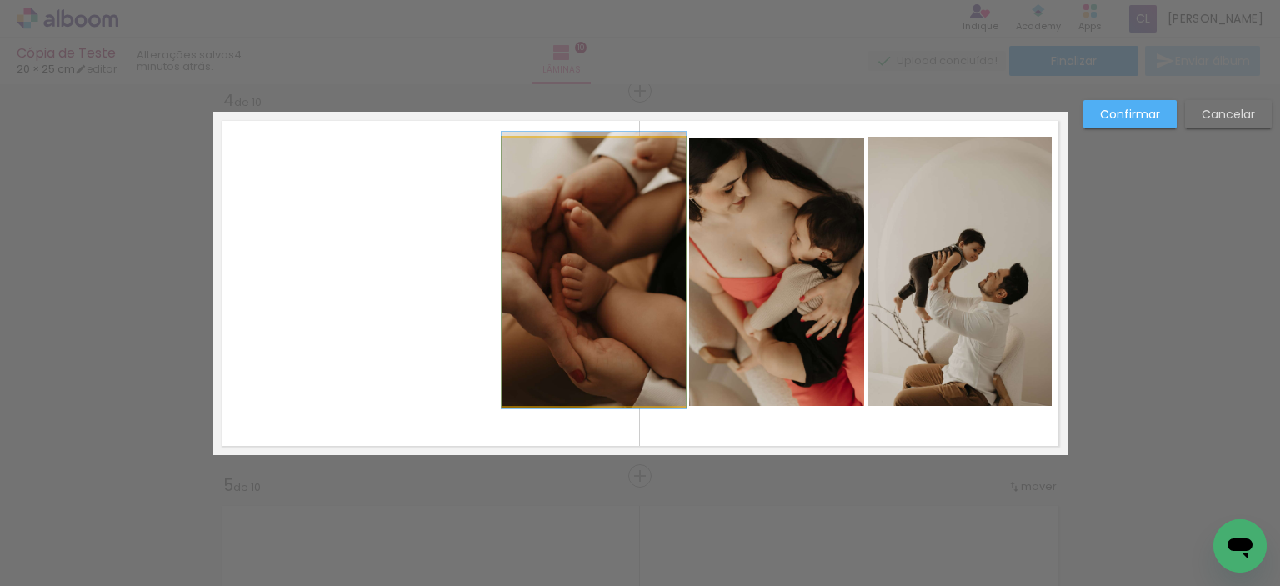
drag, startPoint x: 554, startPoint y: 311, endPoint x: 533, endPoint y: 309, distance: 20.9
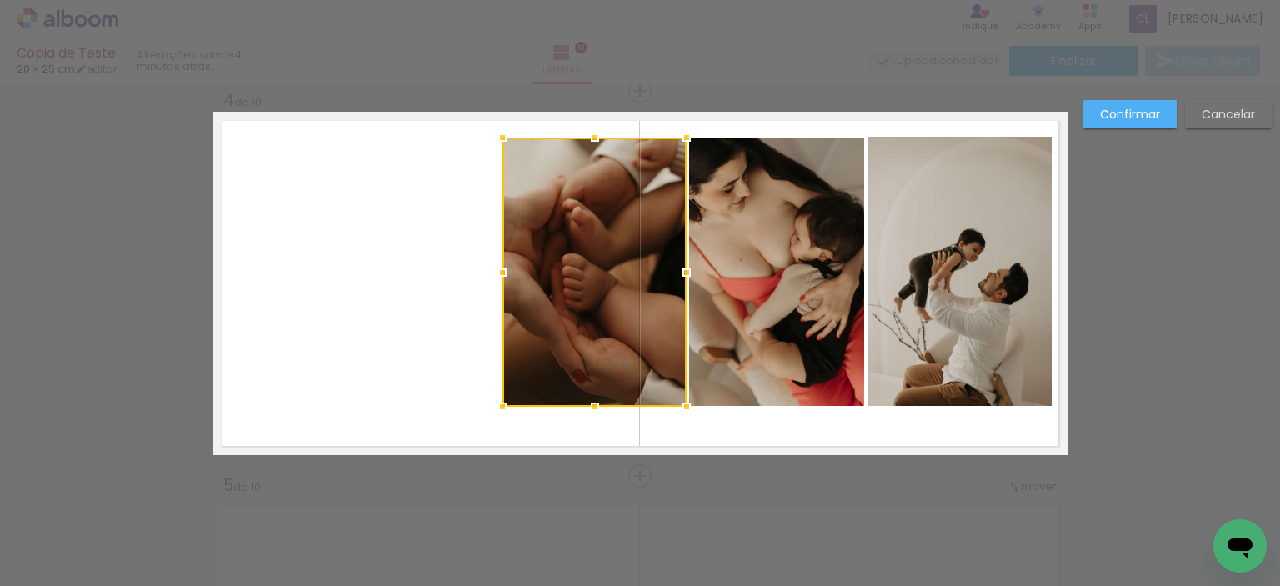
click at [383, 353] on quentale-layouter at bounding box center [640, 283] width 855 height 343
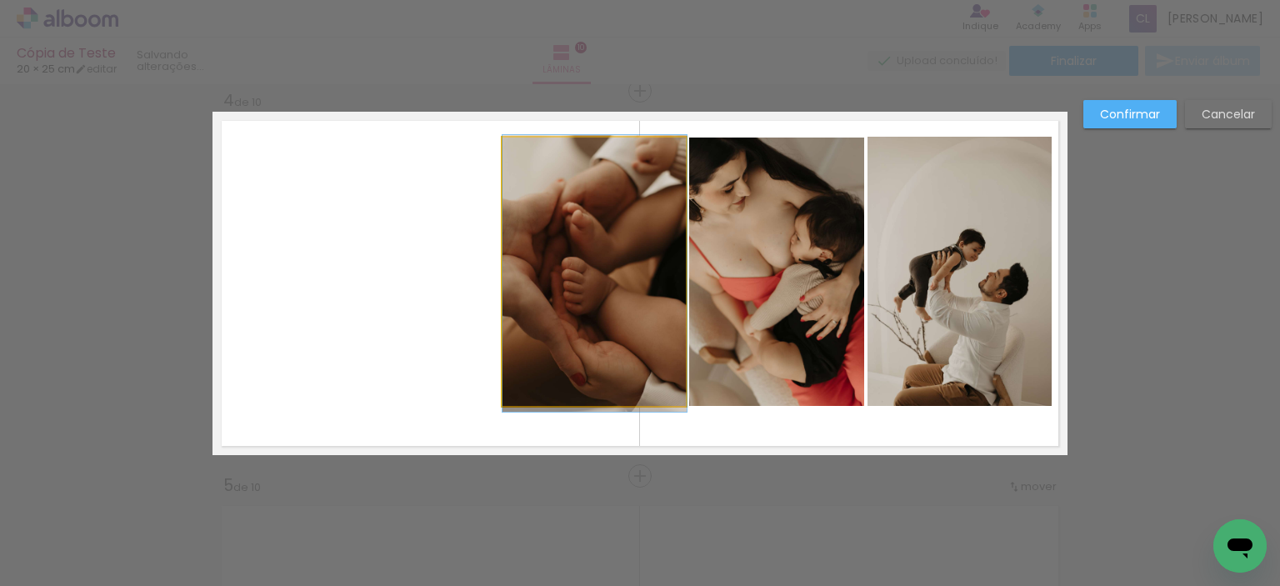
drag, startPoint x: 614, startPoint y: 335, endPoint x: 581, endPoint y: 338, distance: 32.7
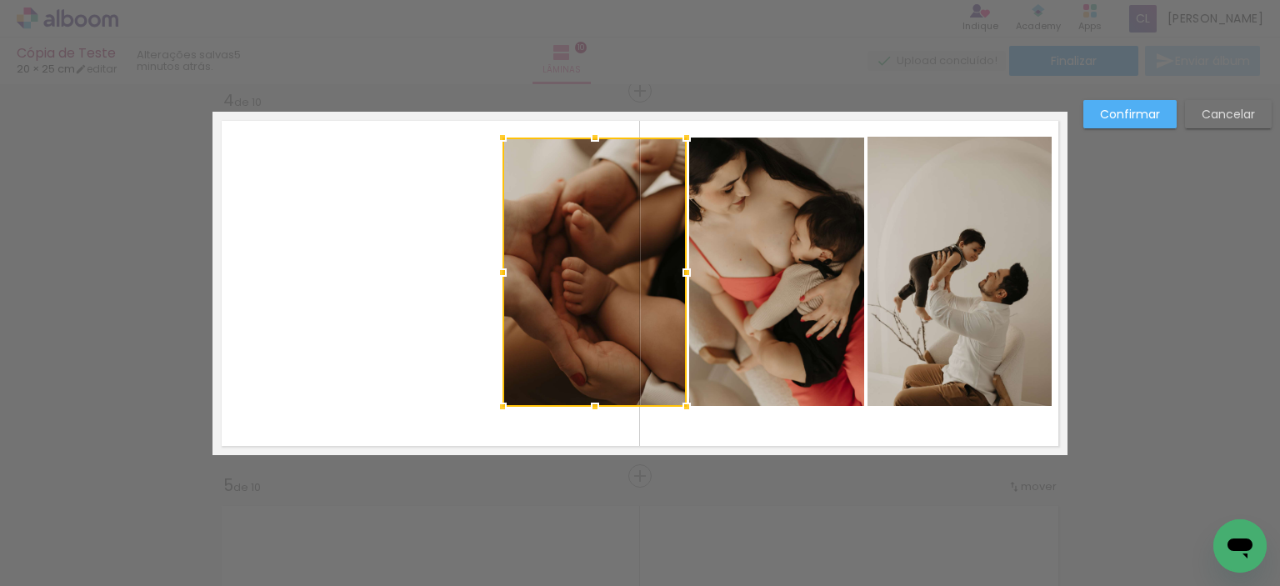
click at [754, 428] on quentale-layouter at bounding box center [640, 283] width 855 height 343
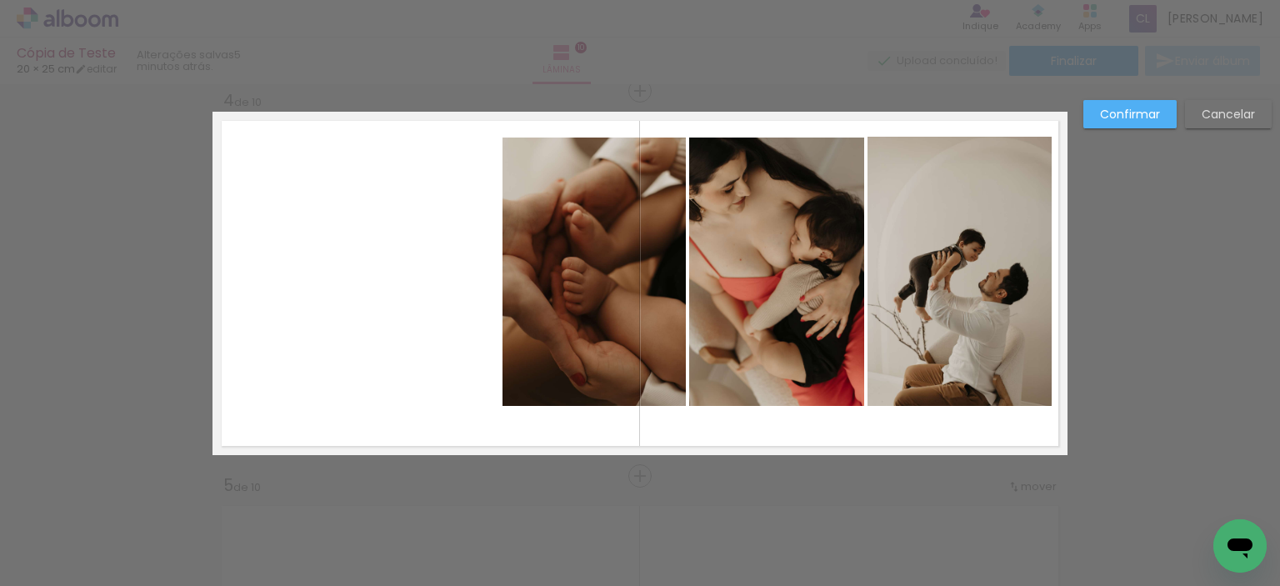
click at [913, 336] on quentale-photo at bounding box center [960, 271] width 184 height 268
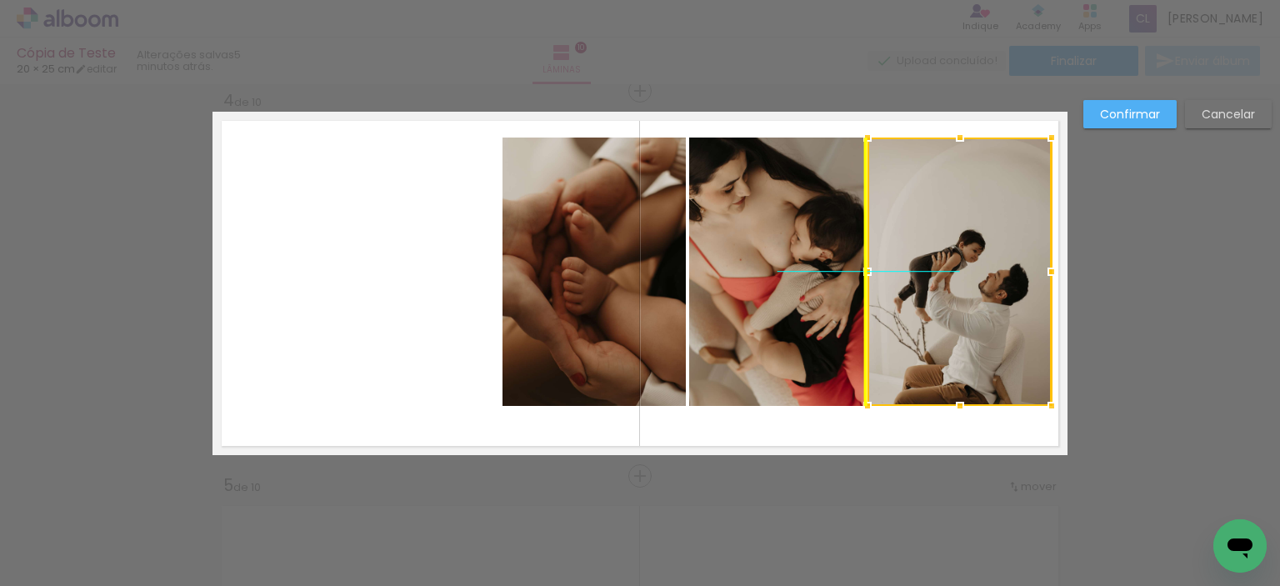
click at [917, 336] on div at bounding box center [960, 272] width 184 height 268
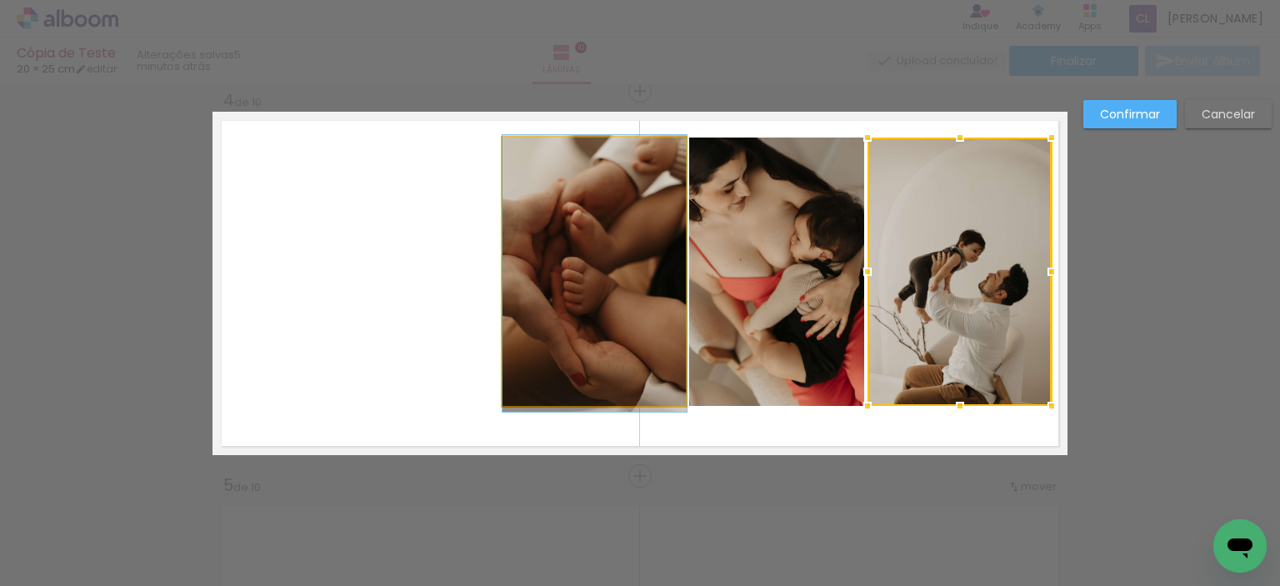
click at [576, 346] on quentale-photo at bounding box center [595, 272] width 184 height 269
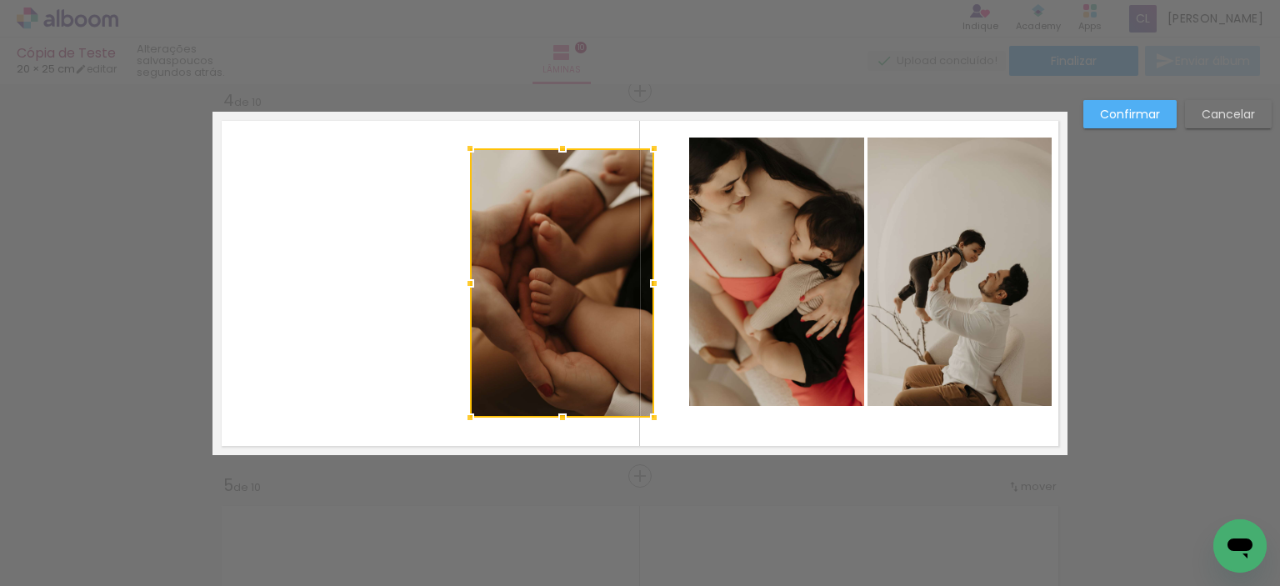
drag, startPoint x: 535, startPoint y: 299, endPoint x: 504, endPoint y: 303, distance: 32.0
click at [504, 303] on div at bounding box center [562, 282] width 184 height 269
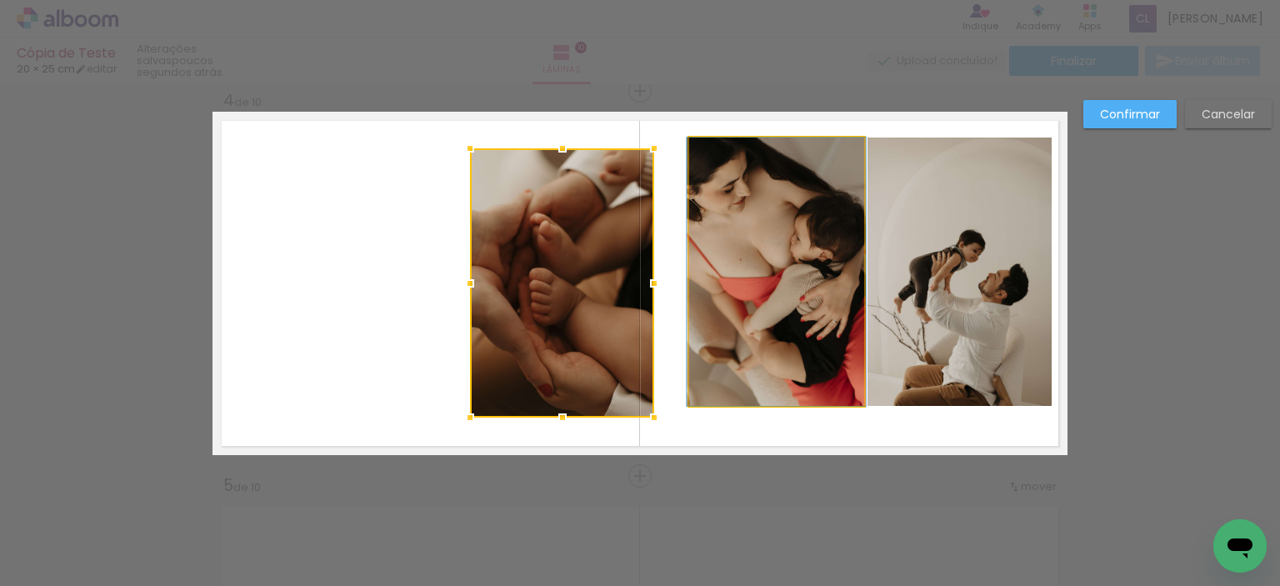
click at [761, 292] on quentale-photo at bounding box center [776, 272] width 175 height 268
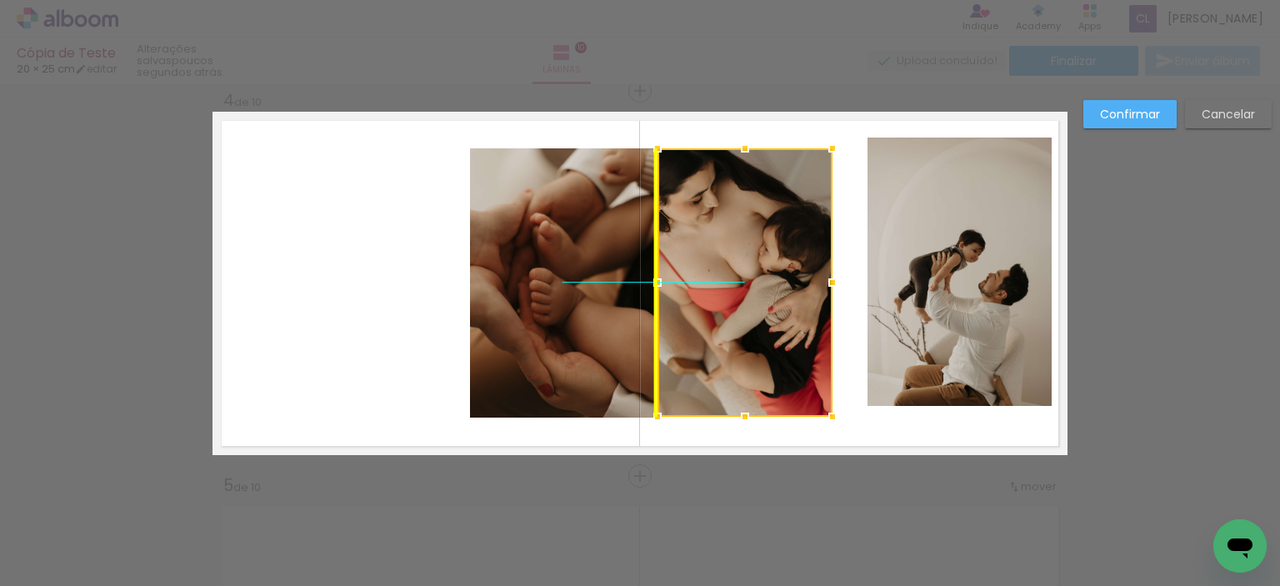
drag, startPoint x: 764, startPoint y: 279, endPoint x: 734, endPoint y: 292, distance: 32.5
click at [734, 292] on div at bounding box center [745, 282] width 175 height 268
click at [930, 301] on quentale-photo at bounding box center [960, 272] width 184 height 268
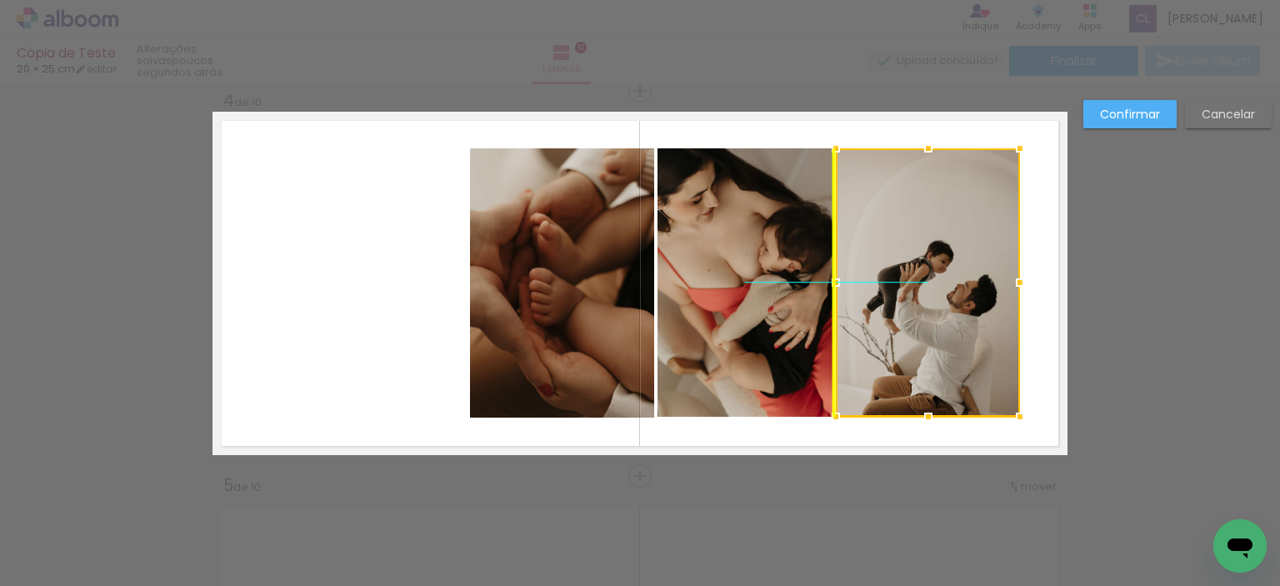
drag, startPoint x: 960, startPoint y: 293, endPoint x: 943, endPoint y: 313, distance: 26.0
click at [943, 313] on div at bounding box center [928, 282] width 184 height 268
click at [0, 0] on slot "Confirmar" at bounding box center [0, 0] width 0 height 0
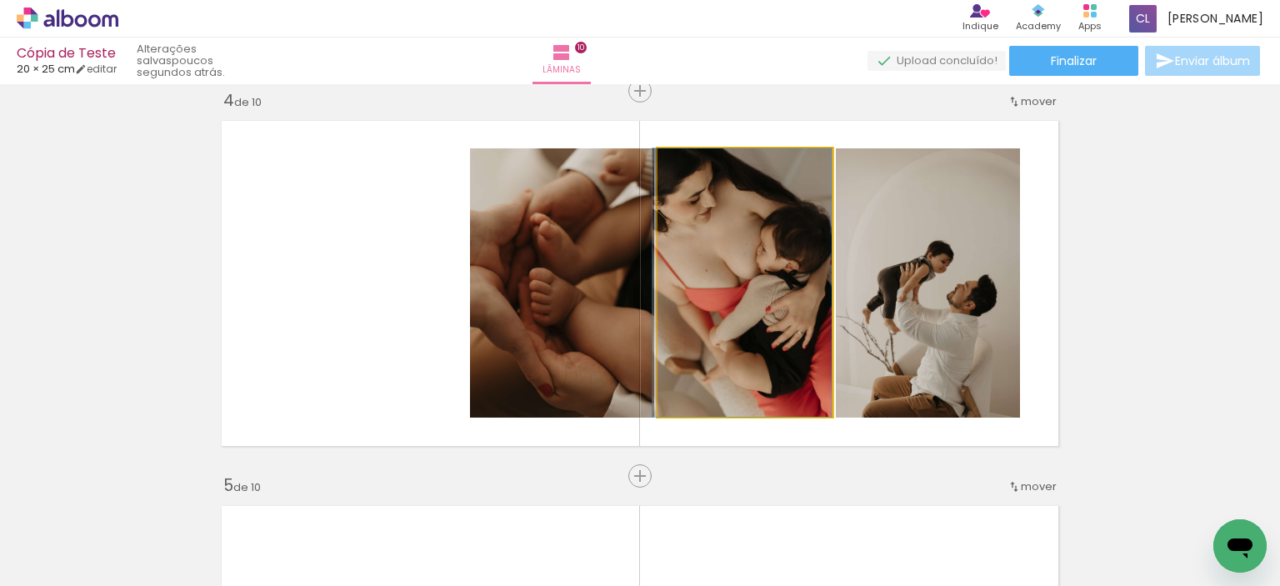
drag, startPoint x: 773, startPoint y: 343, endPoint x: 684, endPoint y: 333, distance: 89.9
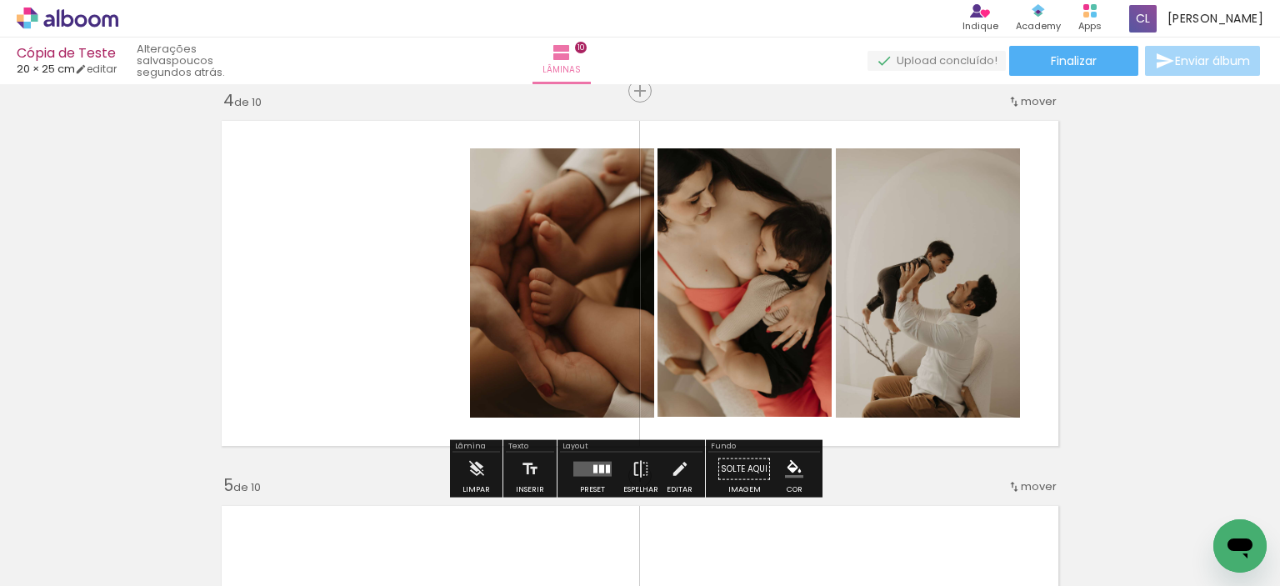
click at [717, 324] on quentale-photo at bounding box center [745, 282] width 175 height 268
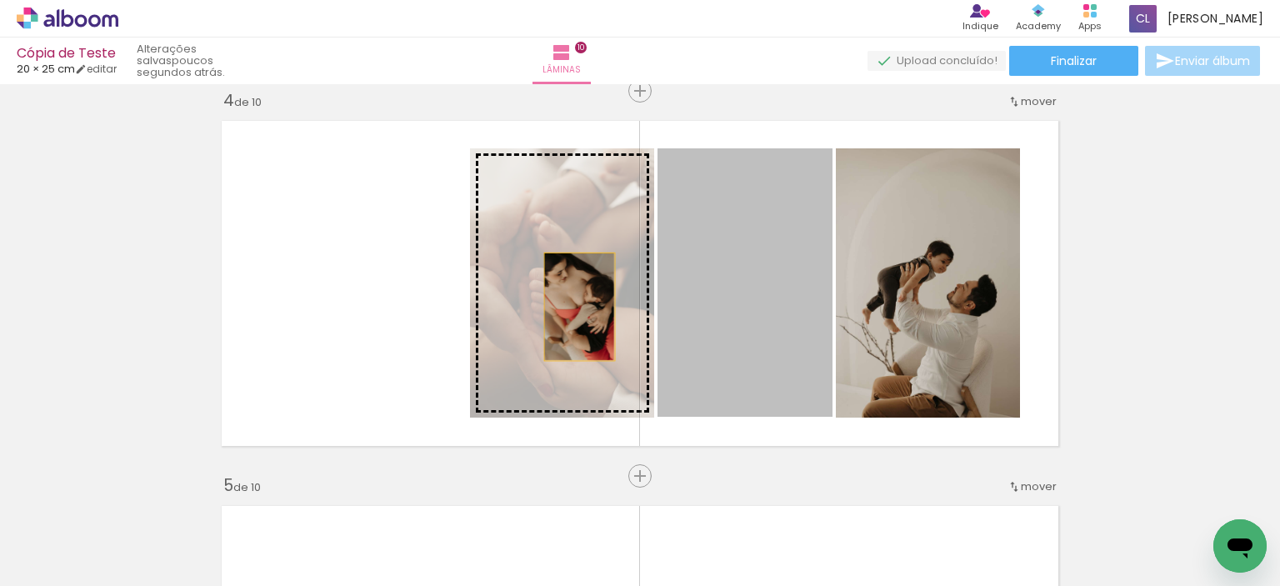
drag, startPoint x: 745, startPoint y: 323, endPoint x: 574, endPoint y: 307, distance: 172.5
click at [0, 0] on slot at bounding box center [0, 0] width 0 height 0
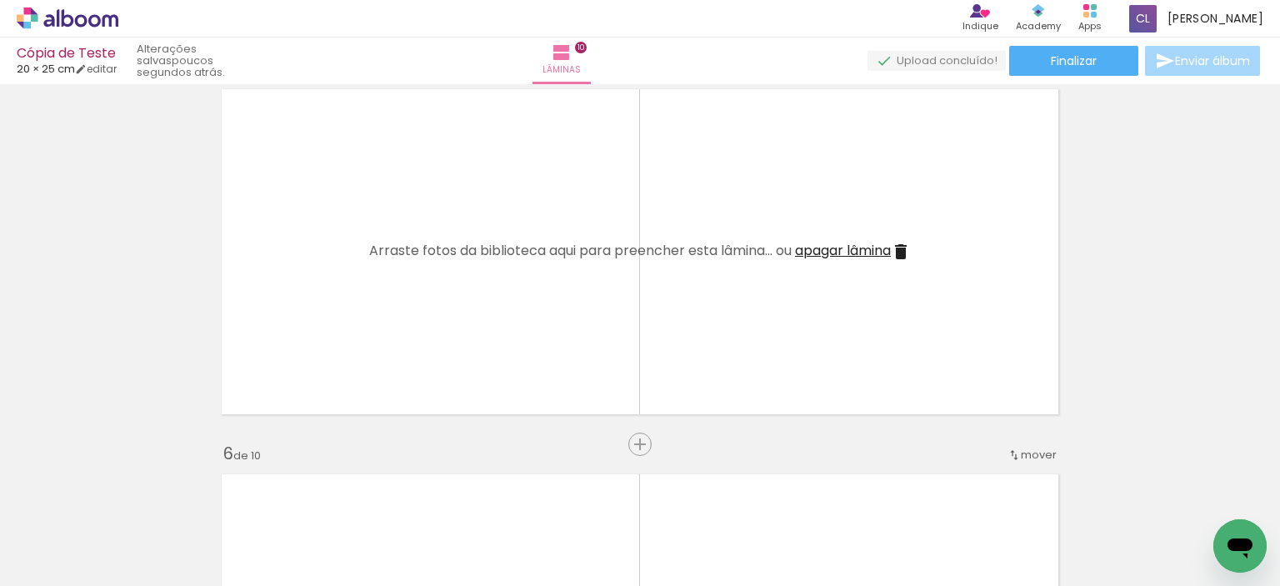
scroll to position [0, 321]
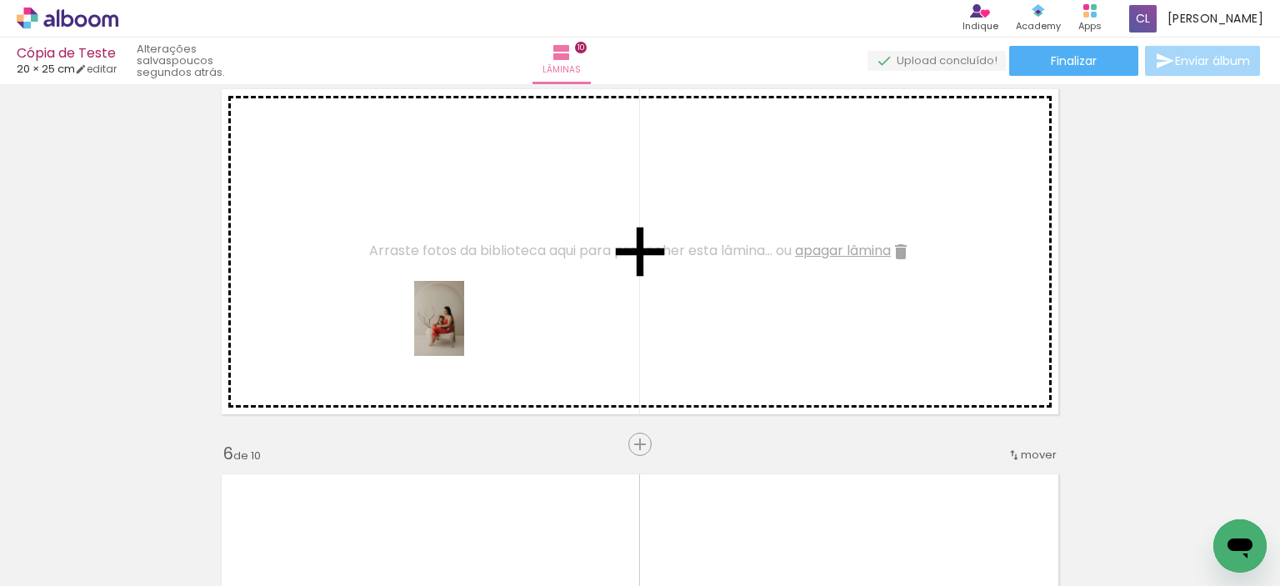
drag, startPoint x: 515, startPoint y: 539, endPoint x: 464, endPoint y: 331, distance: 213.7
click at [464, 331] on quentale-workspace at bounding box center [640, 293] width 1280 height 586
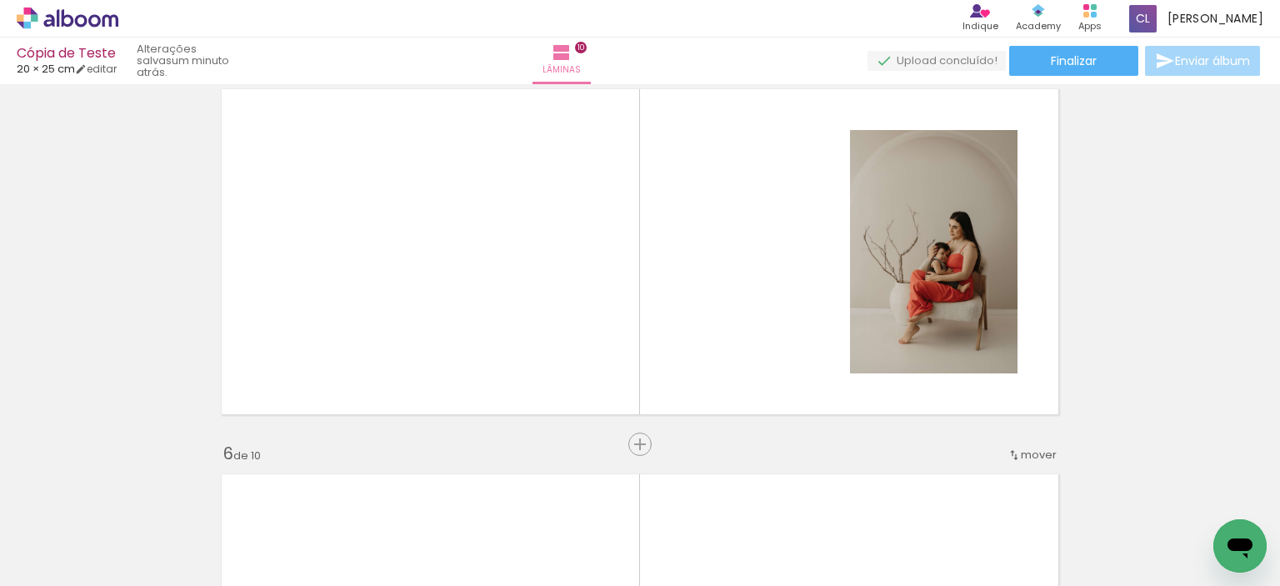
scroll to position [0, 1225]
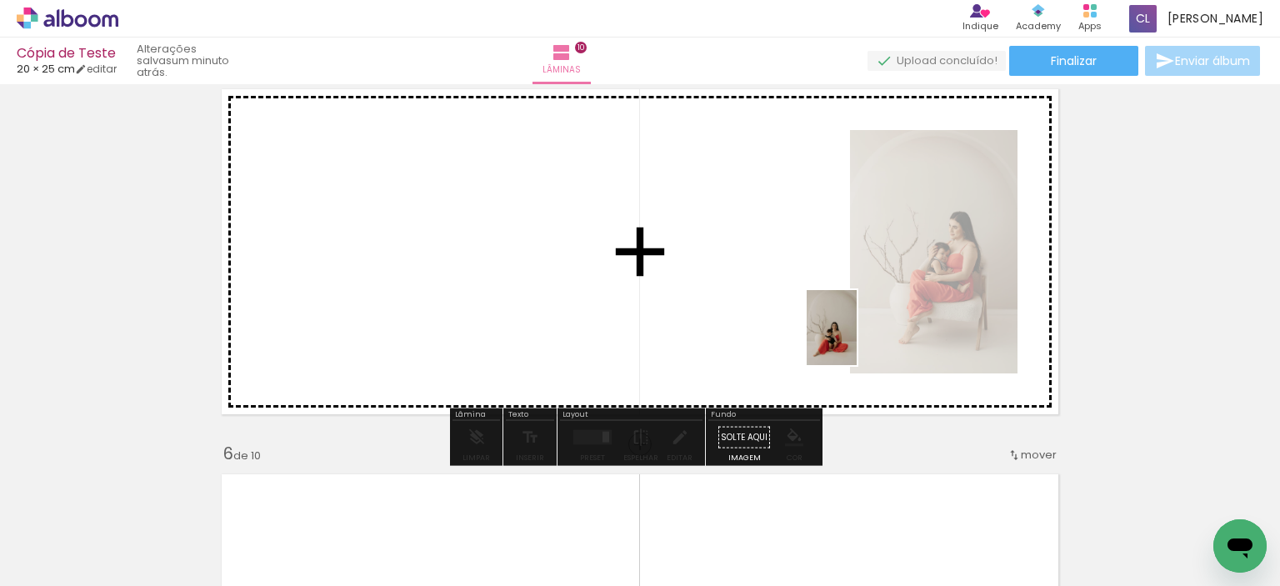
drag, startPoint x: 1080, startPoint y: 518, endPoint x: 722, endPoint y: 278, distance: 431.4
click at [722, 278] on quentale-workspace at bounding box center [640, 293] width 1280 height 586
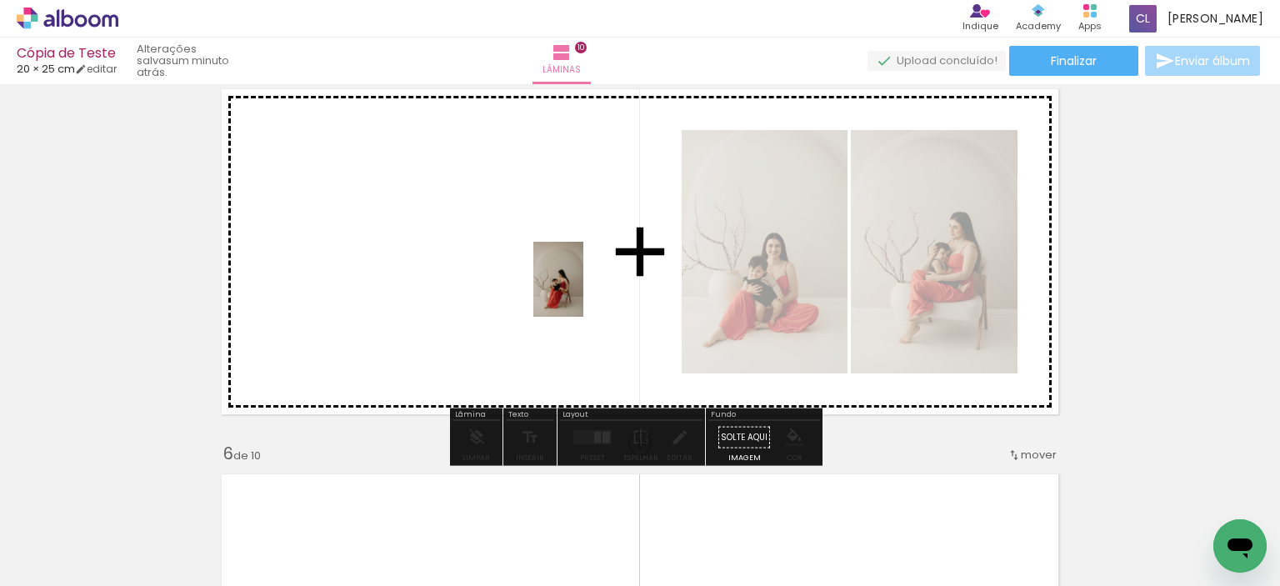
drag, startPoint x: 909, startPoint y: 529, endPoint x: 594, endPoint y: 289, distance: 395.0
click at [579, 289] on quentale-workspace at bounding box center [640, 293] width 1280 height 586
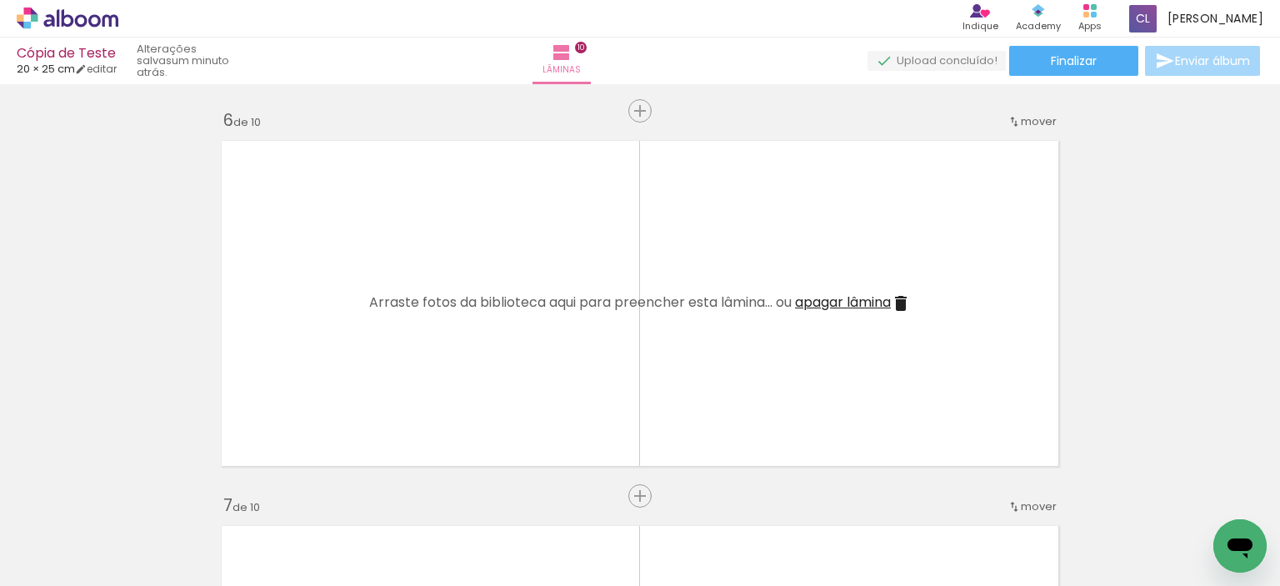
scroll to position [0, 1717]
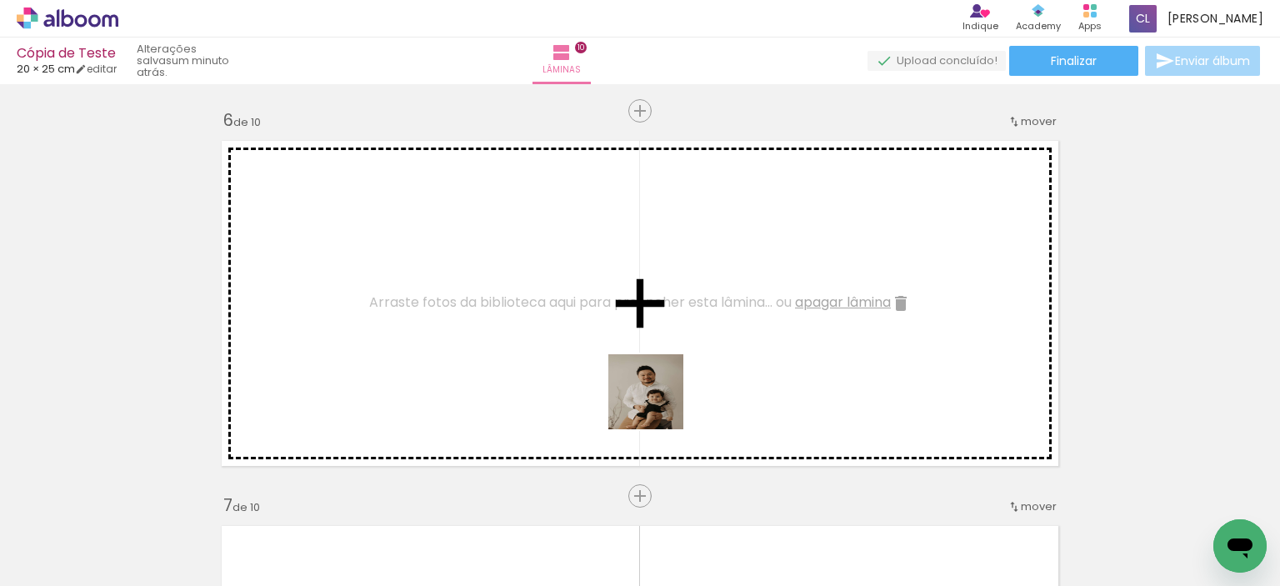
drag, startPoint x: 699, startPoint y: 533, endPoint x: 653, endPoint y: 358, distance: 181.2
click at [653, 358] on quentale-workspace at bounding box center [640, 293] width 1280 height 586
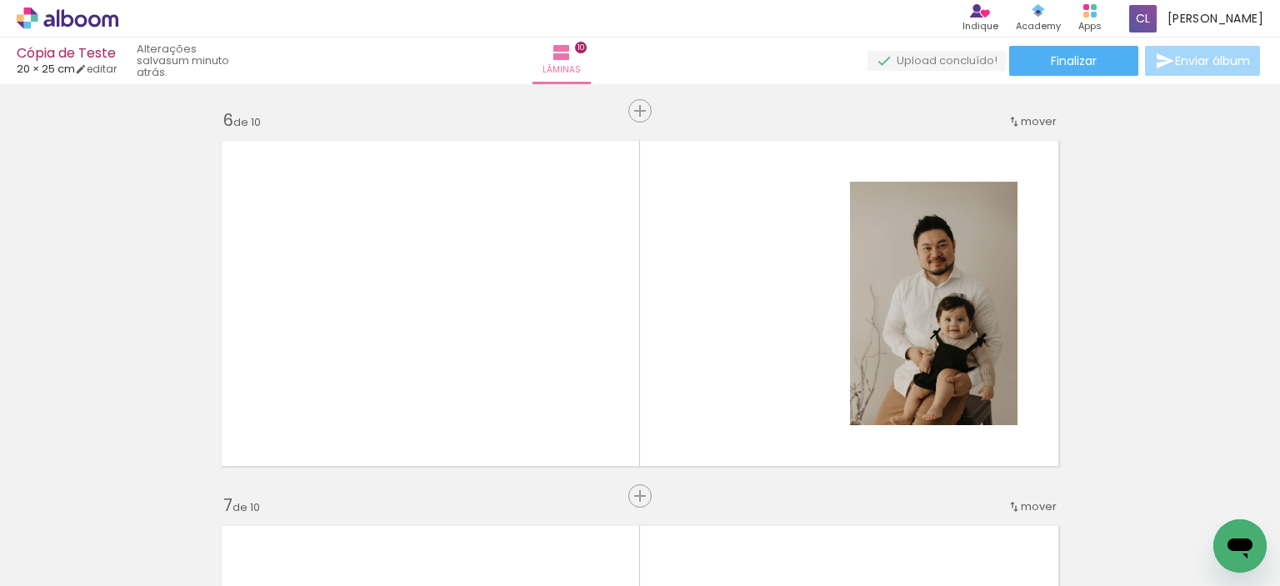
scroll to position [0, 363]
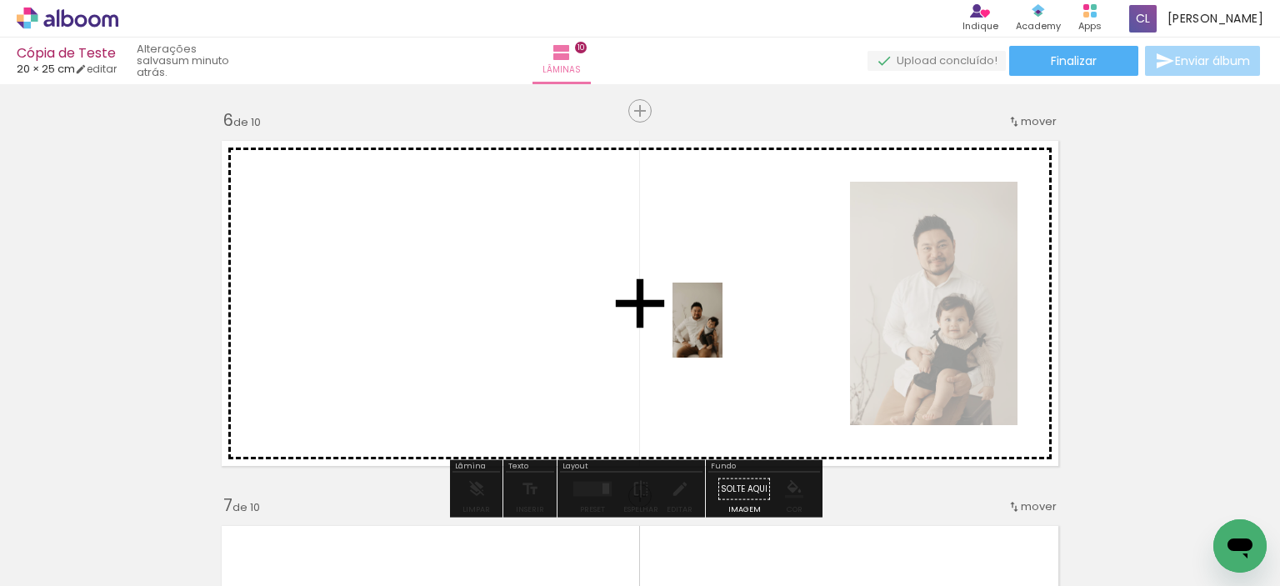
drag, startPoint x: 739, startPoint y: 544, endPoint x: 723, endPoint y: 333, distance: 212.4
click at [723, 333] on quentale-workspace at bounding box center [640, 293] width 1280 height 586
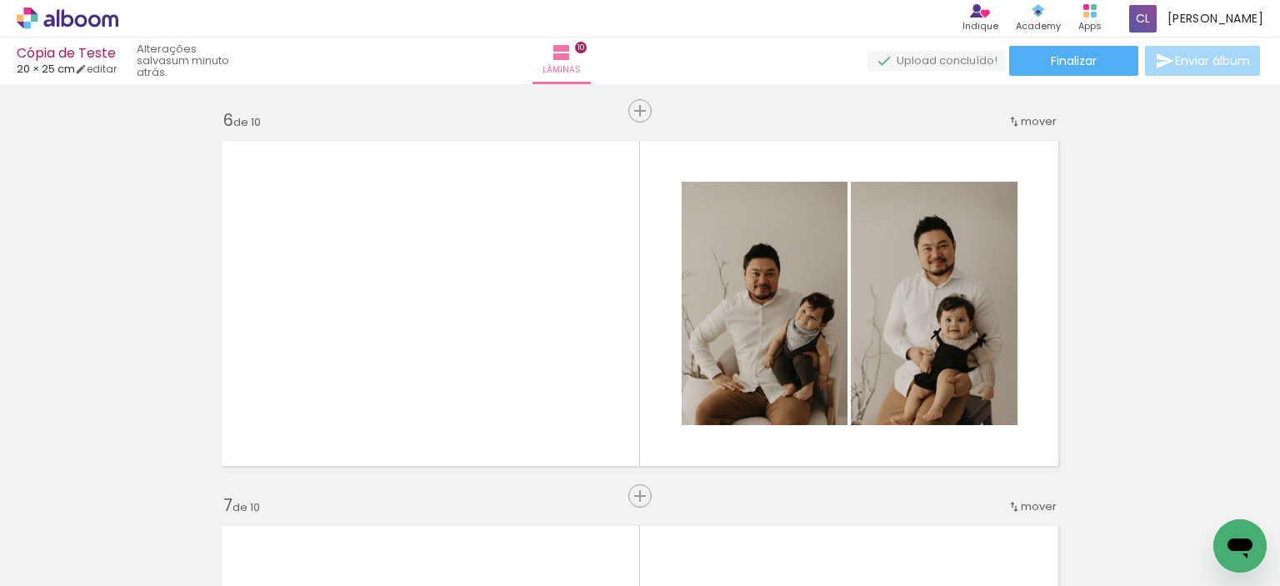
scroll to position [0, 1609]
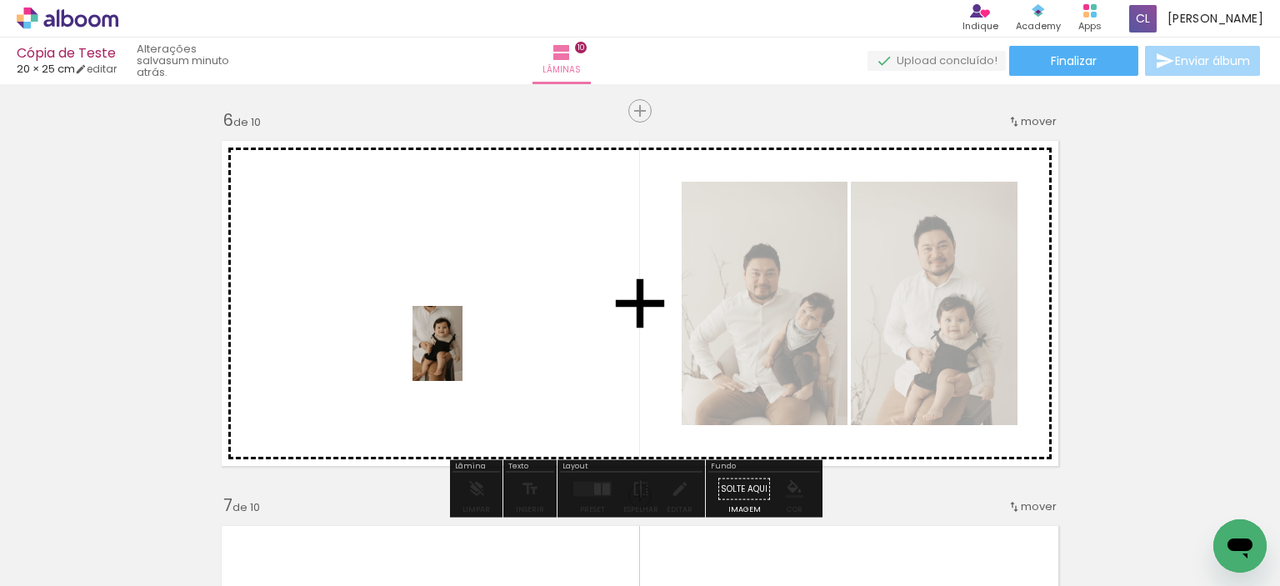
drag, startPoint x: 372, startPoint y: 538, endPoint x: 463, endPoint y: 356, distance: 203.2
click at [463, 356] on quentale-workspace at bounding box center [640, 293] width 1280 height 586
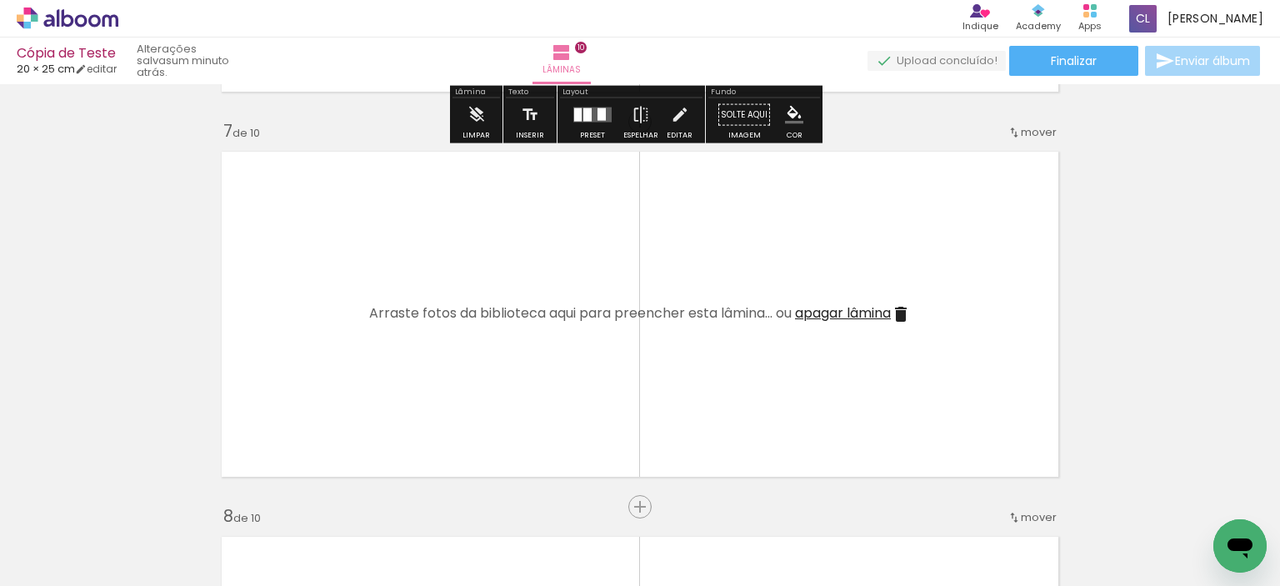
scroll to position [2343, 0]
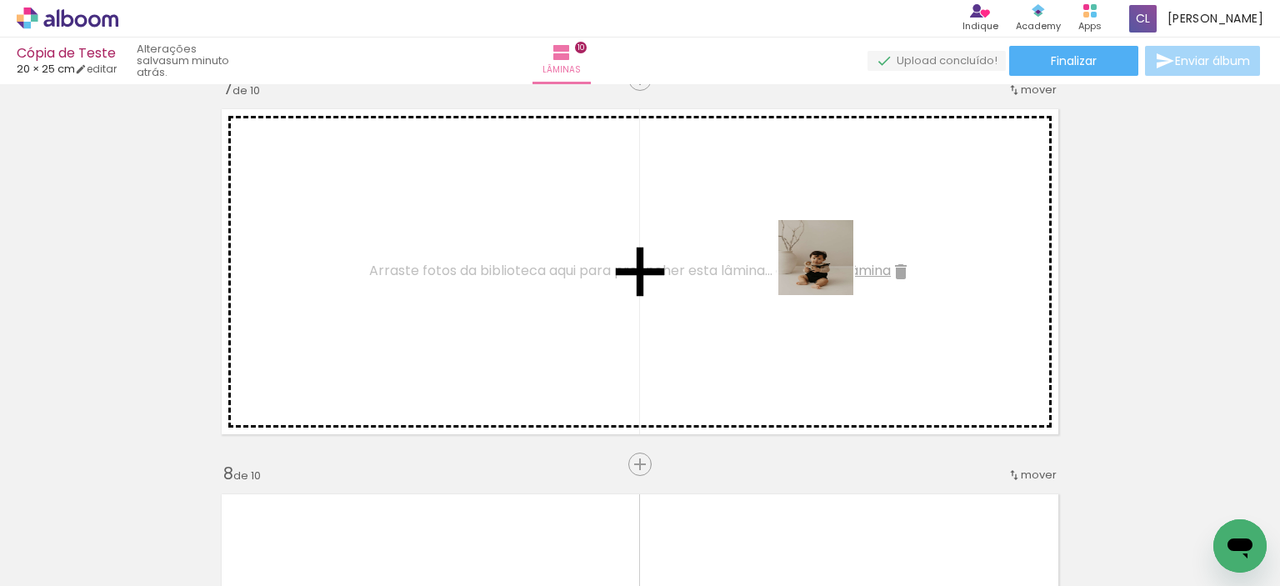
drag, startPoint x: 1019, startPoint y: 526, endPoint x: 824, endPoint y: 265, distance: 325.3
click at [824, 265] on quentale-workspace at bounding box center [640, 293] width 1280 height 586
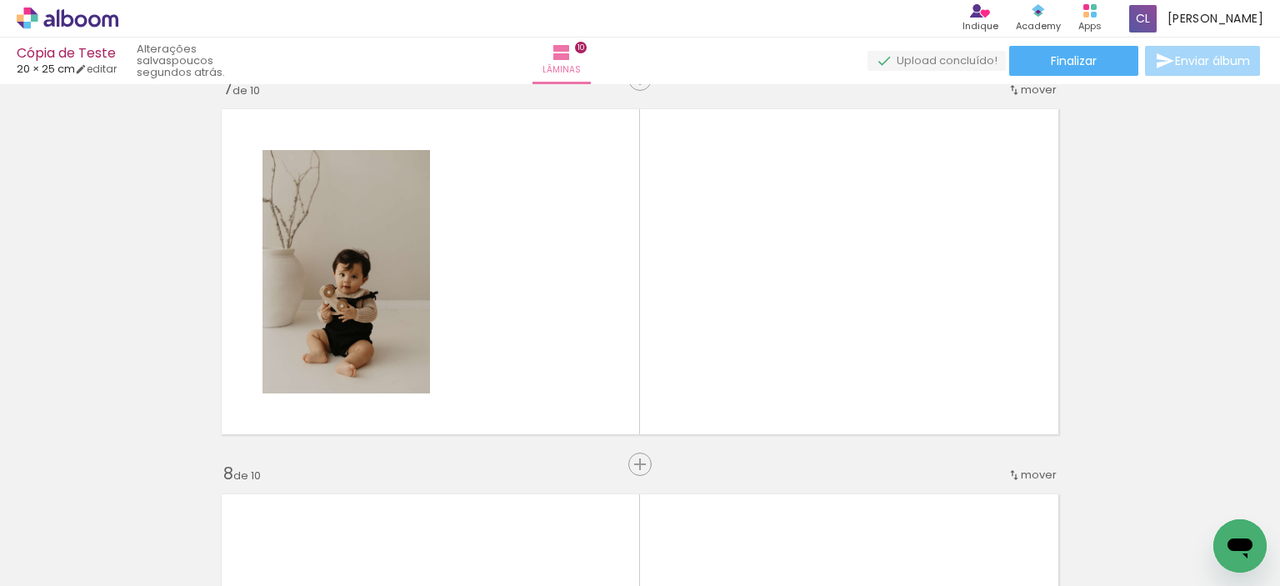
scroll to position [0, 984]
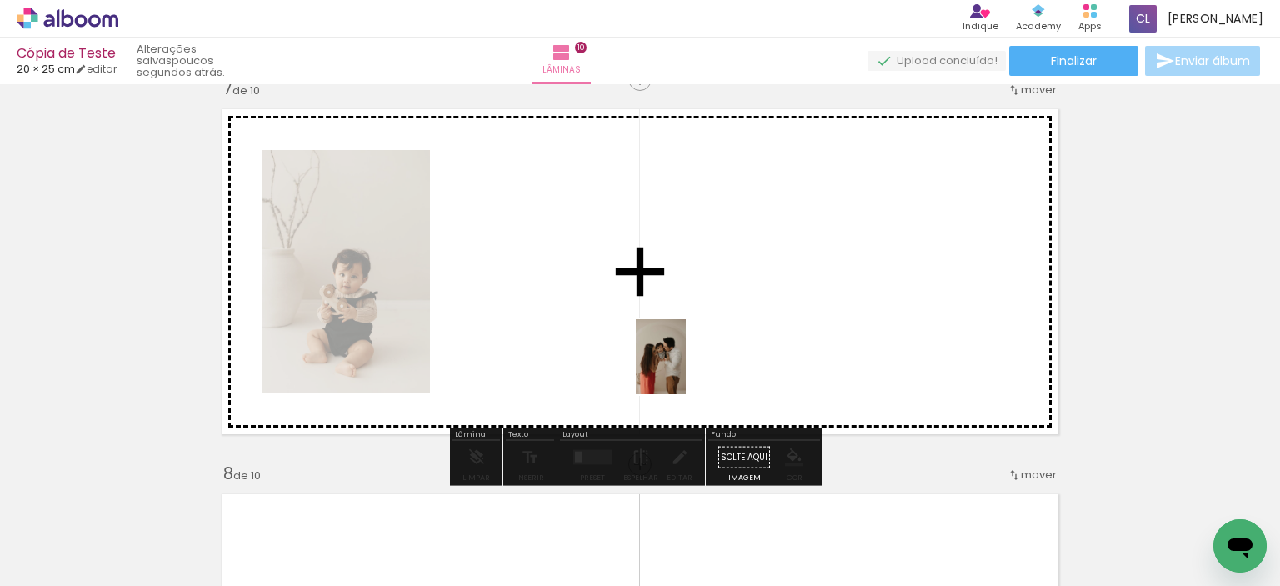
drag, startPoint x: 773, startPoint y: 548, endPoint x: 686, endPoint y: 369, distance: 198.4
click at [686, 369] on quentale-workspace at bounding box center [640, 293] width 1280 height 586
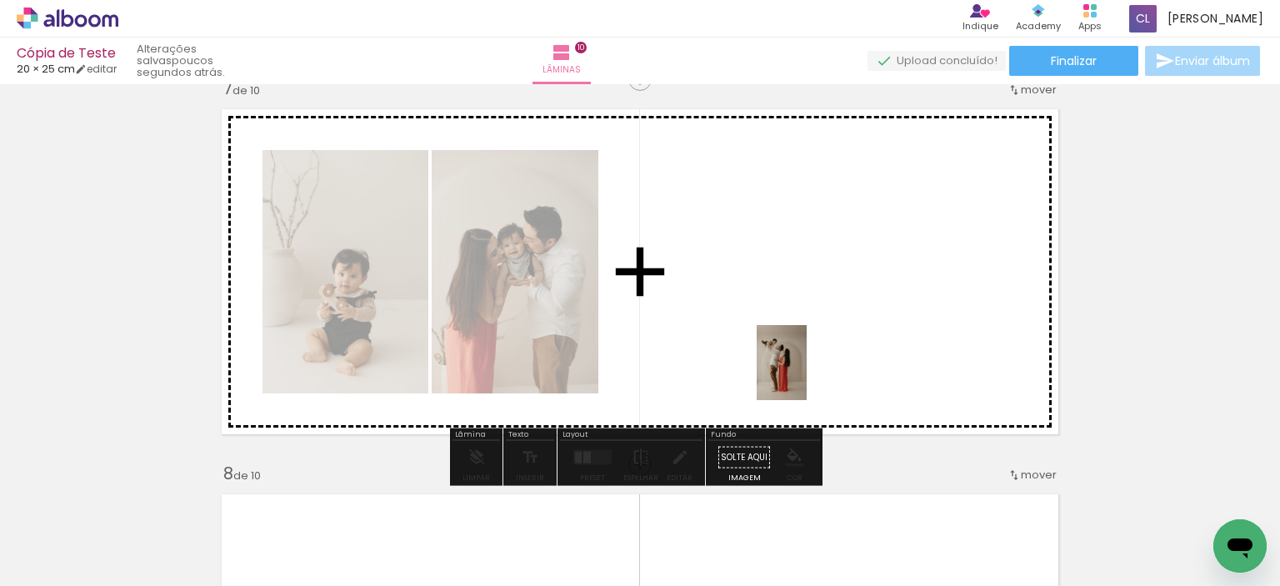
drag, startPoint x: 413, startPoint y: 555, endPoint x: 807, endPoint y: 375, distance: 432.7
click at [807, 375] on quentale-workspace at bounding box center [640, 293] width 1280 height 586
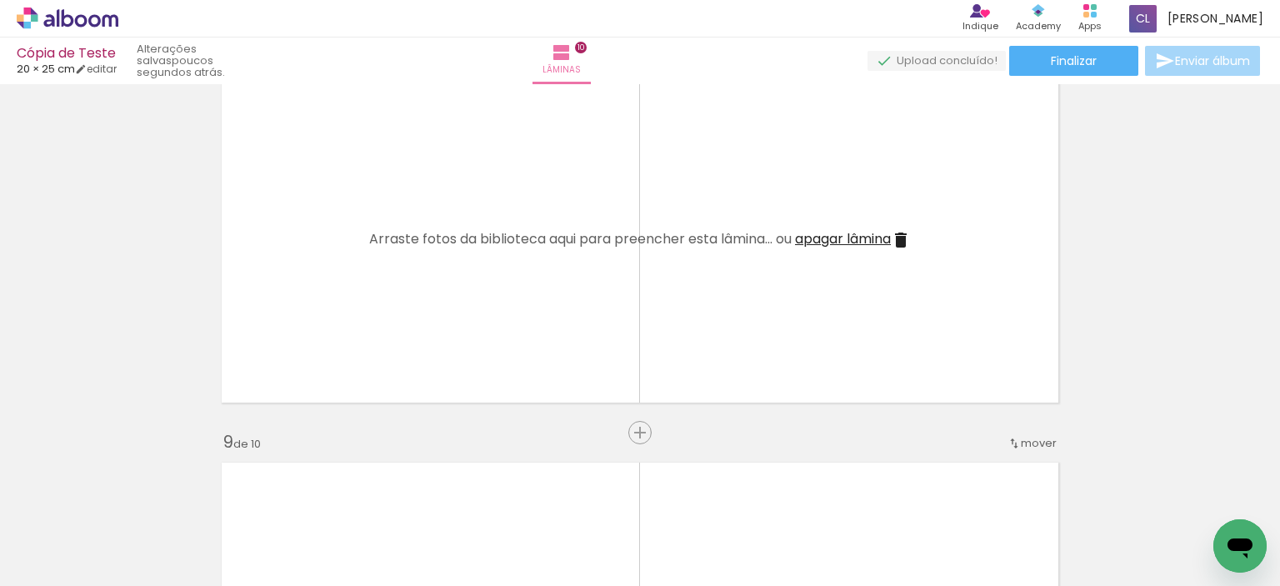
scroll to position [0, 2128]
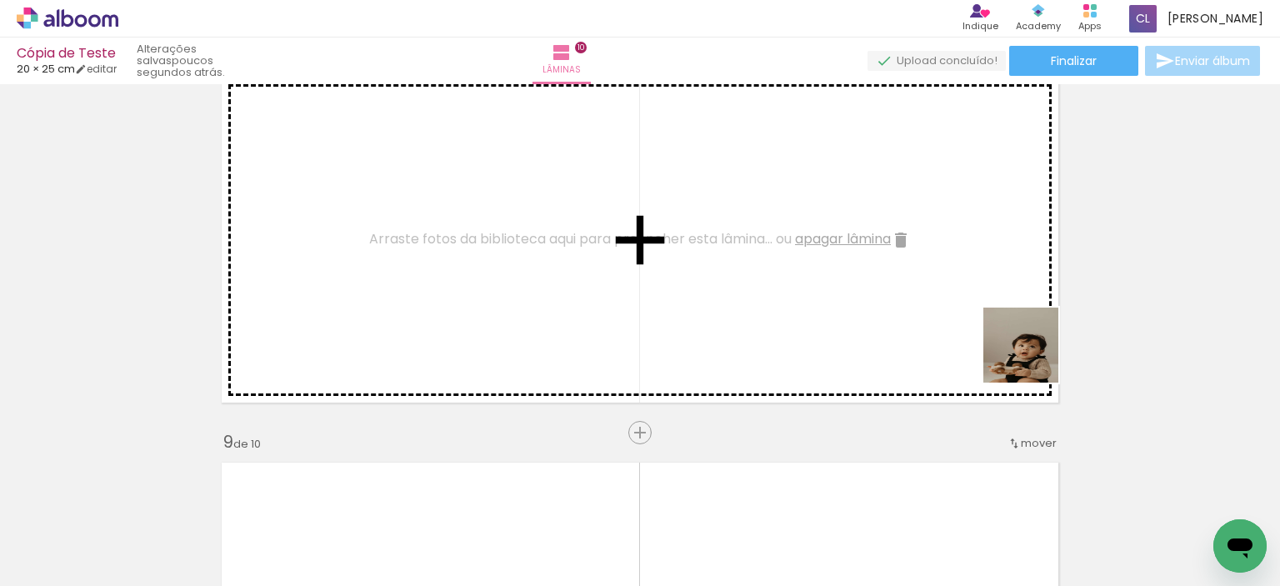
drag, startPoint x: 1211, startPoint y: 512, endPoint x: 964, endPoint y: 395, distance: 273.7
click at [928, 317] on quentale-workspace at bounding box center [640, 293] width 1280 height 586
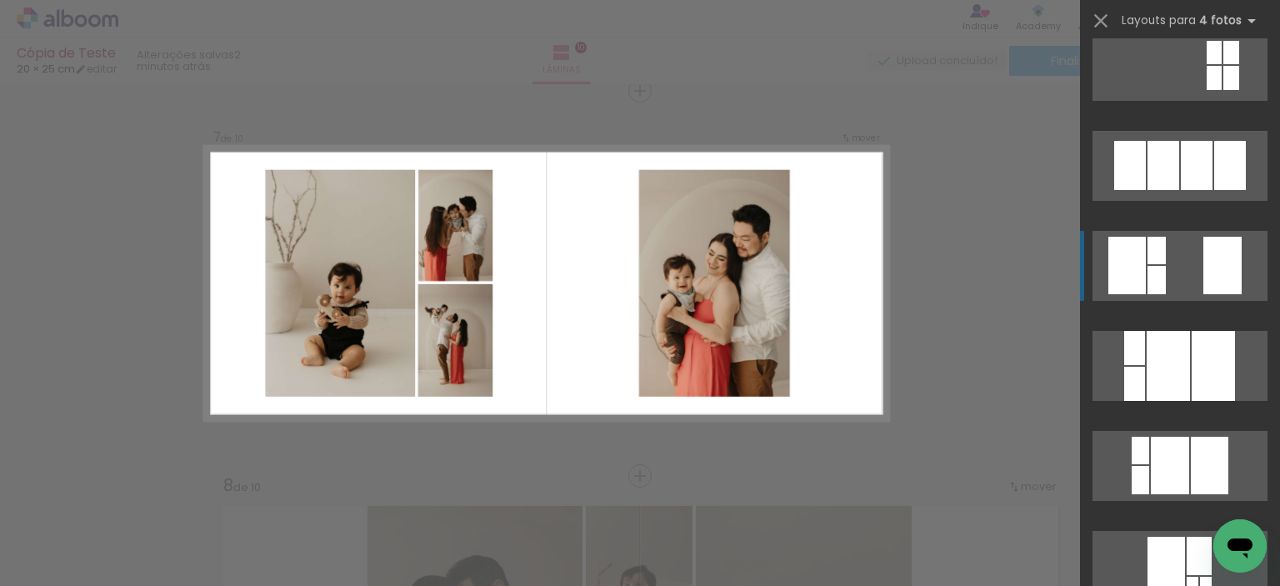
scroll to position [2084, 0]
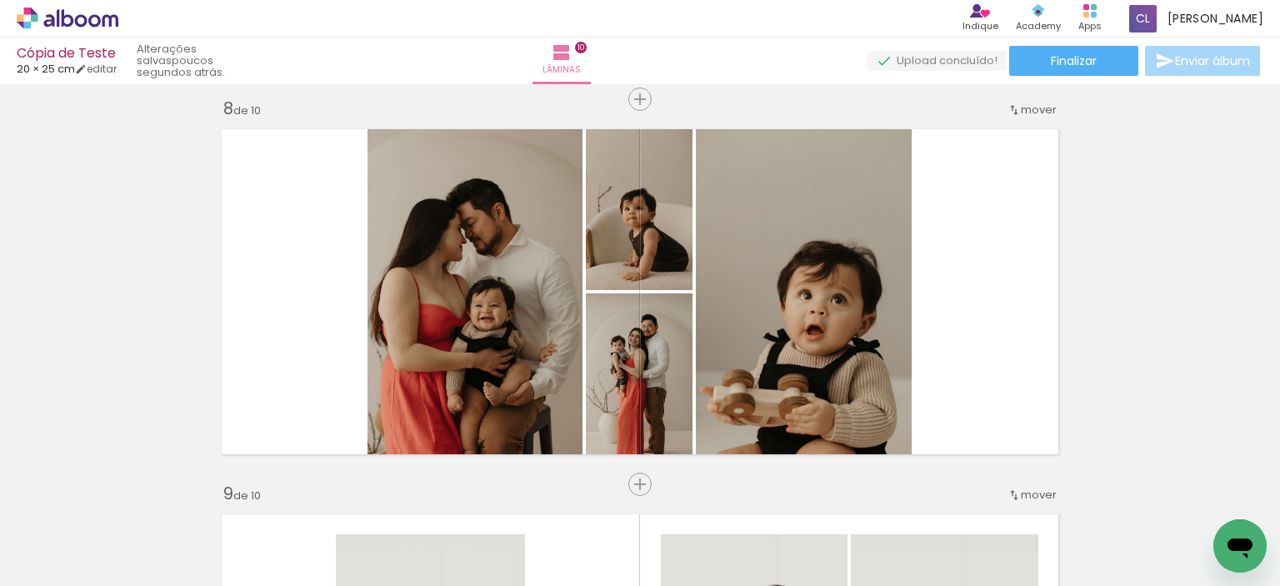
scroll to position [2749, 0]
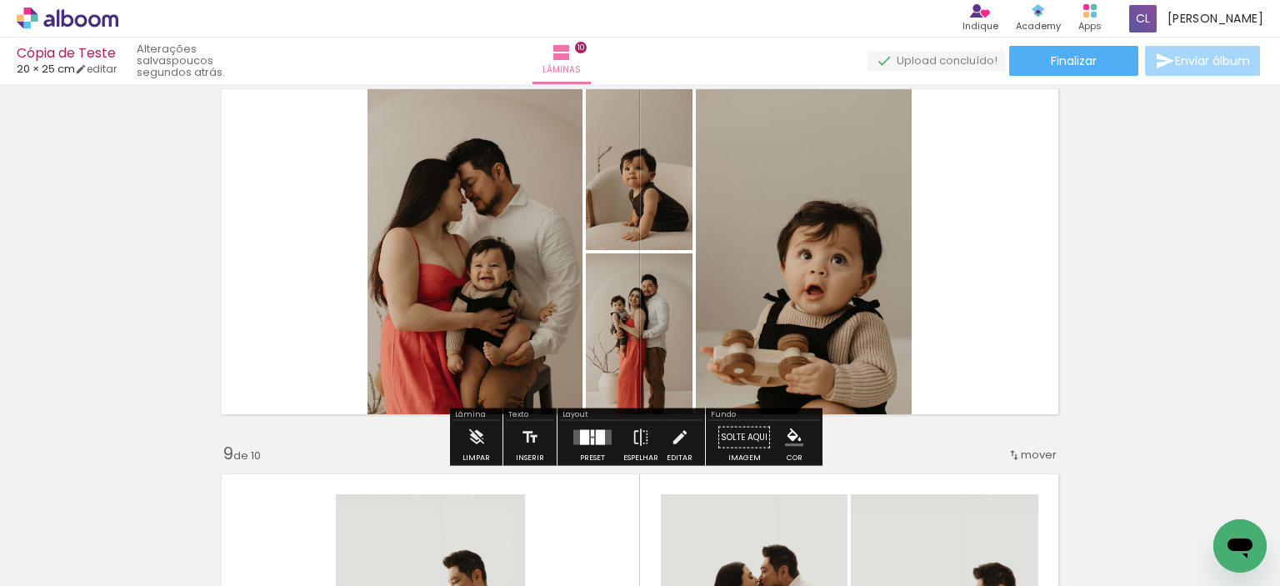
click at [600, 441] on quentale-layouter at bounding box center [593, 437] width 38 height 15
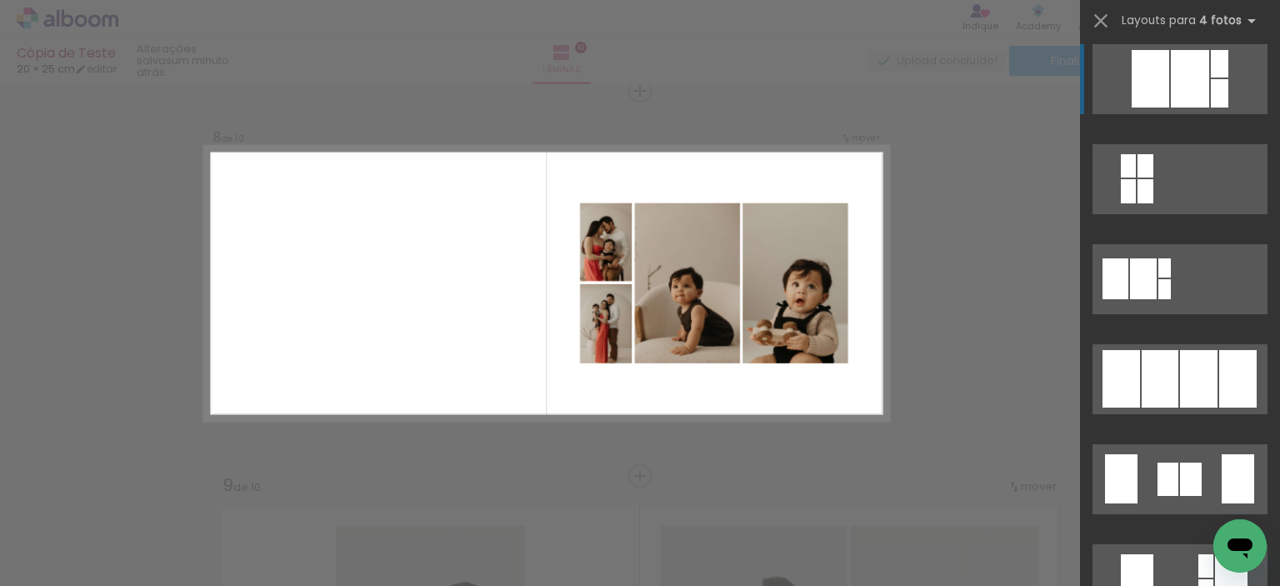
scroll to position [917, 0]
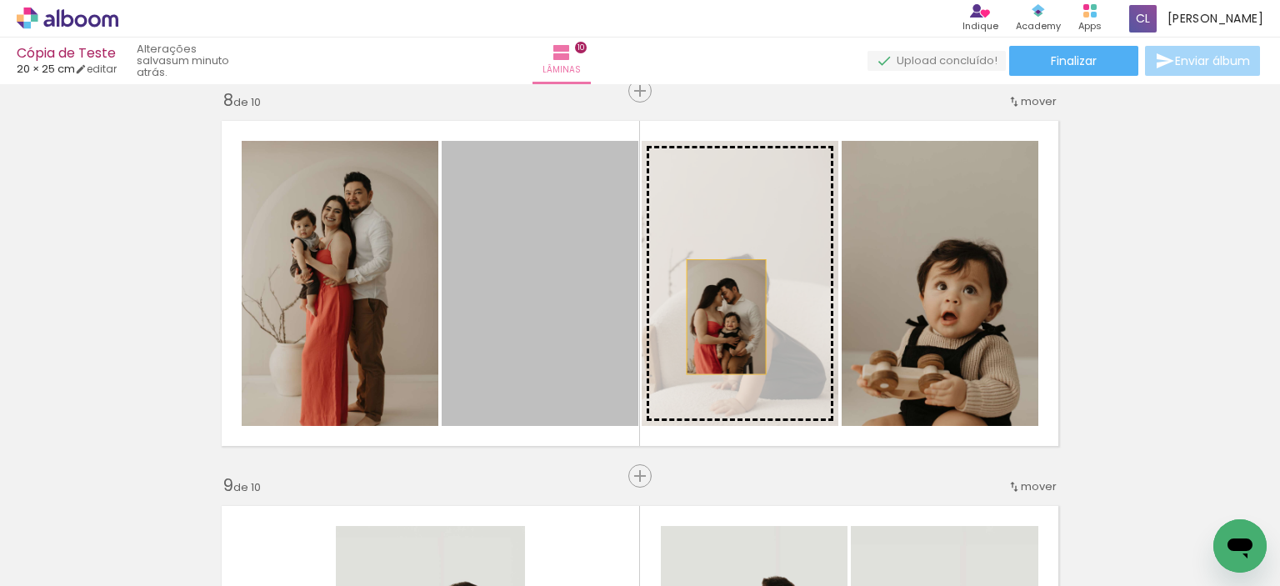
drag, startPoint x: 594, startPoint y: 320, endPoint x: 720, endPoint y: 317, distance: 126.8
click at [0, 0] on slot at bounding box center [0, 0] width 0 height 0
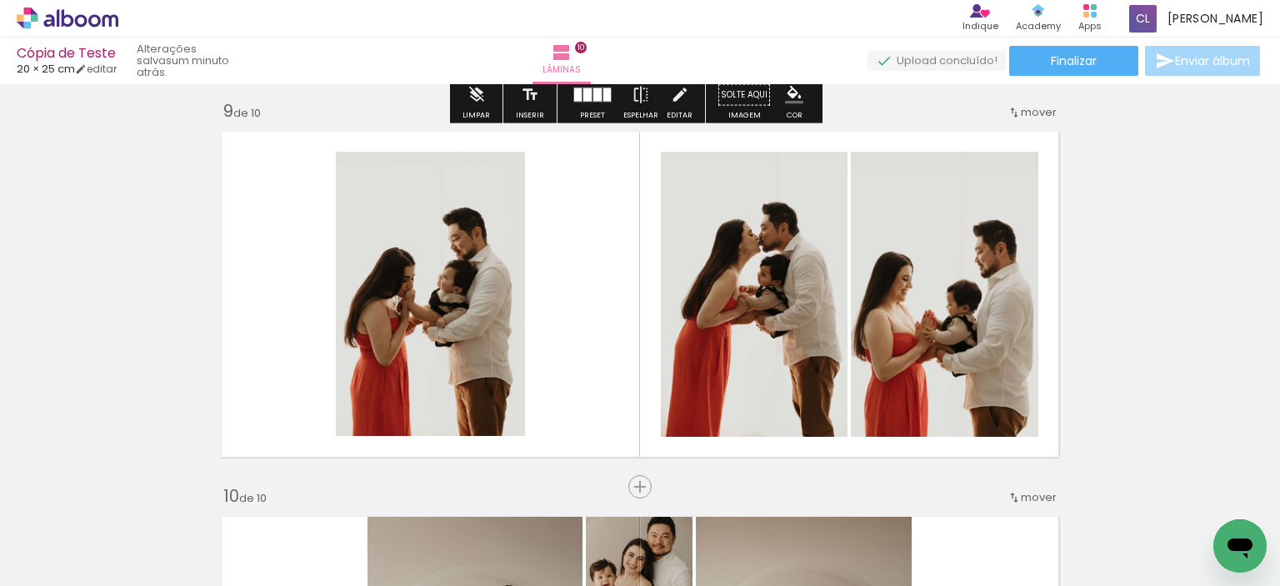
scroll to position [3134, 0]
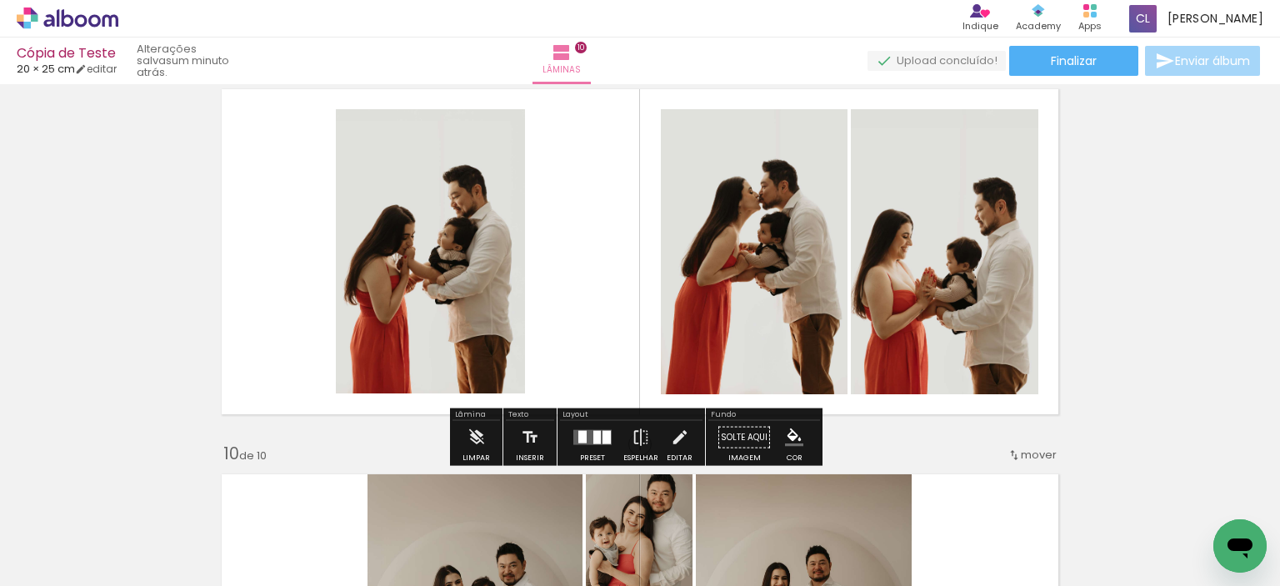
click at [603, 442] on div at bounding box center [607, 437] width 8 height 13
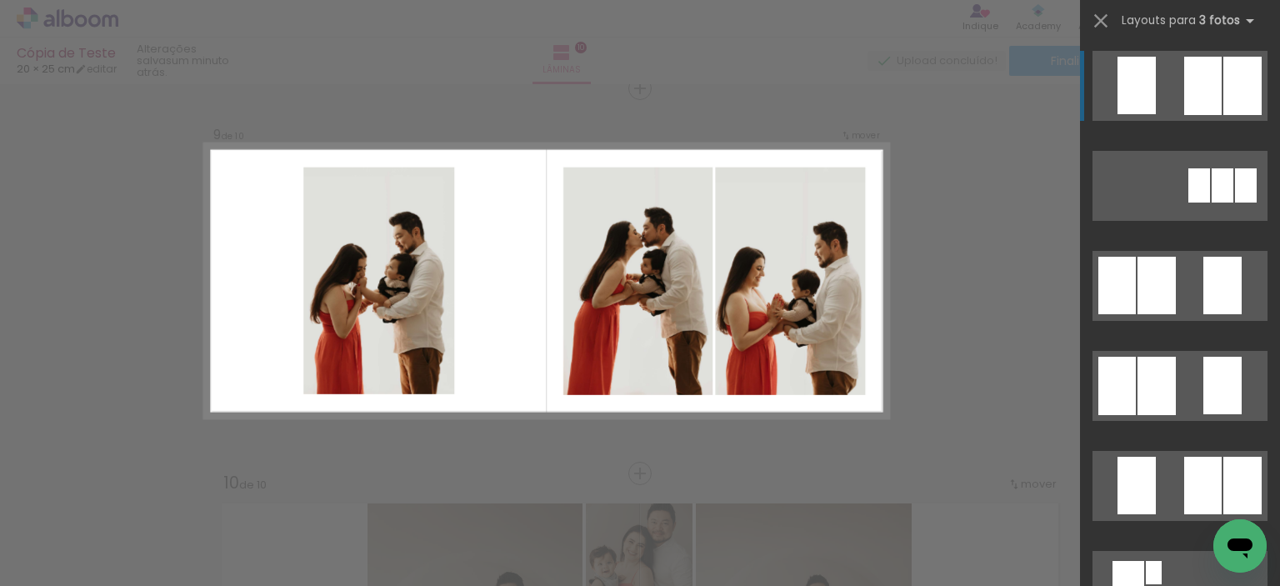
scroll to position [3102, 0]
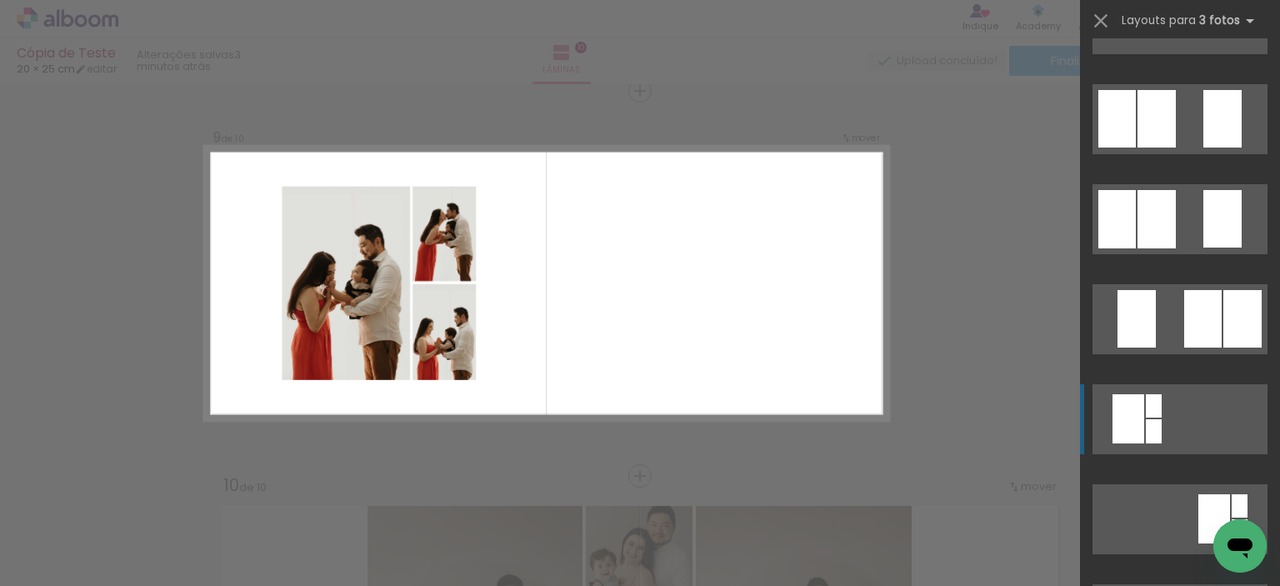
scroll to position [83, 0]
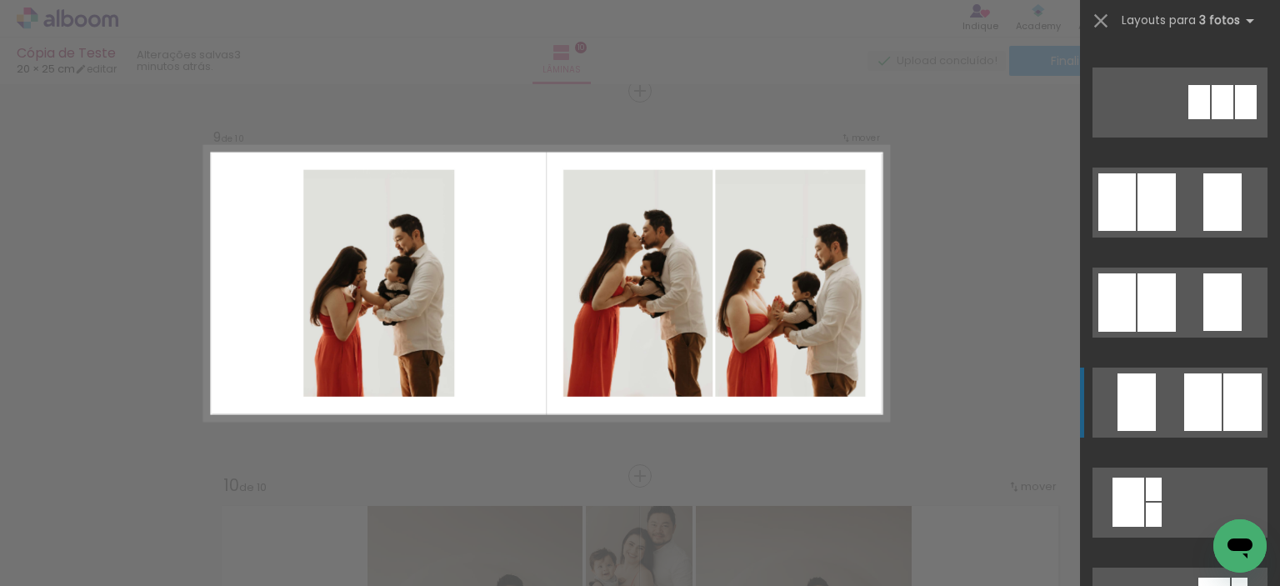
click at [1174, 138] on quentale-layouter at bounding box center [1180, 103] width 175 height 70
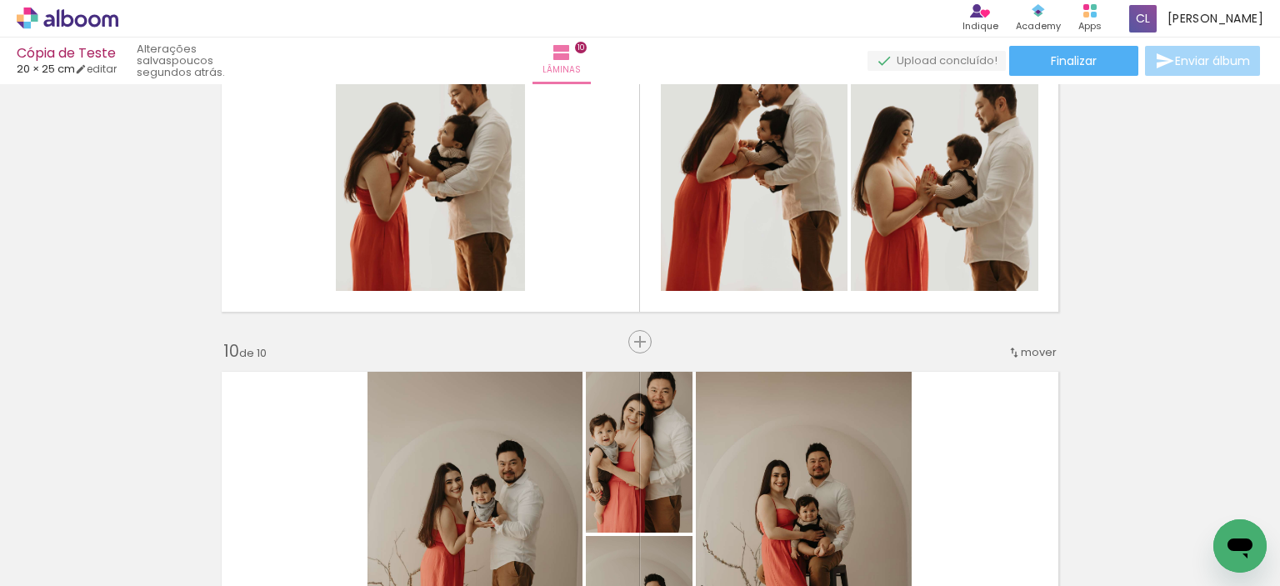
scroll to position [3153, 0]
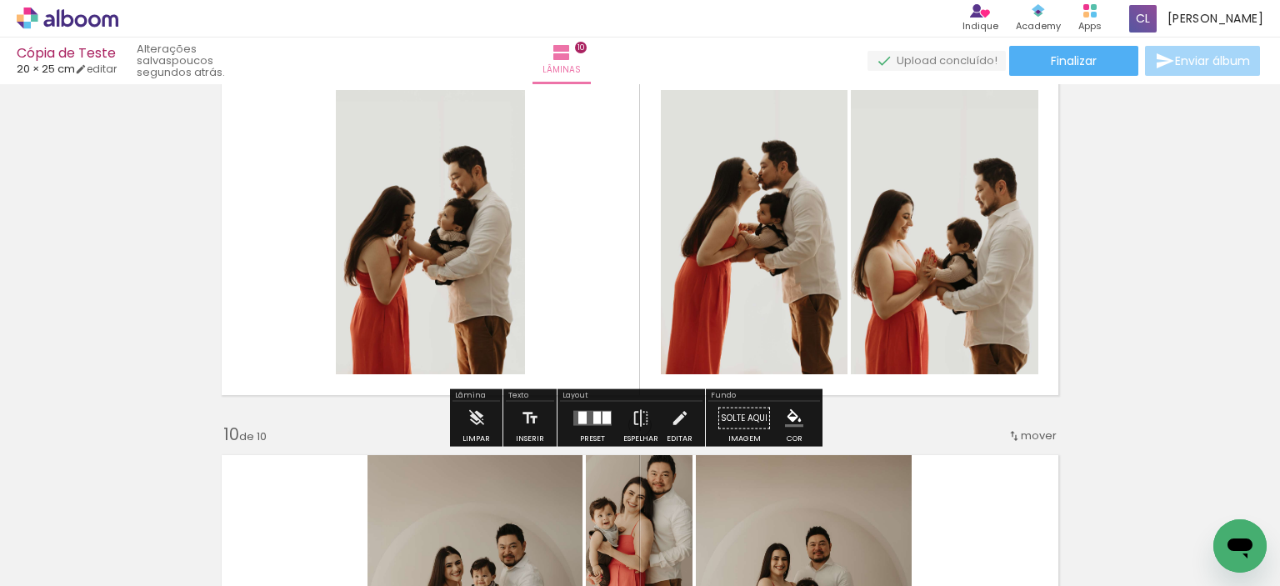
click at [585, 413] on quentale-layouter at bounding box center [593, 418] width 38 height 15
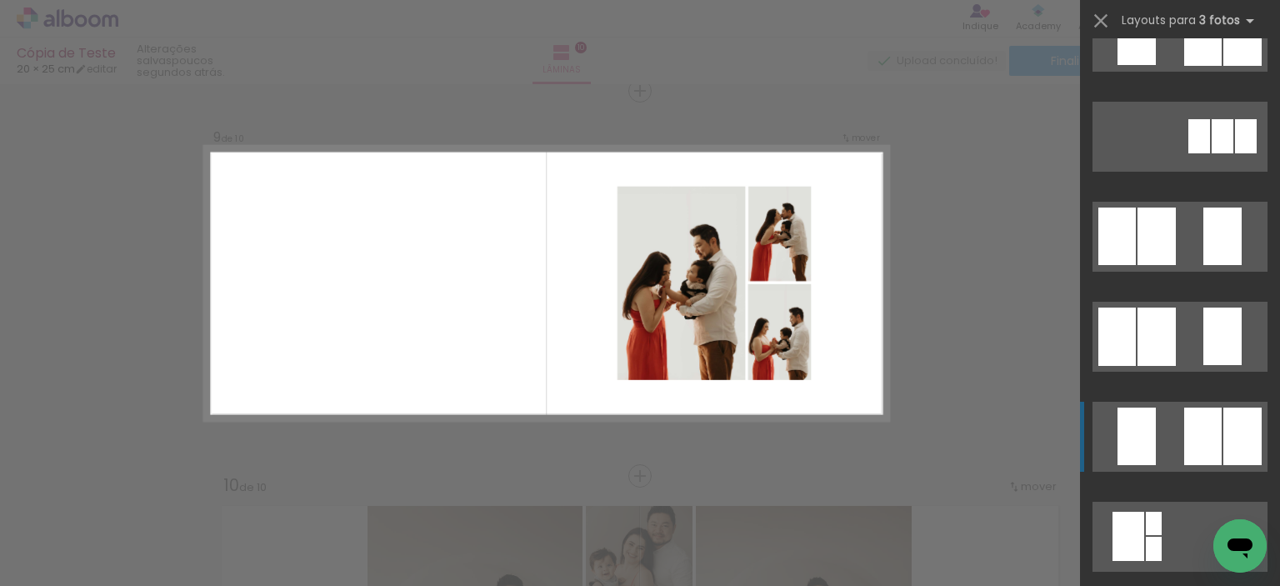
scroll to position [0, 0]
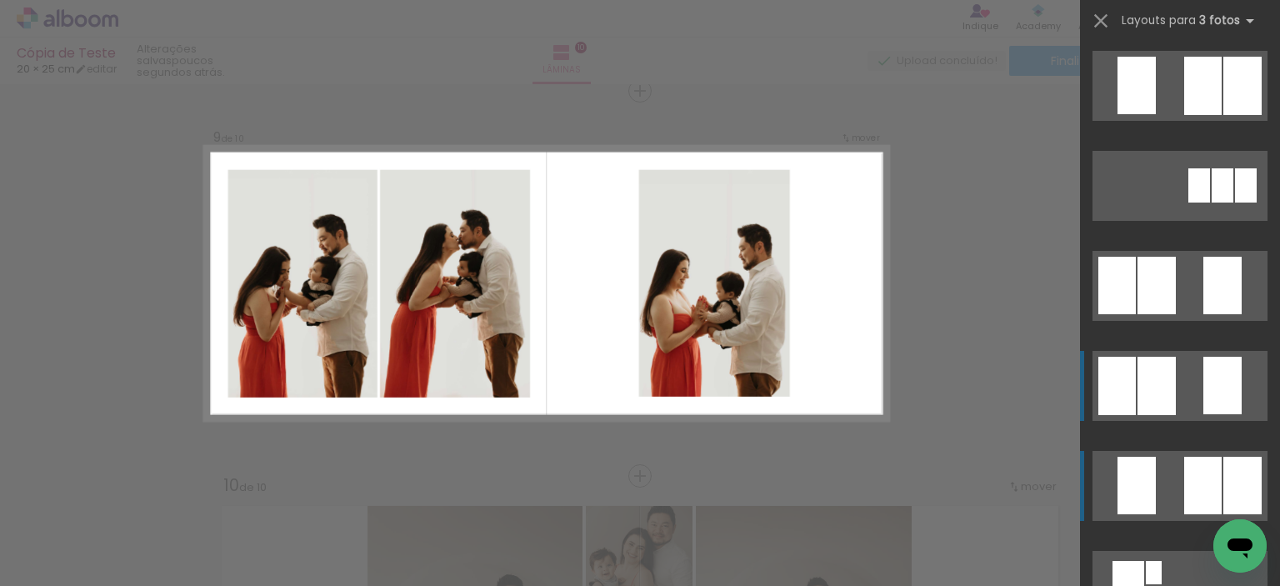
click at [1187, 221] on quentale-layouter at bounding box center [1180, 186] width 175 height 70
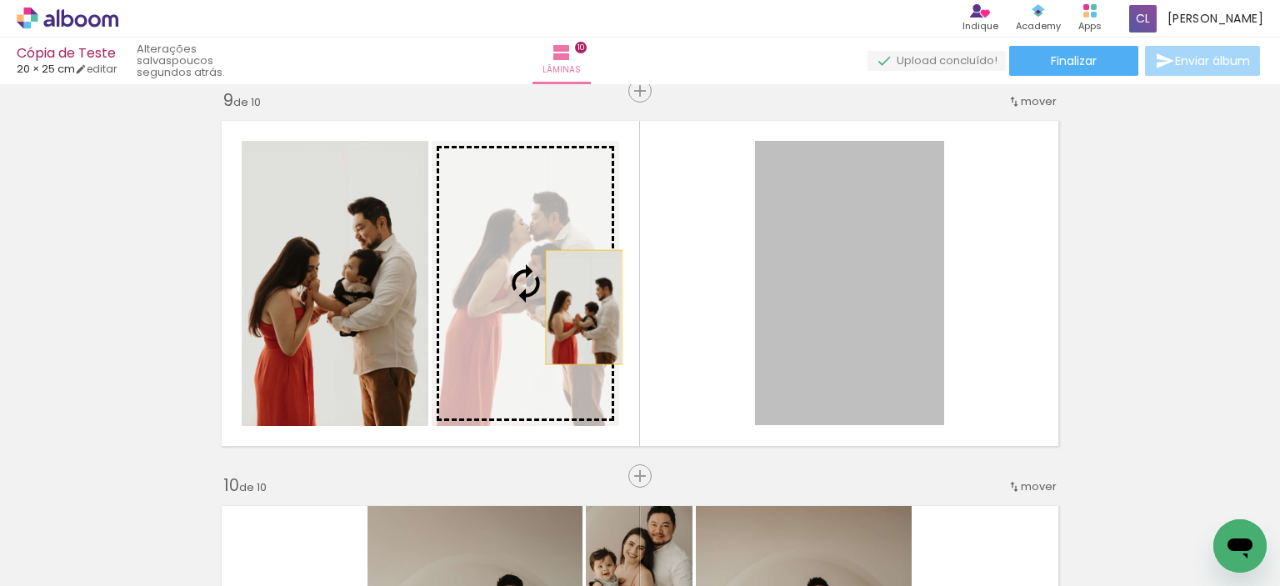
drag, startPoint x: 880, startPoint y: 328, endPoint x: 569, endPoint y: 307, distance: 312.5
click at [0, 0] on slot at bounding box center [0, 0] width 0 height 0
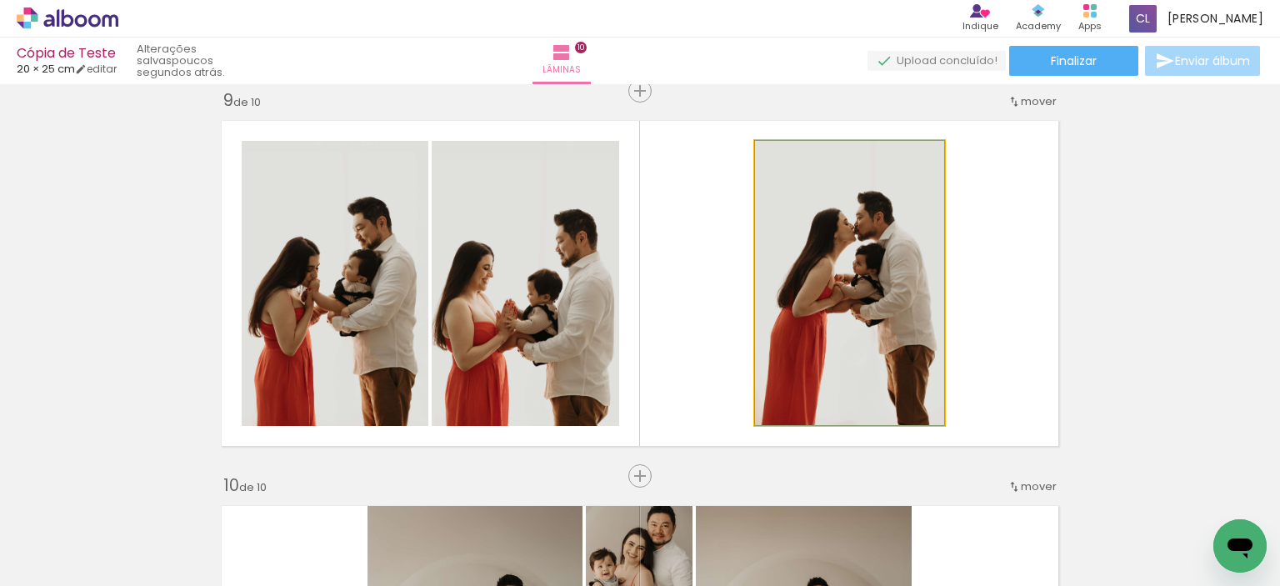
click at [854, 286] on quentale-photo at bounding box center [849, 283] width 189 height 284
click at [892, 315] on quentale-photo at bounding box center [849, 283] width 189 height 284
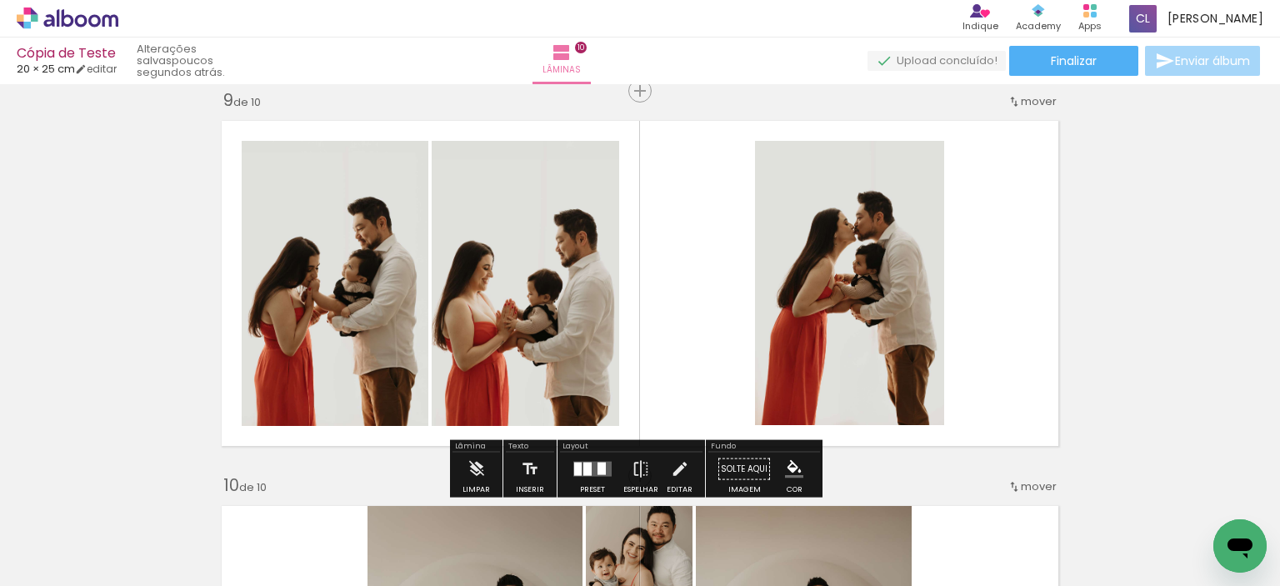
click at [892, 313] on quentale-photo at bounding box center [849, 283] width 189 height 284
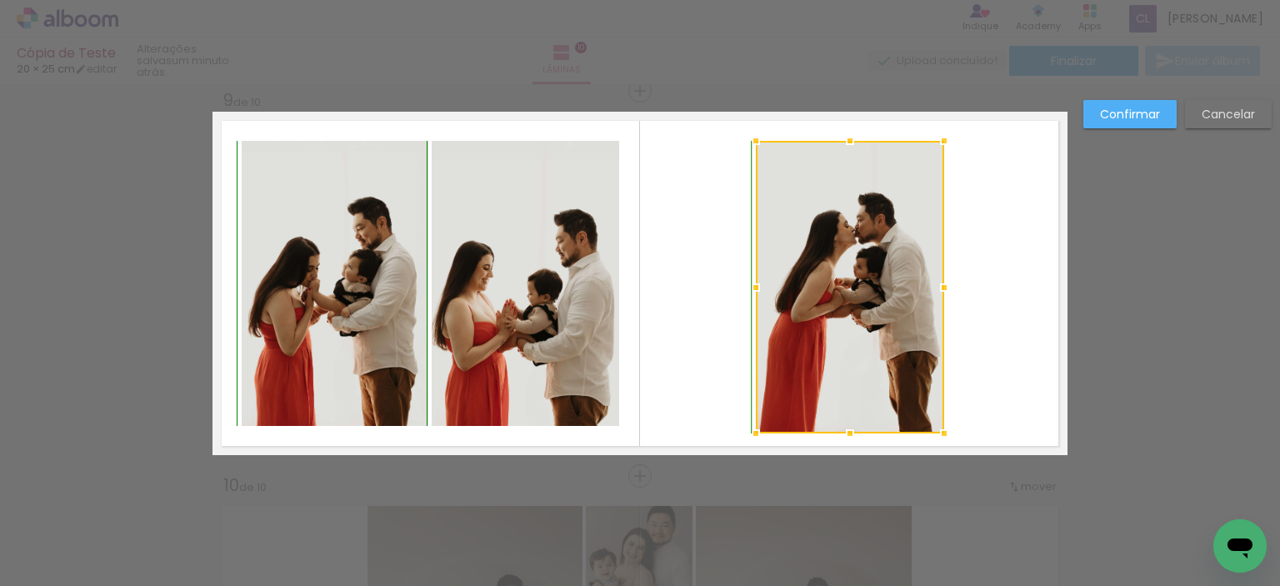
drag, startPoint x: 747, startPoint y: 423, endPoint x: 734, endPoint y: 421, distance: 12.6
click at [739, 421] on div at bounding box center [755, 433] width 33 height 33
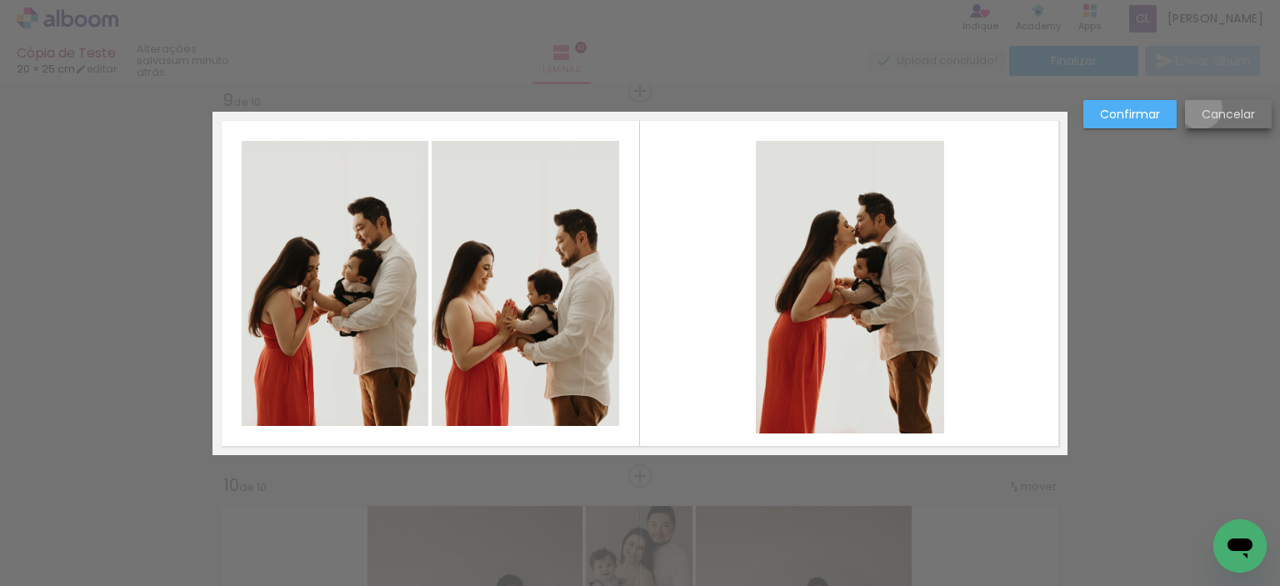
click at [1200, 108] on paper-button "Cancelar" at bounding box center [1228, 114] width 87 height 28
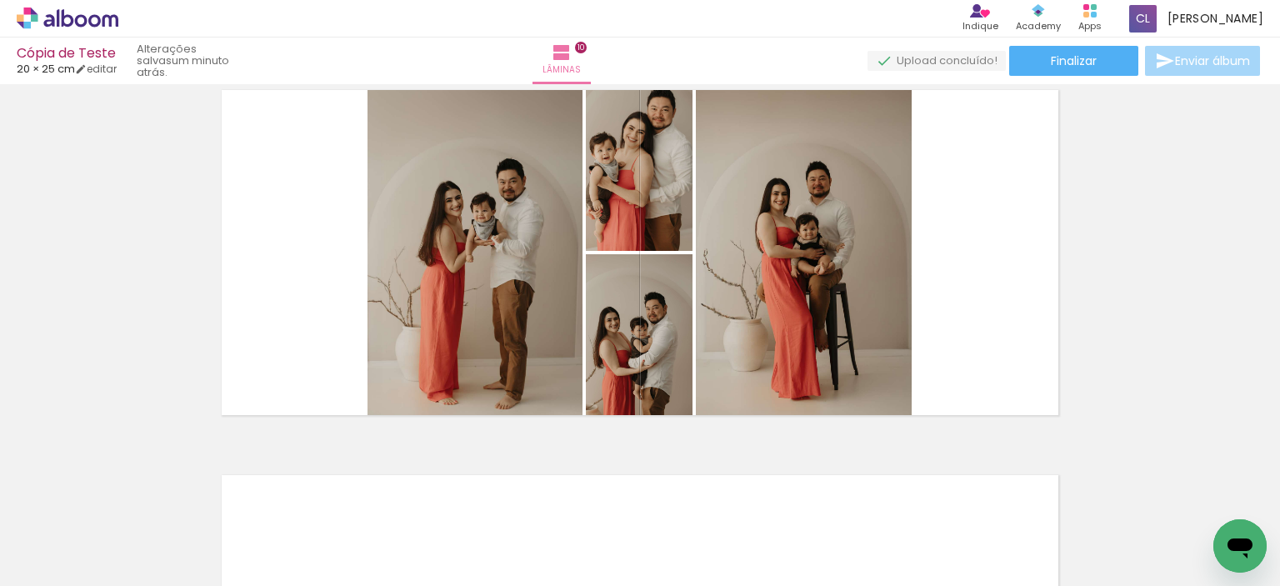
scroll to position [3519, 0]
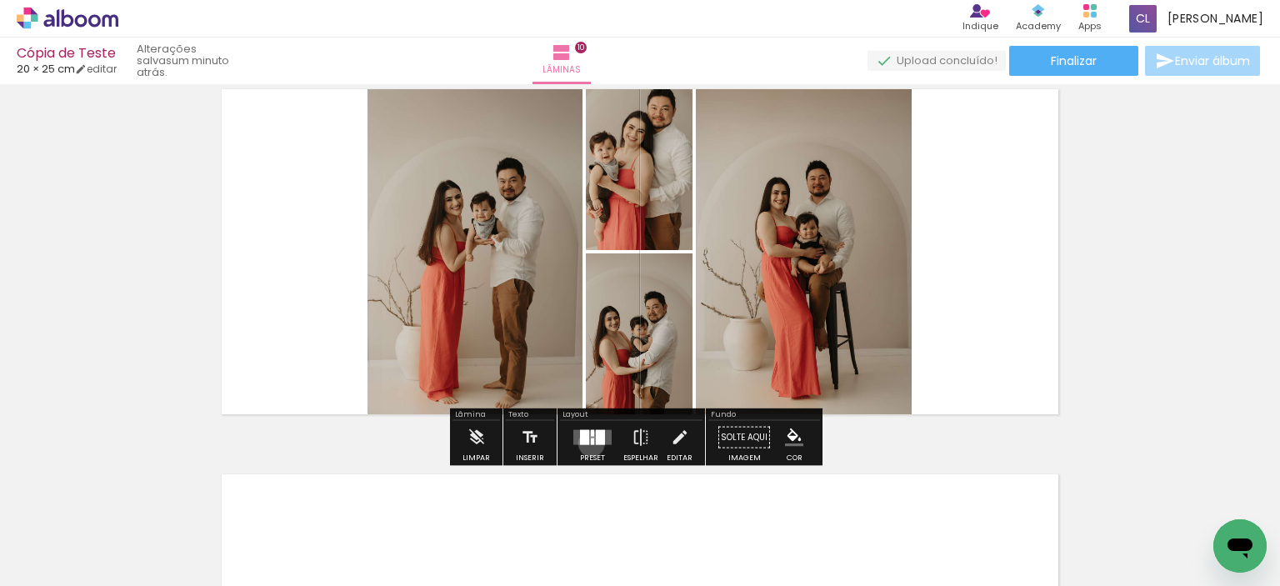
click at [591, 443] on div at bounding box center [592, 441] width 3 height 7
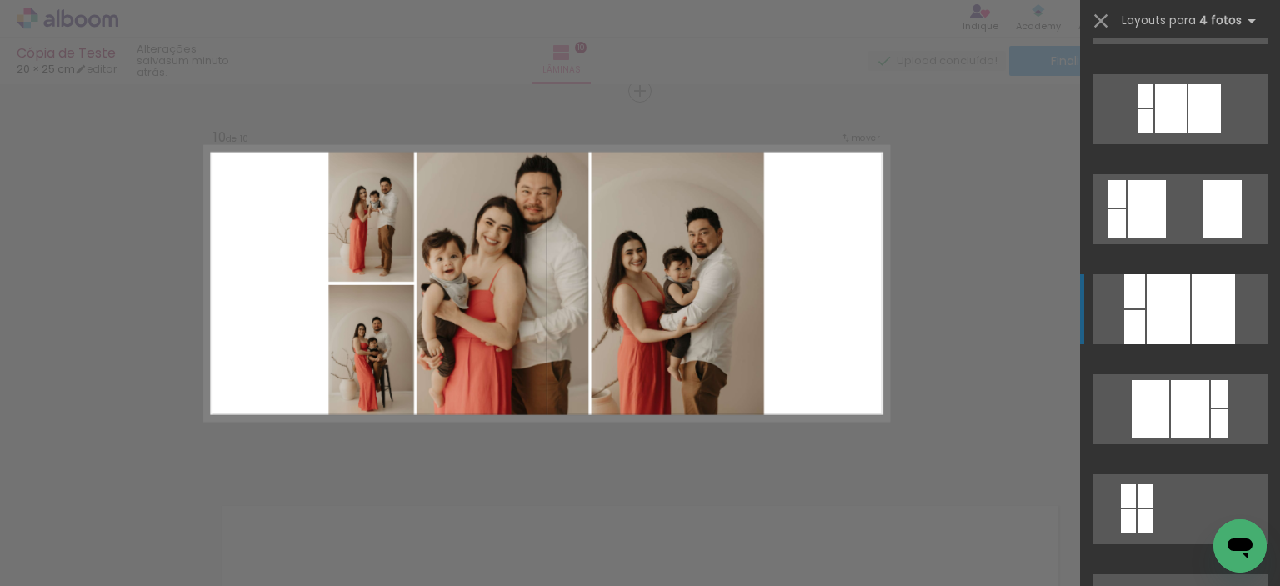
scroll to position [584, 0]
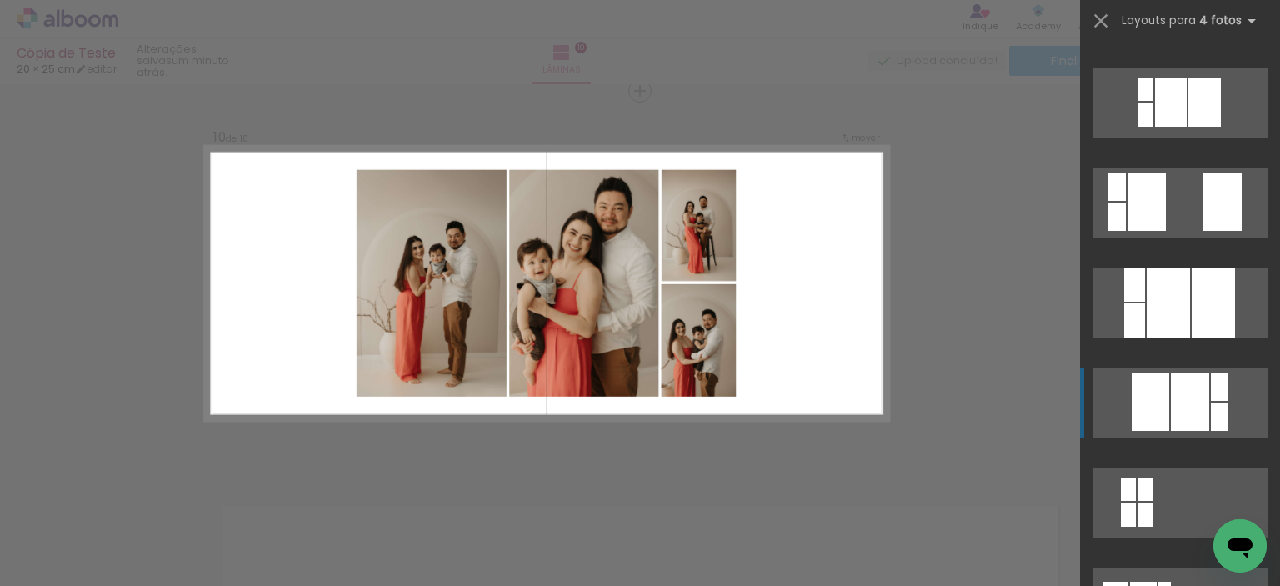
click at [1172, 338] on div at bounding box center [1168, 303] width 43 height 70
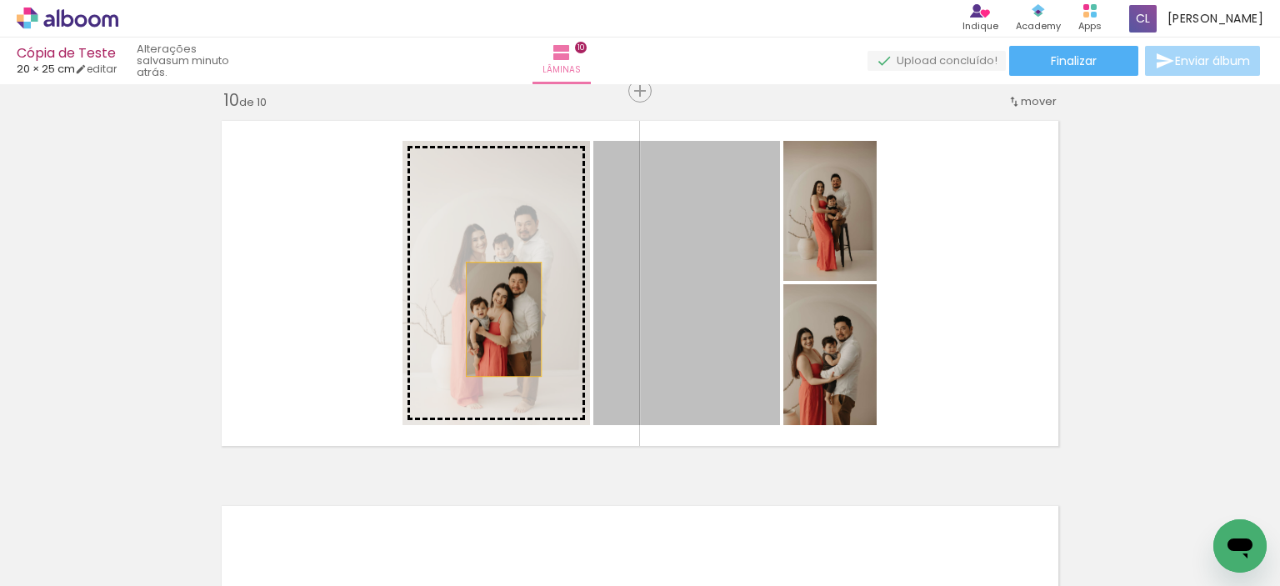
drag, startPoint x: 712, startPoint y: 322, endPoint x: 457, endPoint y: 318, distance: 255.1
click at [0, 0] on slot at bounding box center [0, 0] width 0 height 0
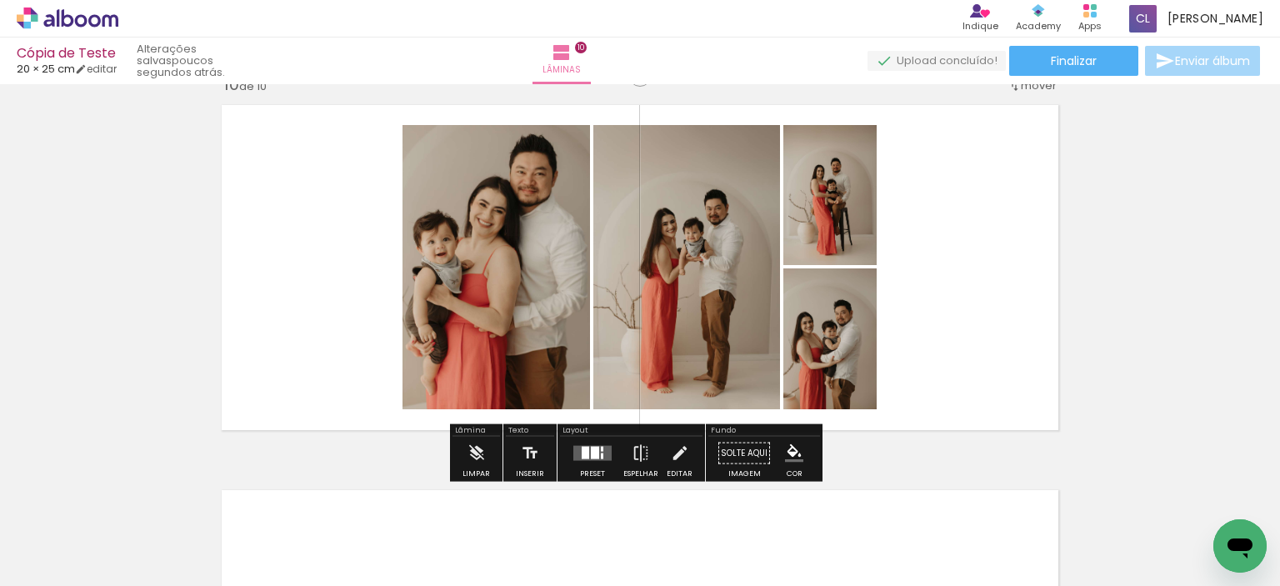
scroll to position [3571, 0]
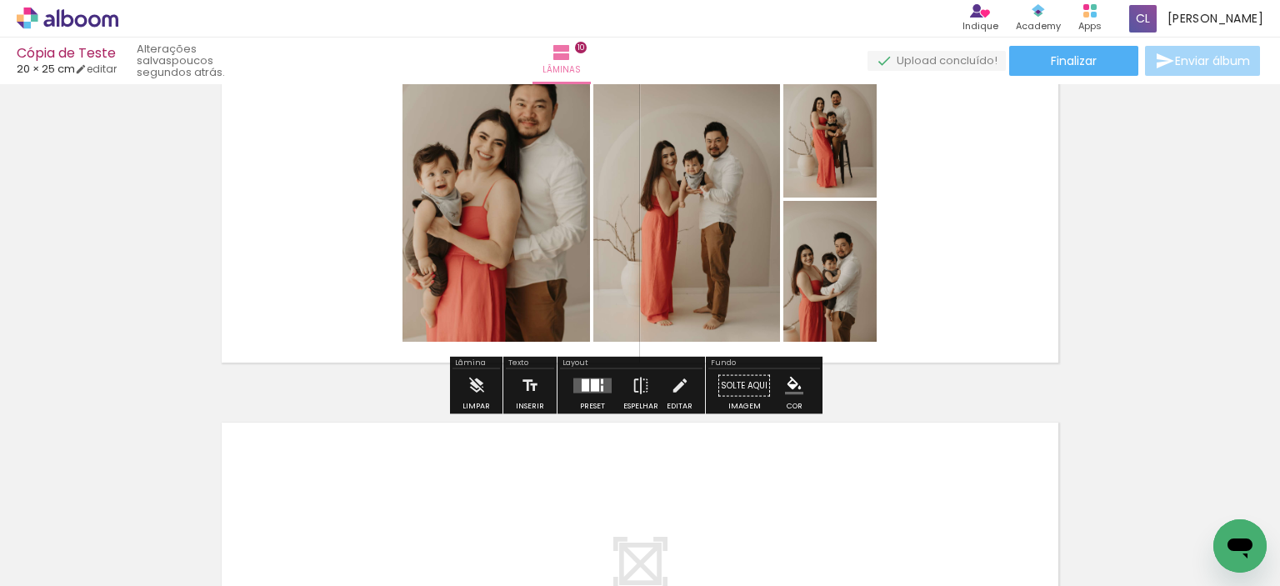
click at [591, 384] on div at bounding box center [595, 385] width 8 height 13
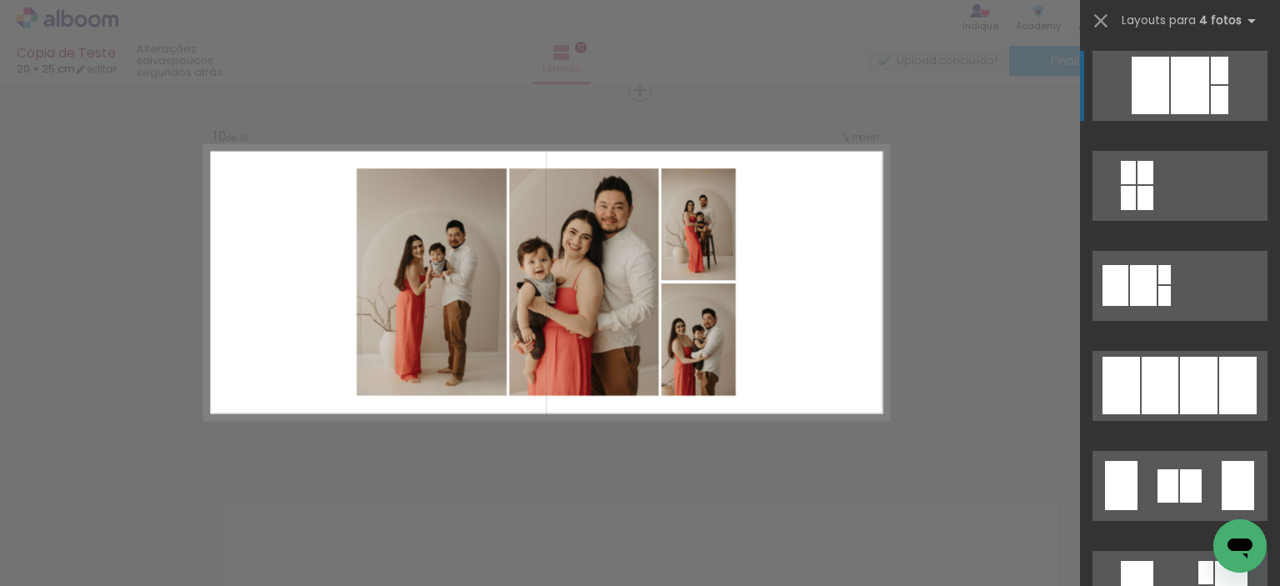
scroll to position [3487, 0]
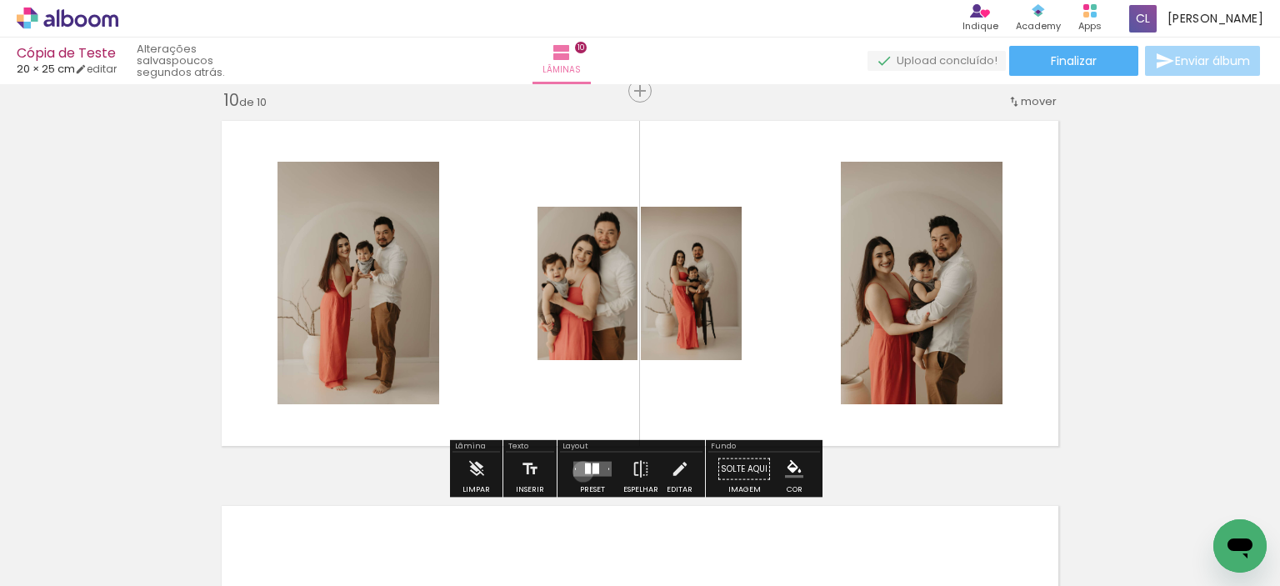
click at [579, 471] on quentale-layouter at bounding box center [593, 469] width 38 height 15
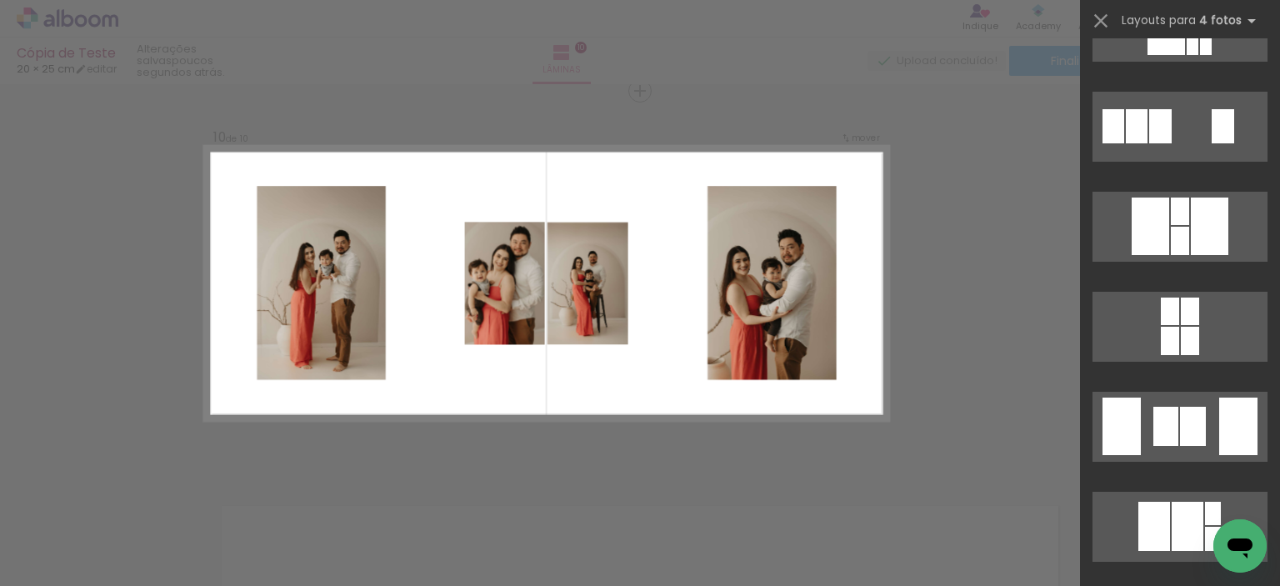
scroll to position [2718, 0]
